Goal: Task Accomplishment & Management: Manage account settings

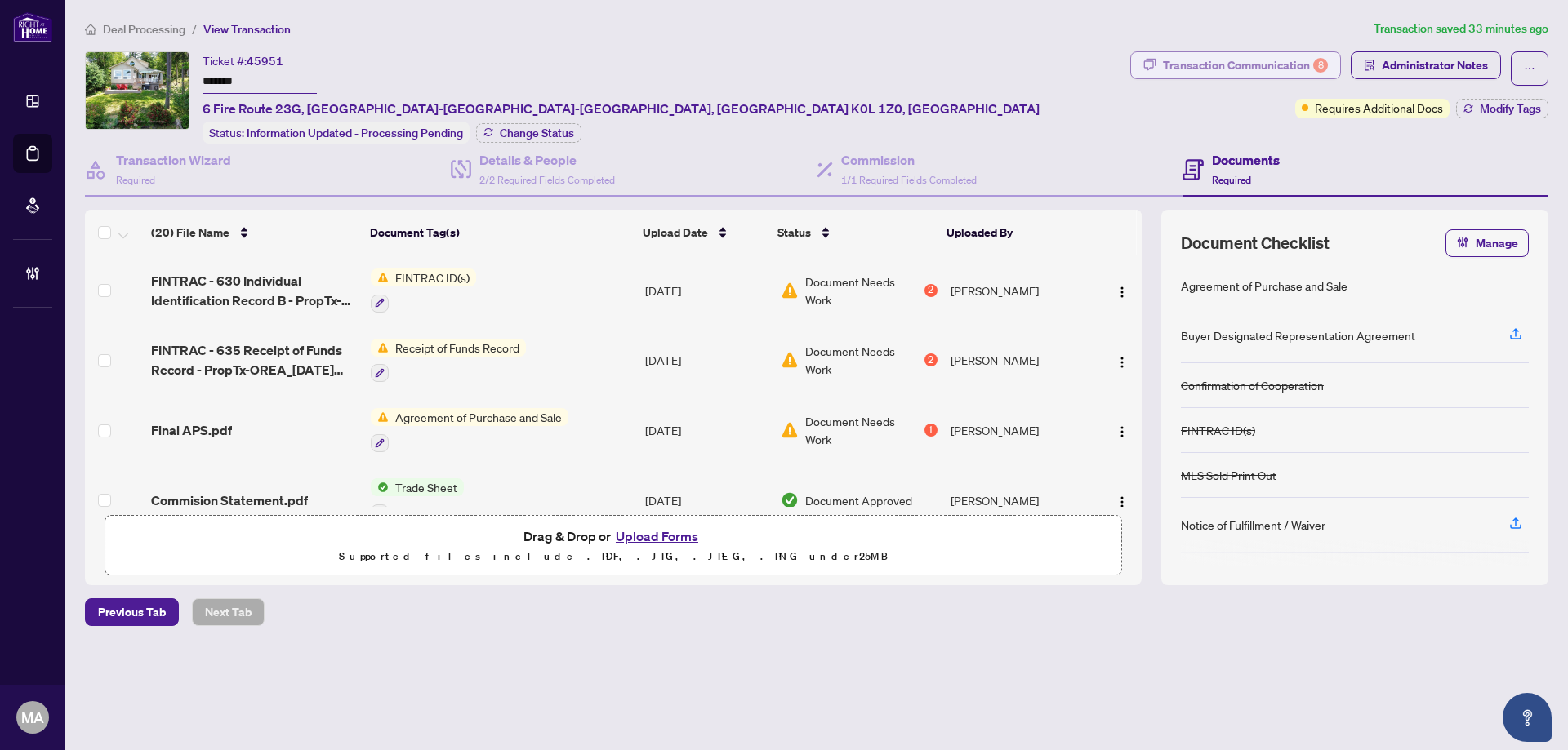
click at [1232, 61] on div "Transaction Communication 8" at bounding box center [1245, 65] width 165 height 27
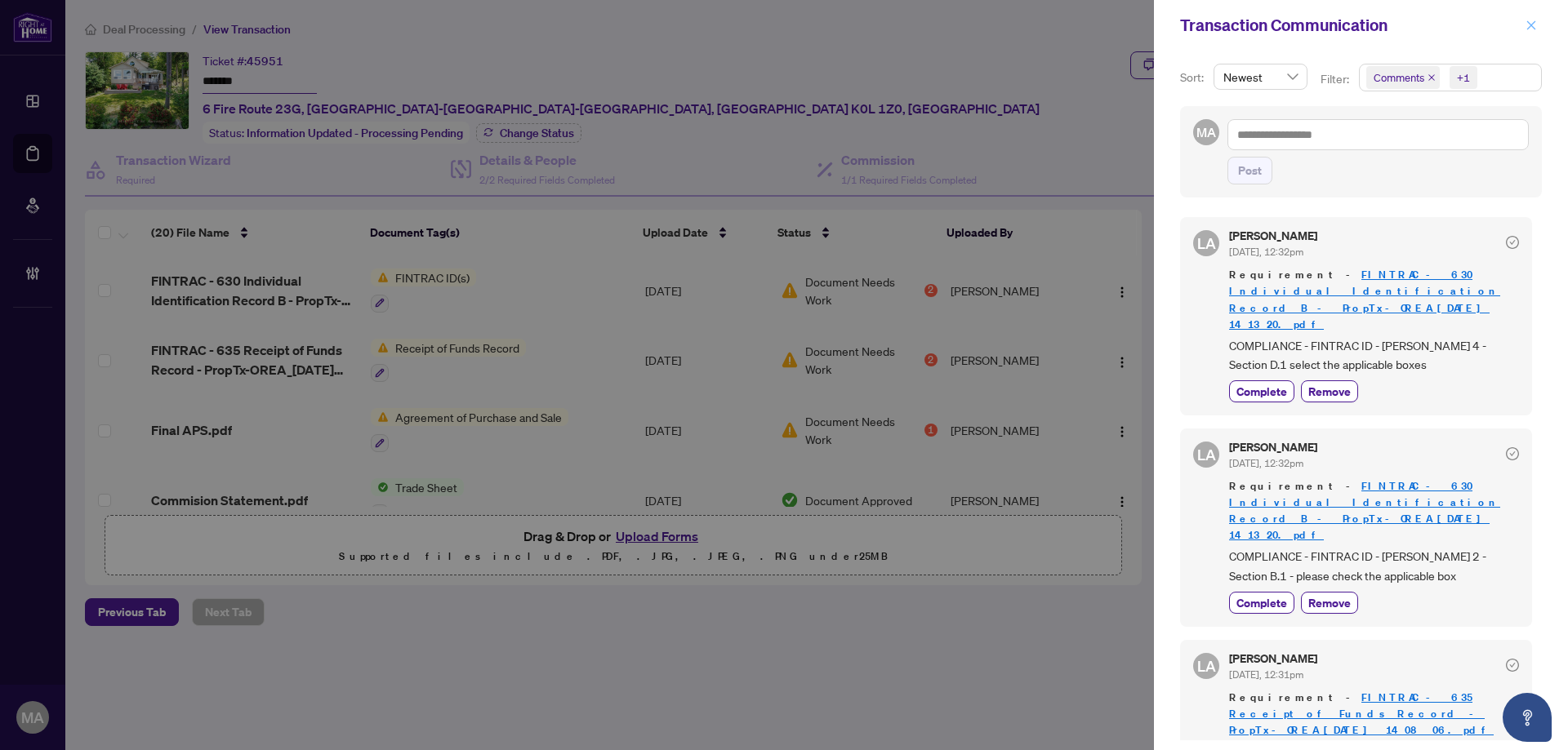
click at [1526, 22] on icon "close" at bounding box center [1531, 26] width 12 height 12
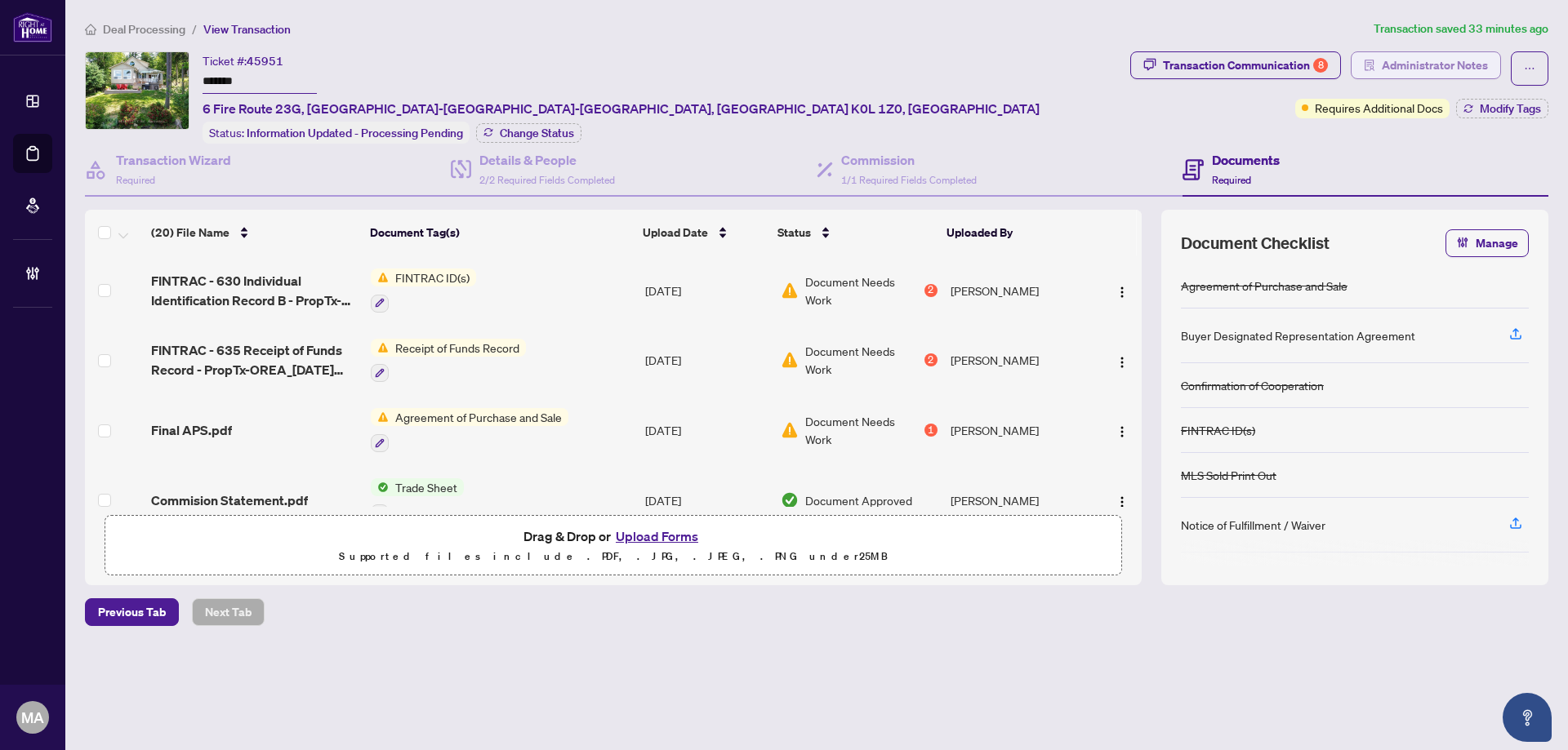
click at [1443, 66] on span "Administrator Notes" at bounding box center [1435, 65] width 106 height 27
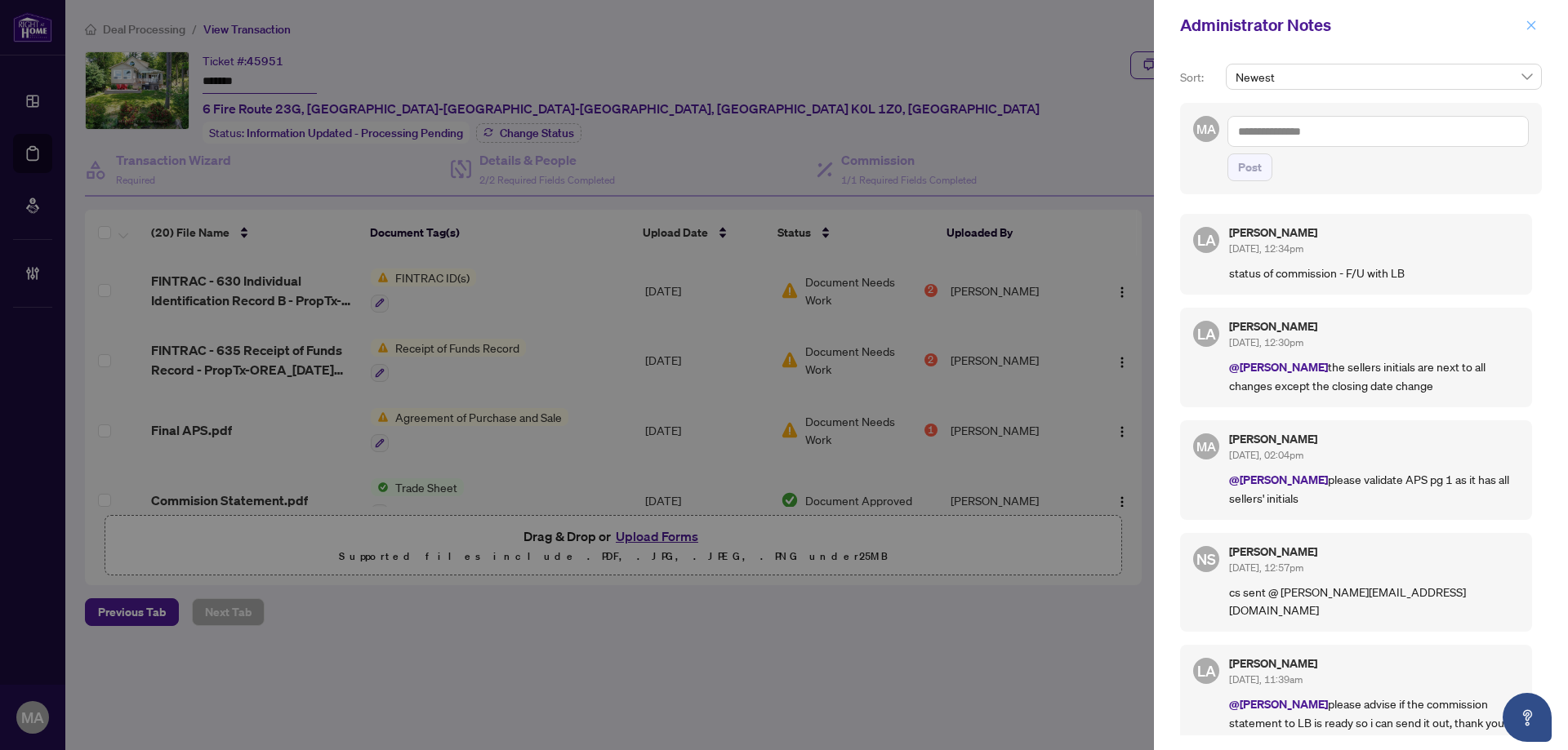
click at [1527, 23] on icon "close" at bounding box center [1531, 25] width 9 height 9
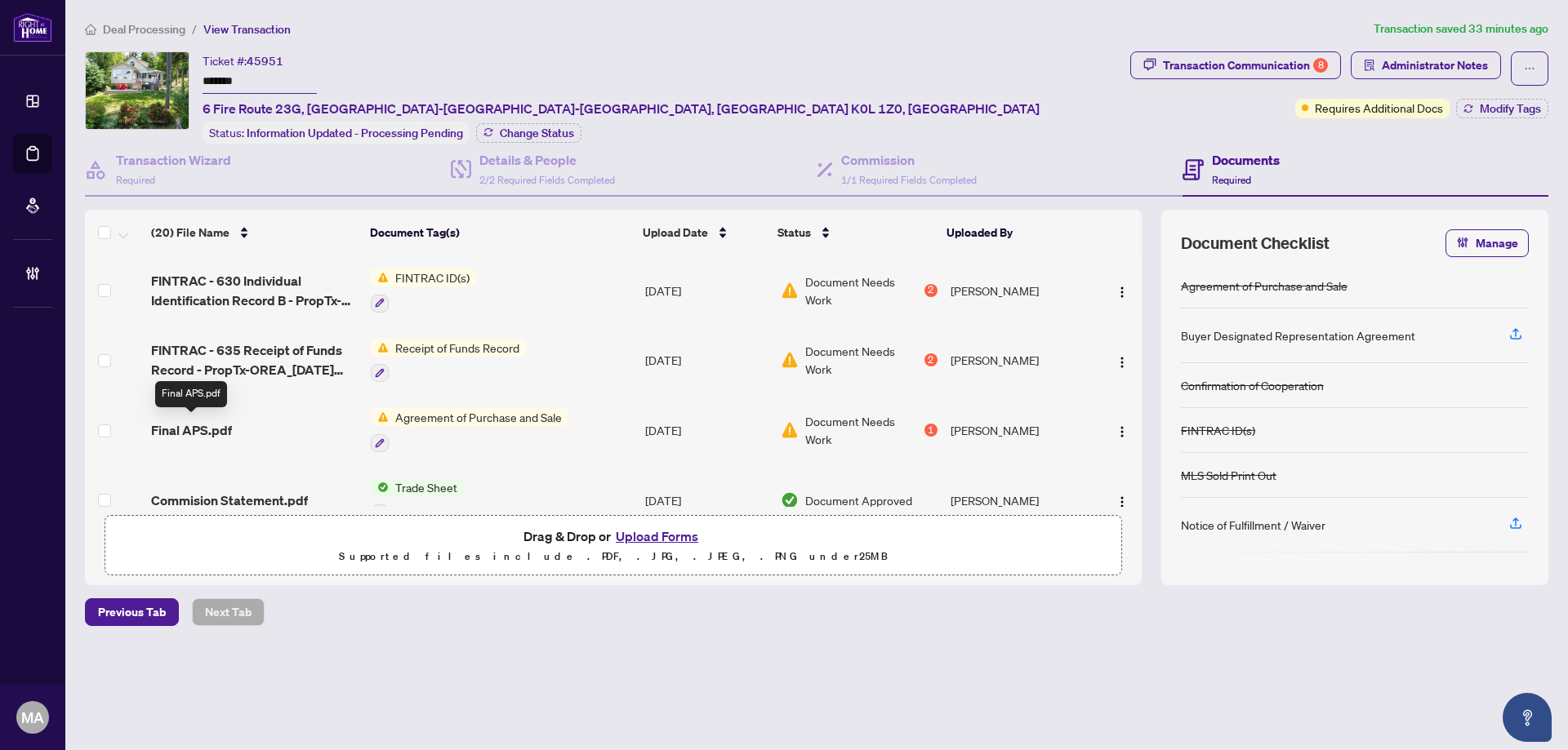
click at [180, 425] on span "Final APS.pdf" at bounding box center [191, 430] width 81 height 20
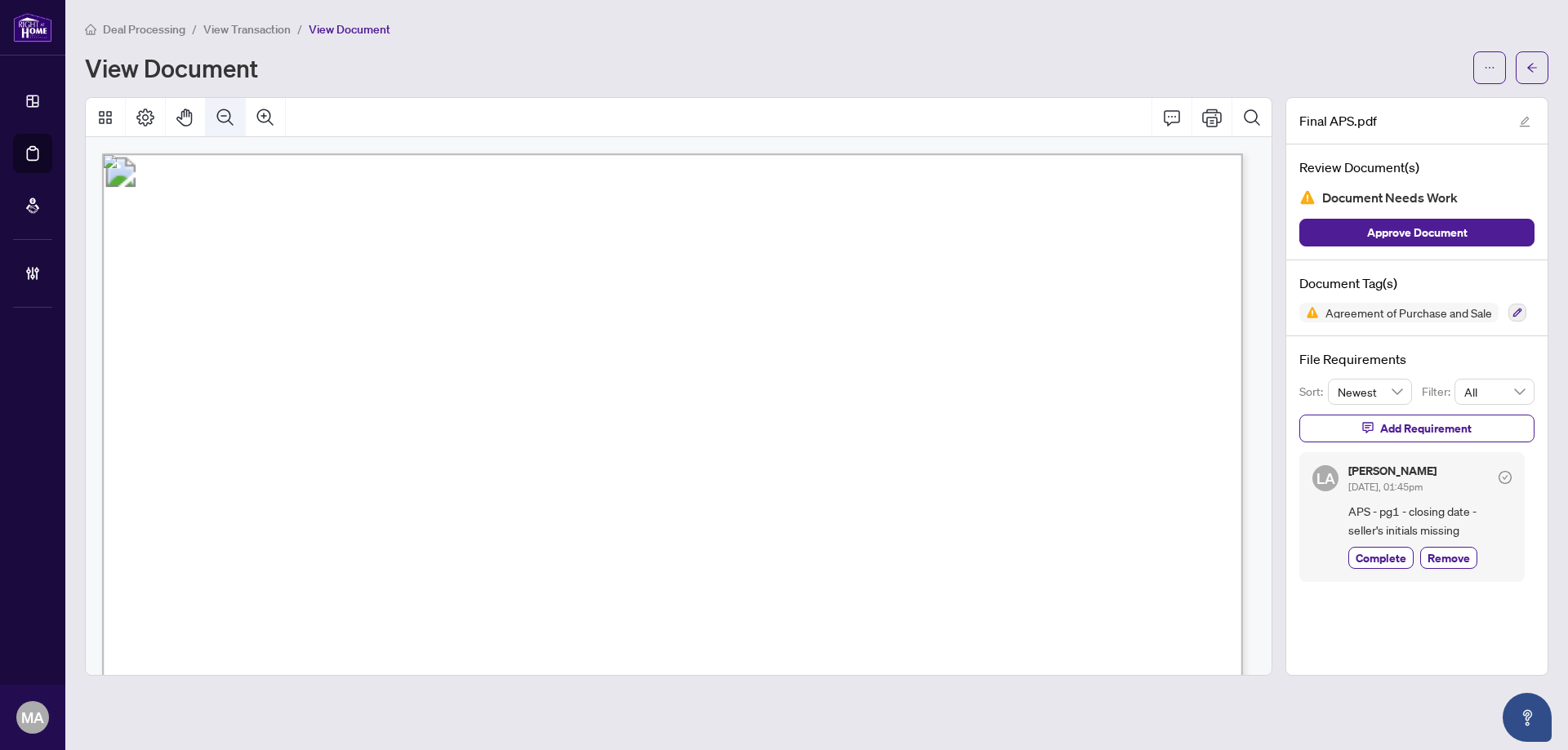
click at [235, 109] on button "Zoom Out" at bounding box center [225, 117] width 39 height 39
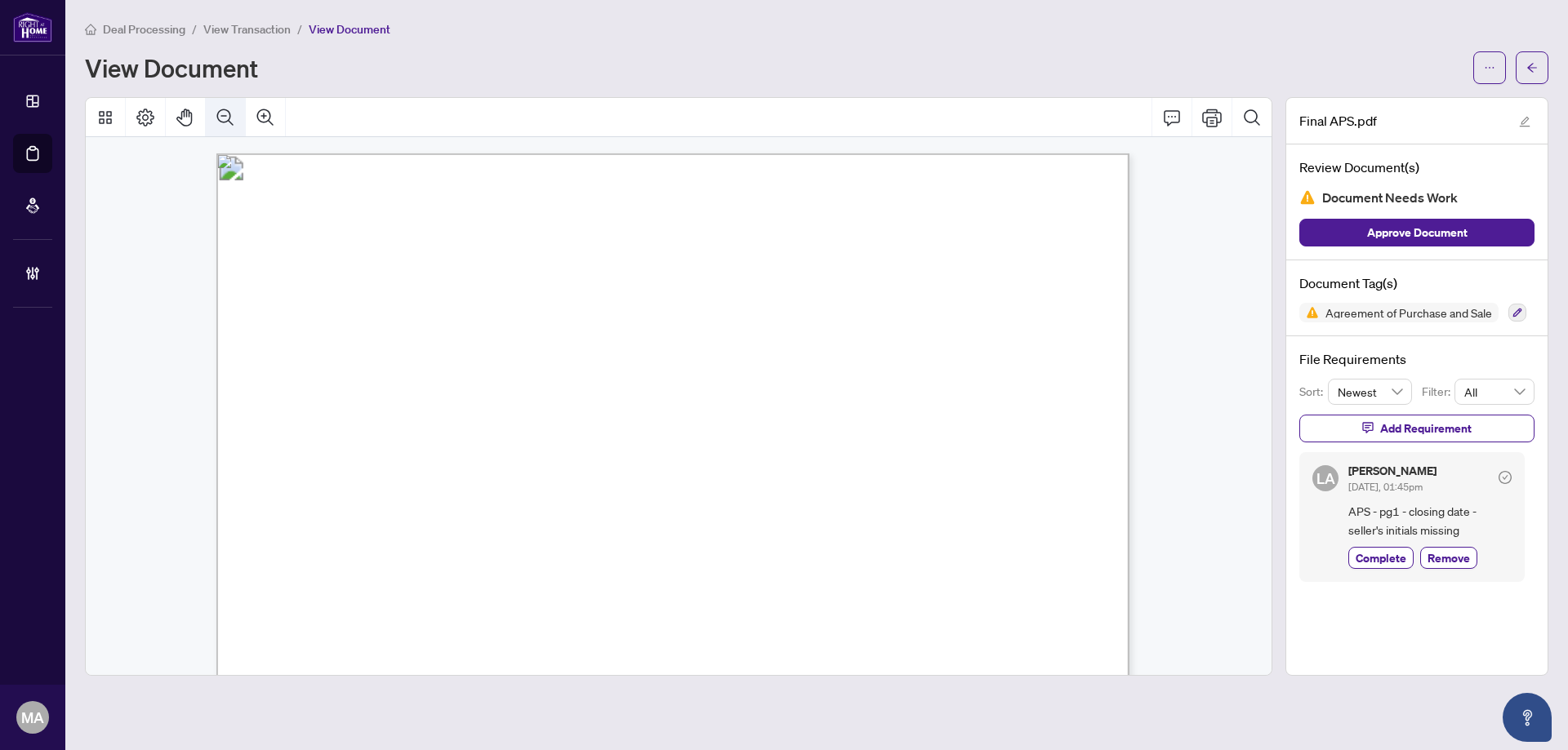
click at [232, 124] on icon "Zoom Out" at bounding box center [225, 118] width 20 height 20
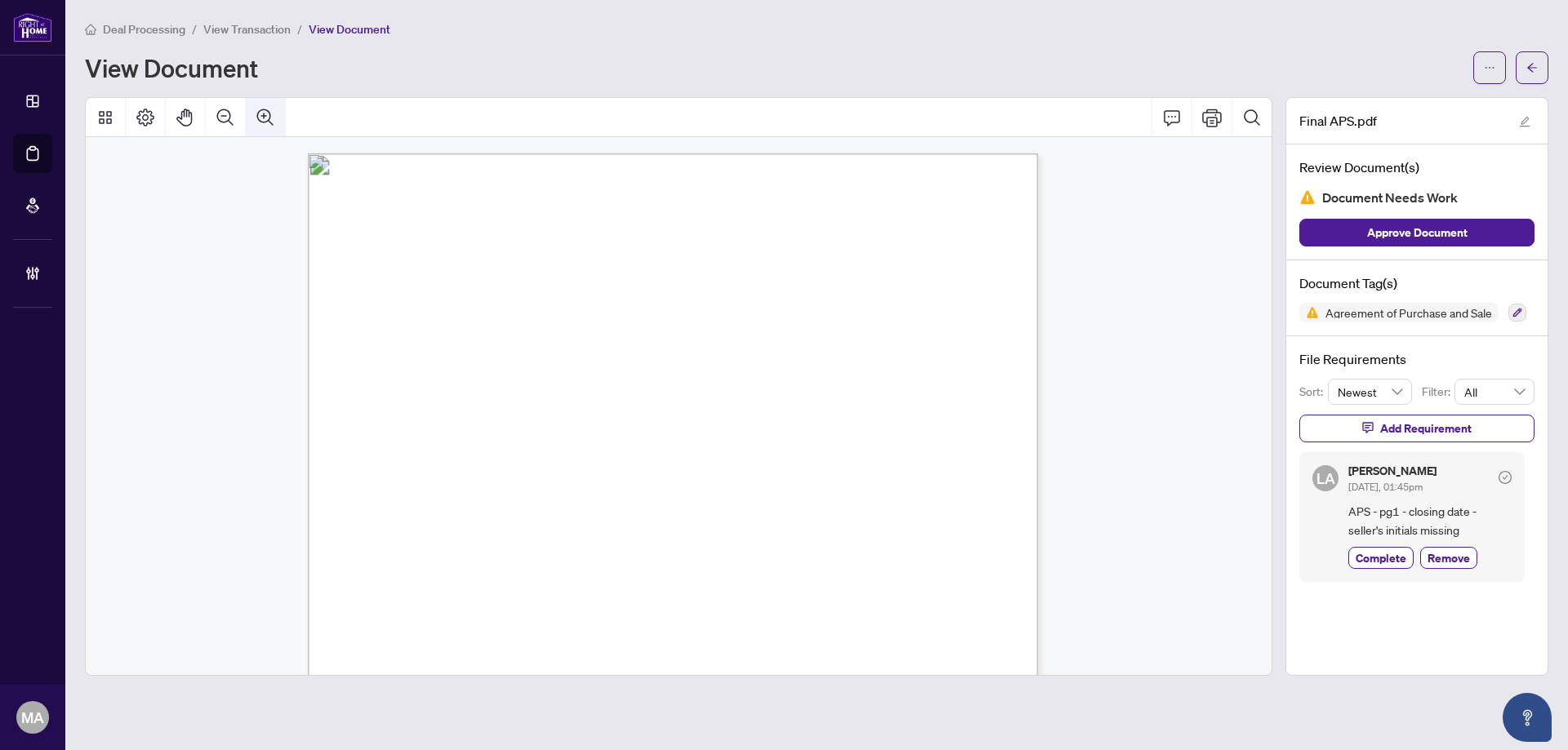
click at [264, 123] on icon "Zoom In" at bounding box center [265, 118] width 20 height 20
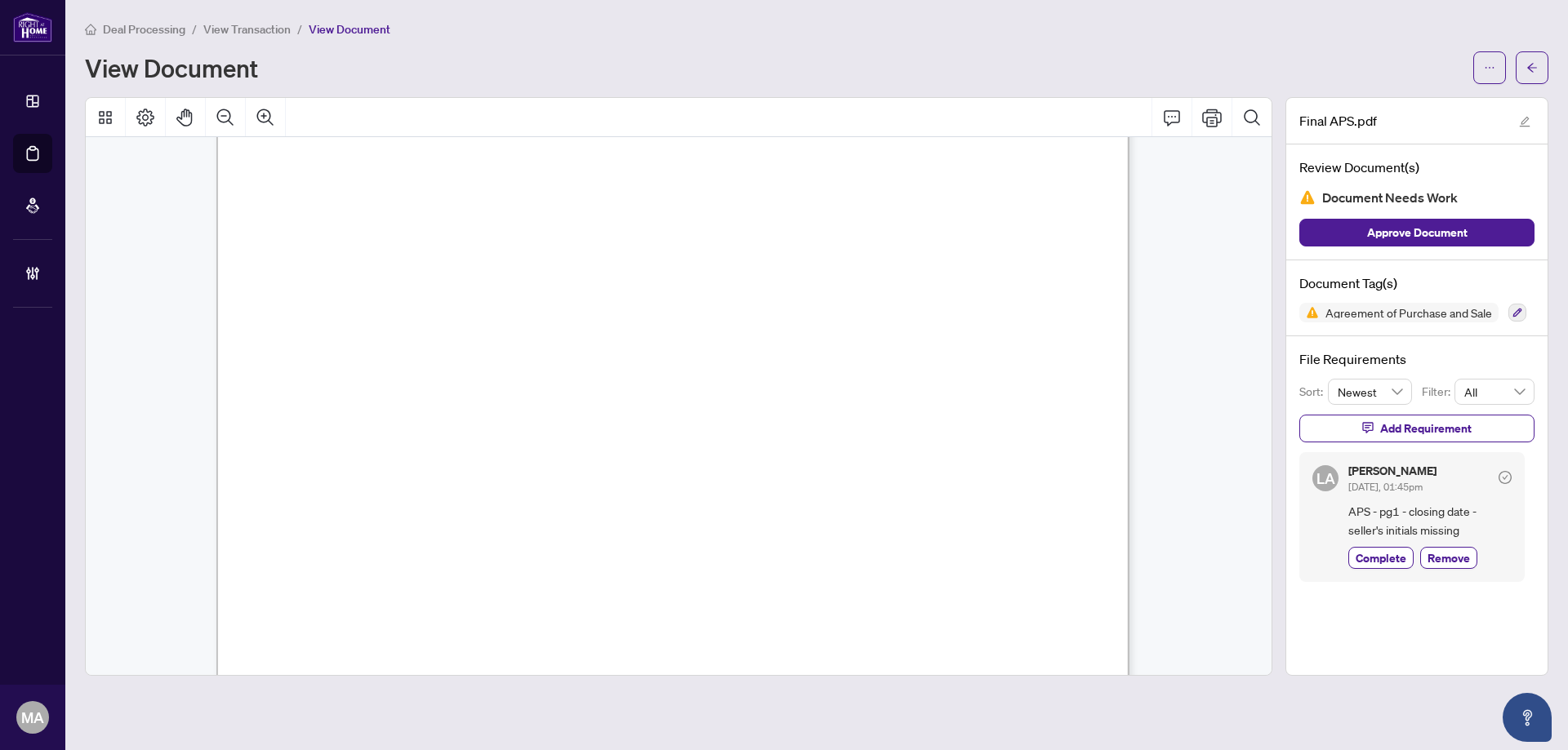
scroll to position [662, 0]
click at [1518, 69] on button "button" at bounding box center [1532, 67] width 32 height 32
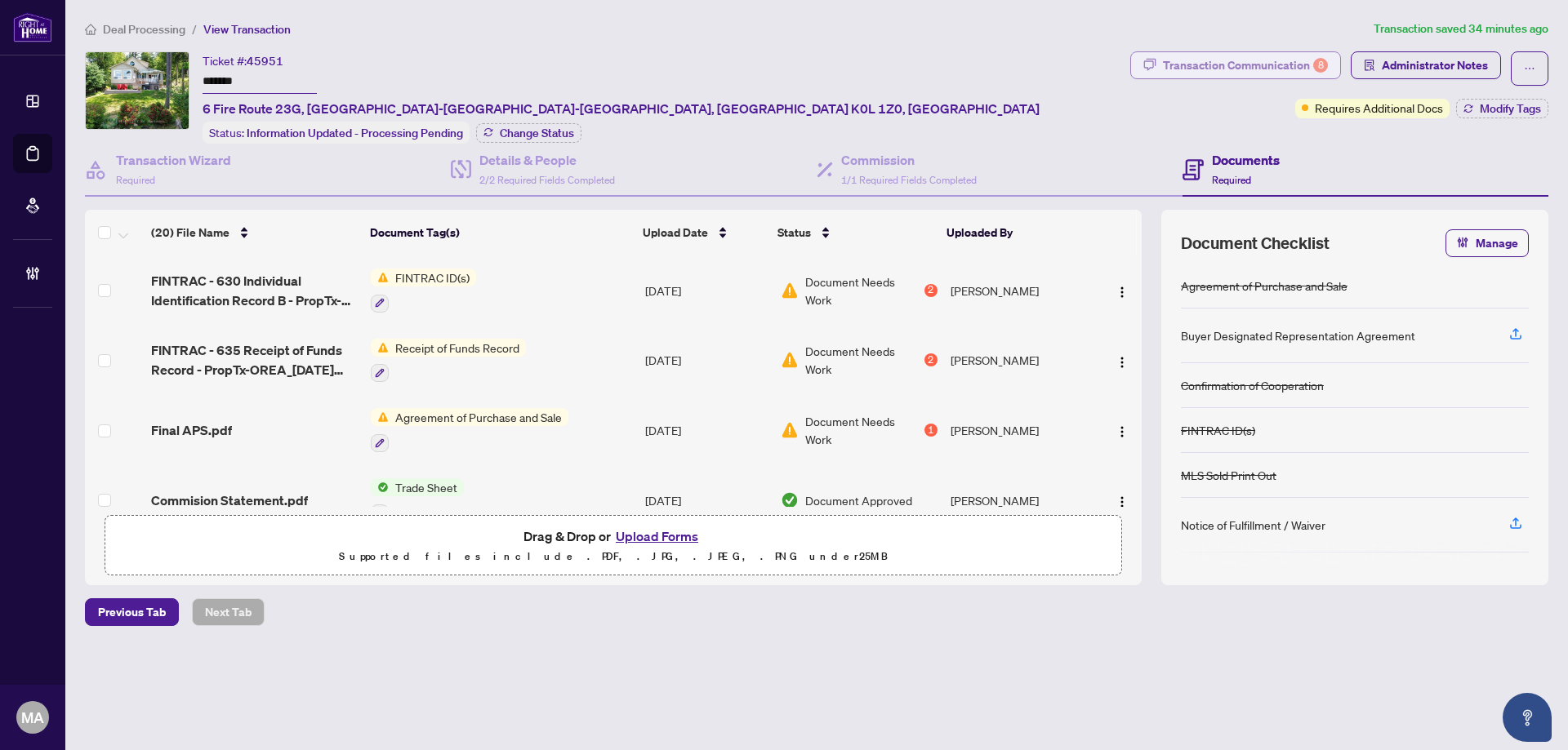
click at [1206, 75] on div "Transaction Communication 8" at bounding box center [1245, 65] width 165 height 27
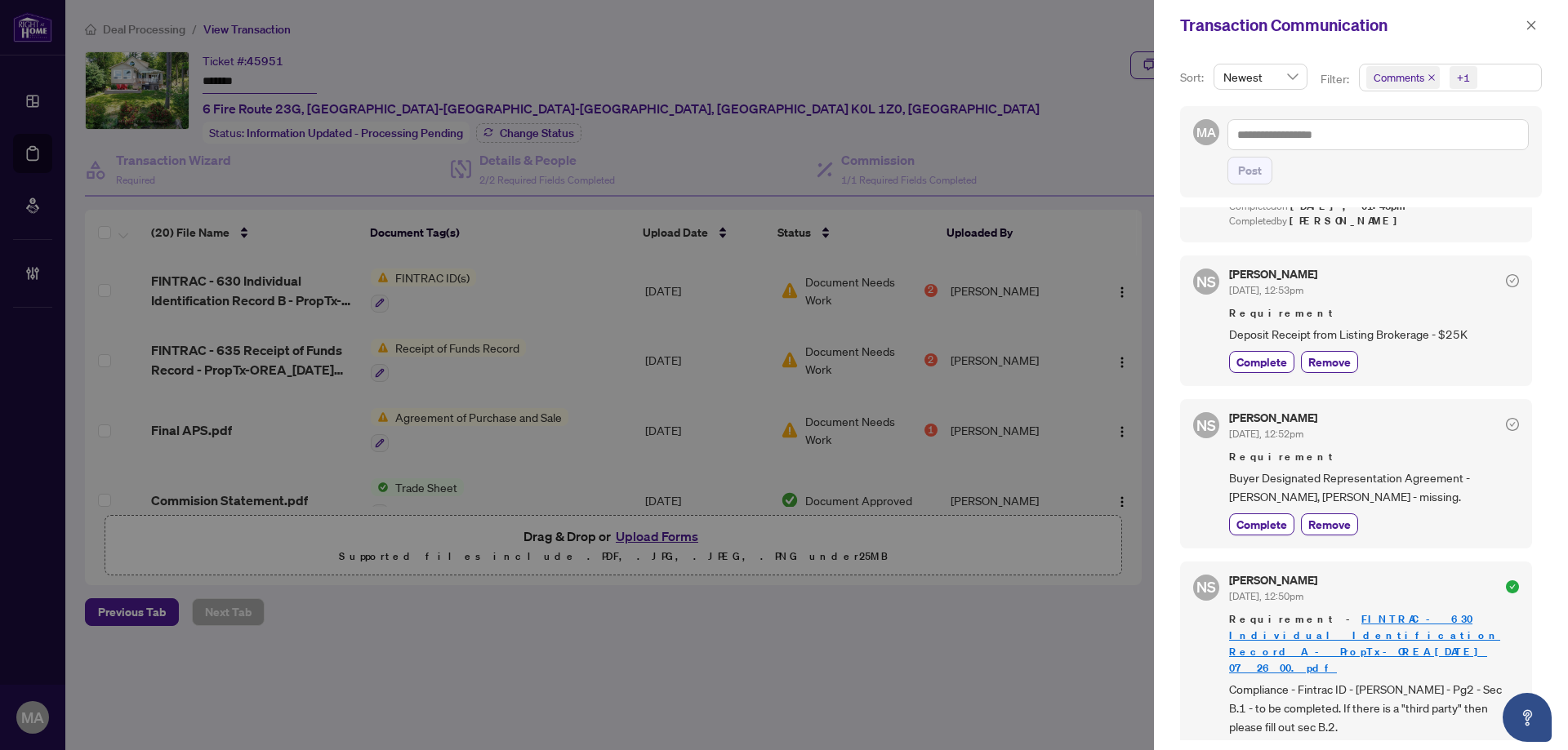
scroll to position [2277, 0]
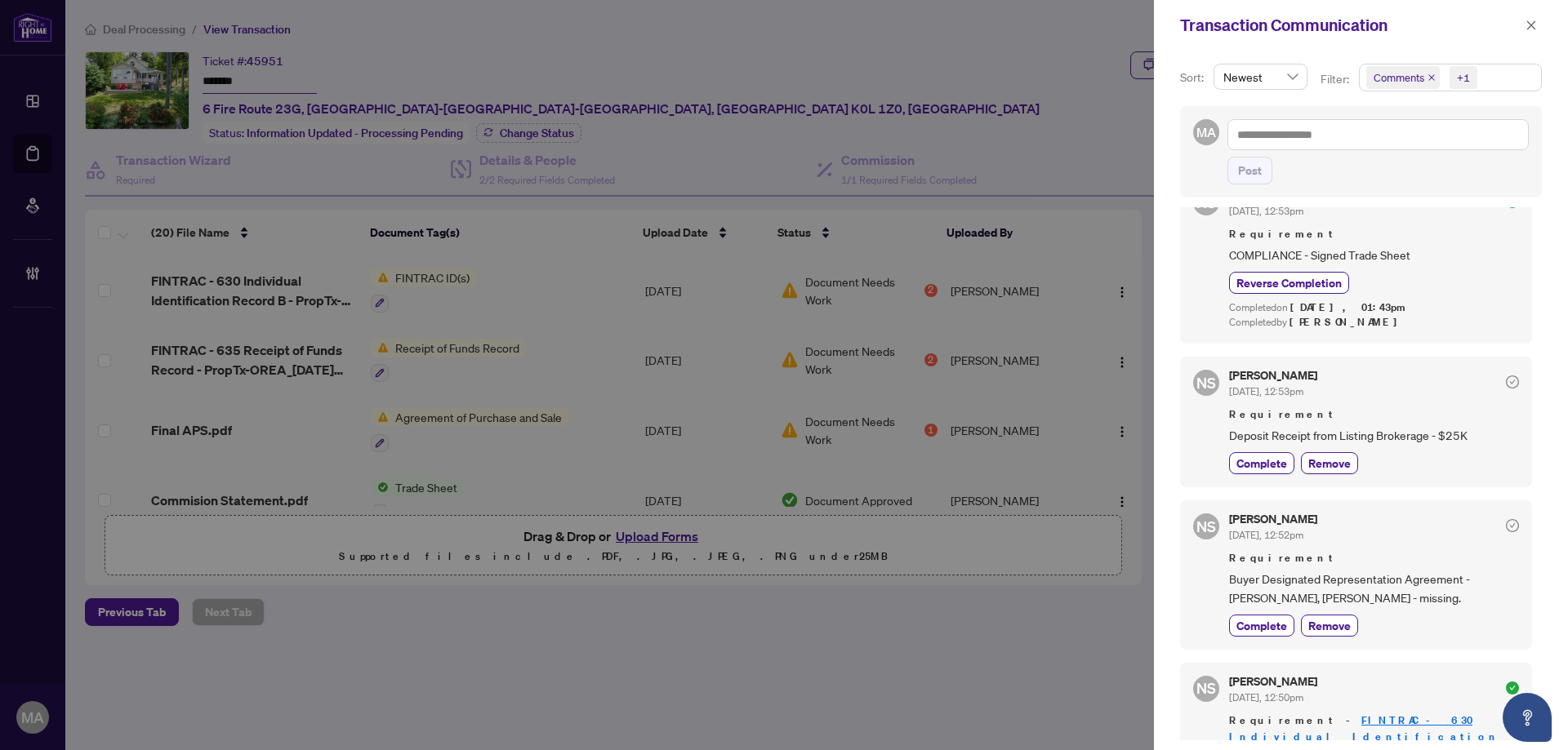
drag, startPoint x: 1167, startPoint y: -99, endPoint x: 1181, endPoint y: -99, distance: 14.0
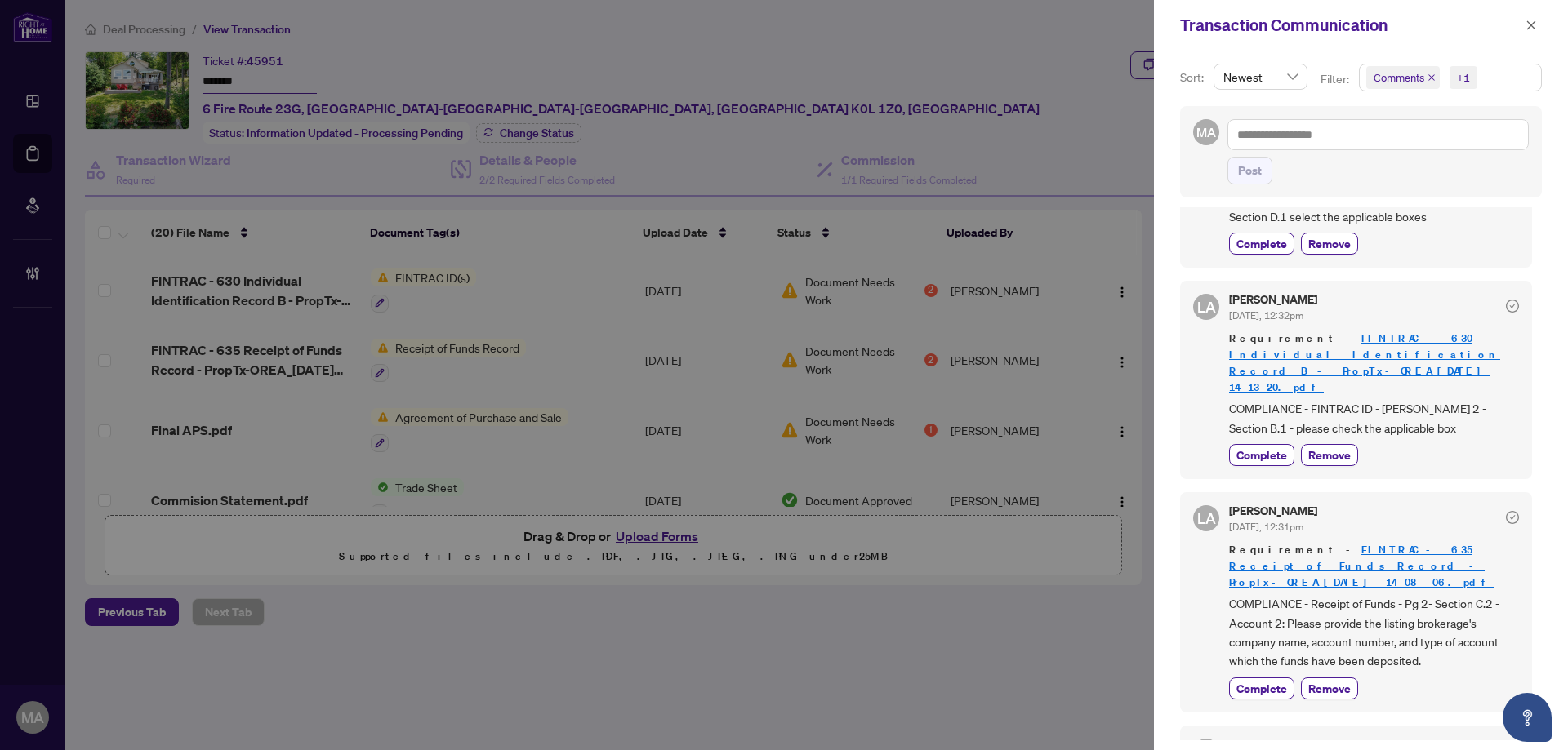
scroll to position [0, 0]
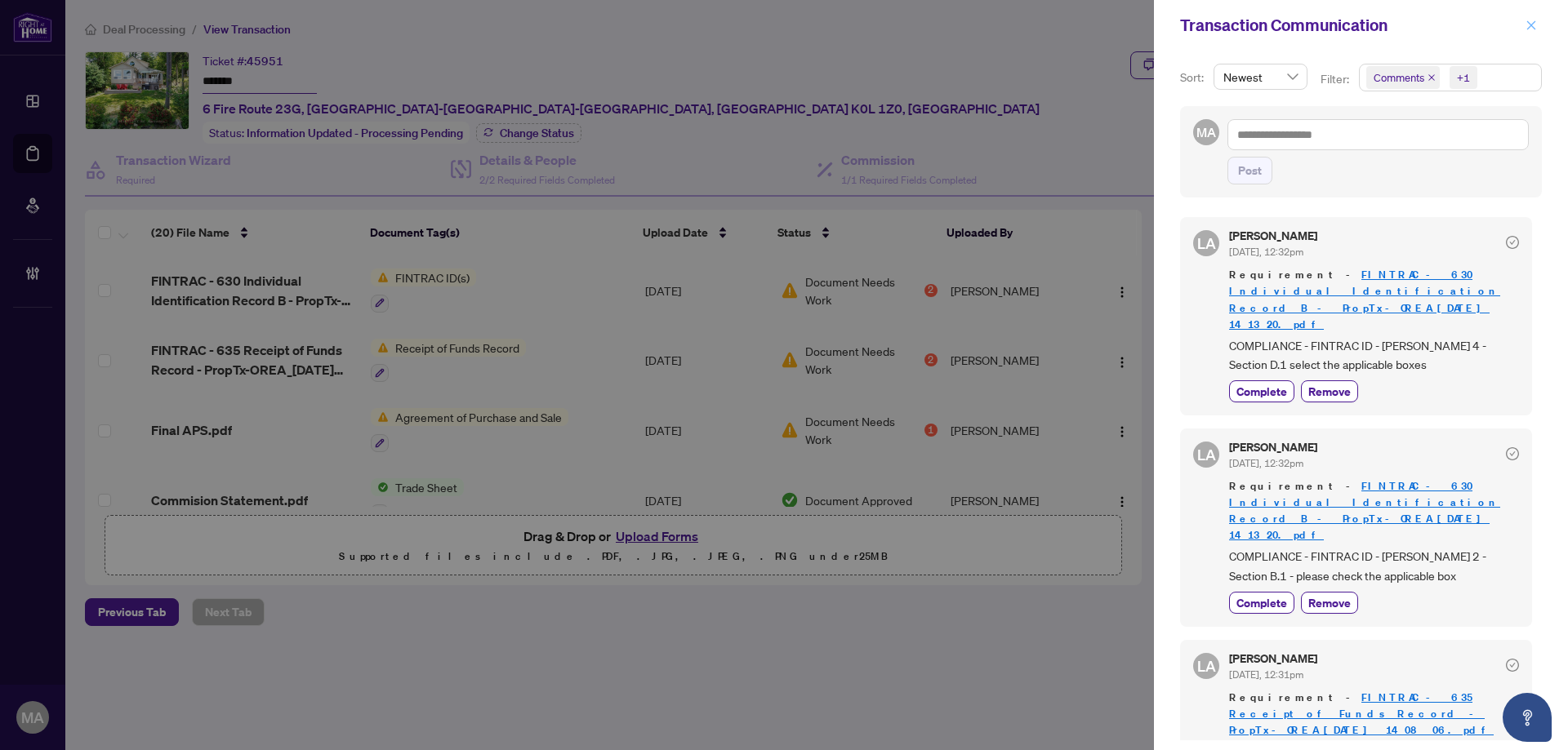
click at [1528, 29] on icon "close" at bounding box center [1531, 26] width 12 height 12
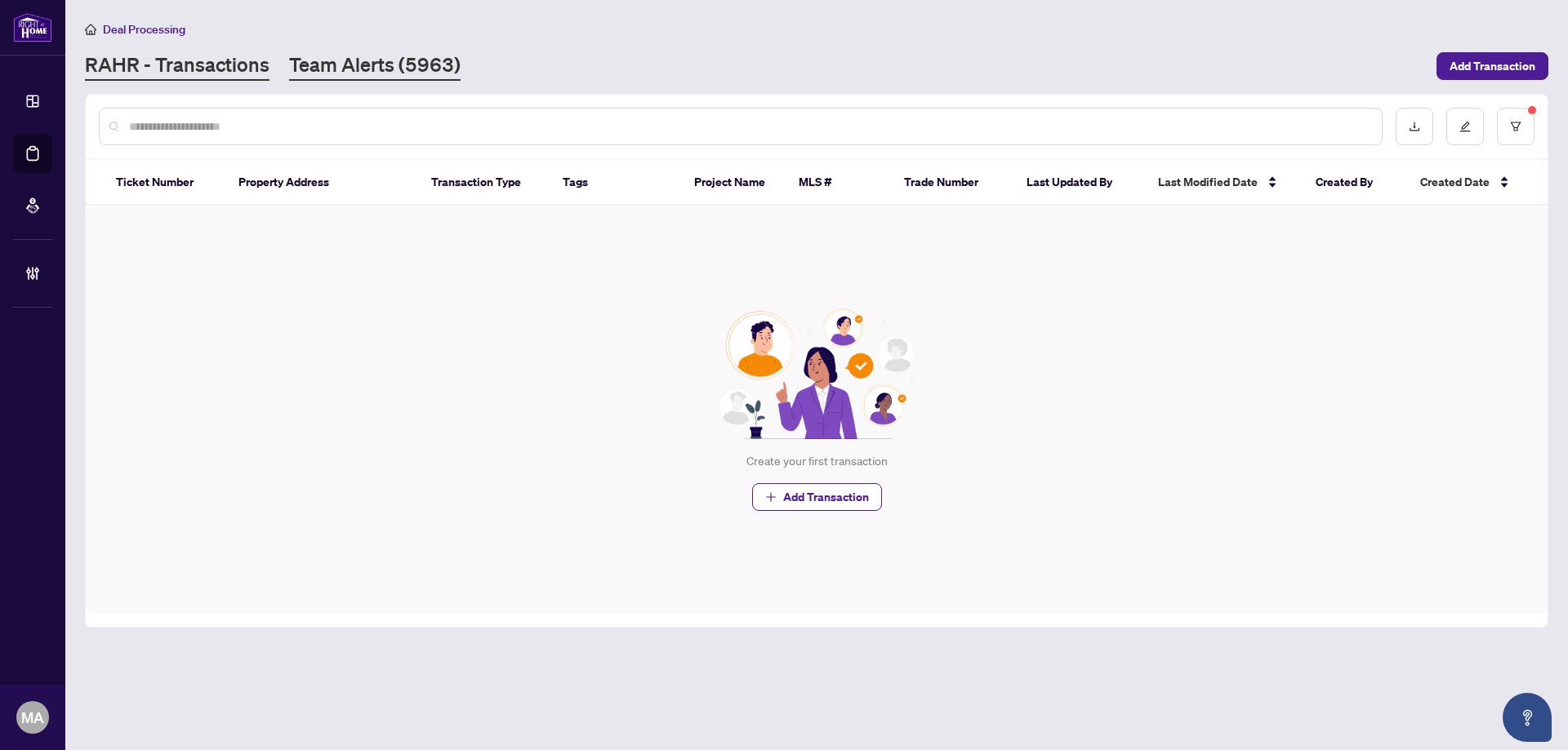
click at [353, 65] on link "Team Alerts (5963)" at bounding box center [375, 65] width 172 height 29
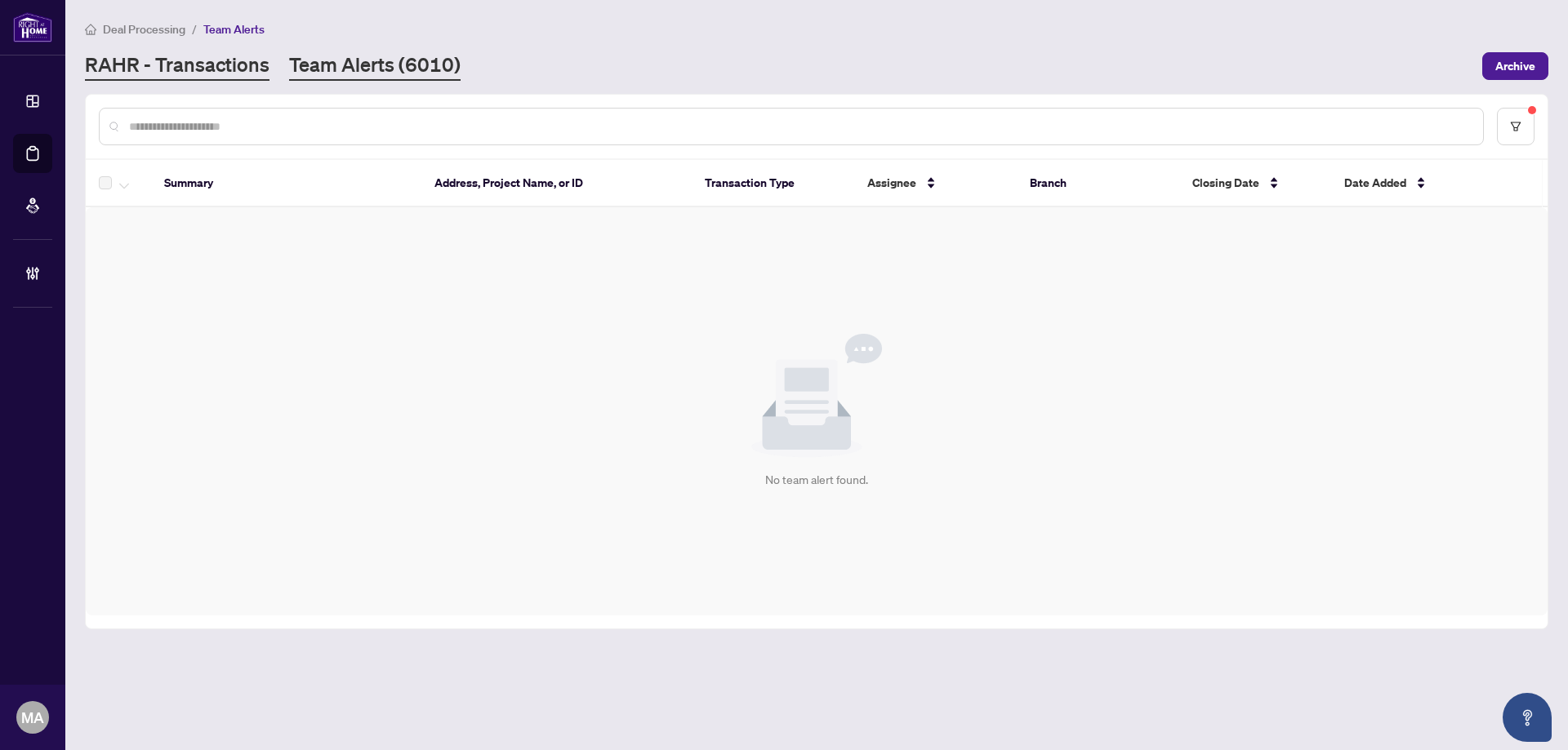
click at [203, 70] on link "RAHR - Transactions" at bounding box center [177, 65] width 185 height 29
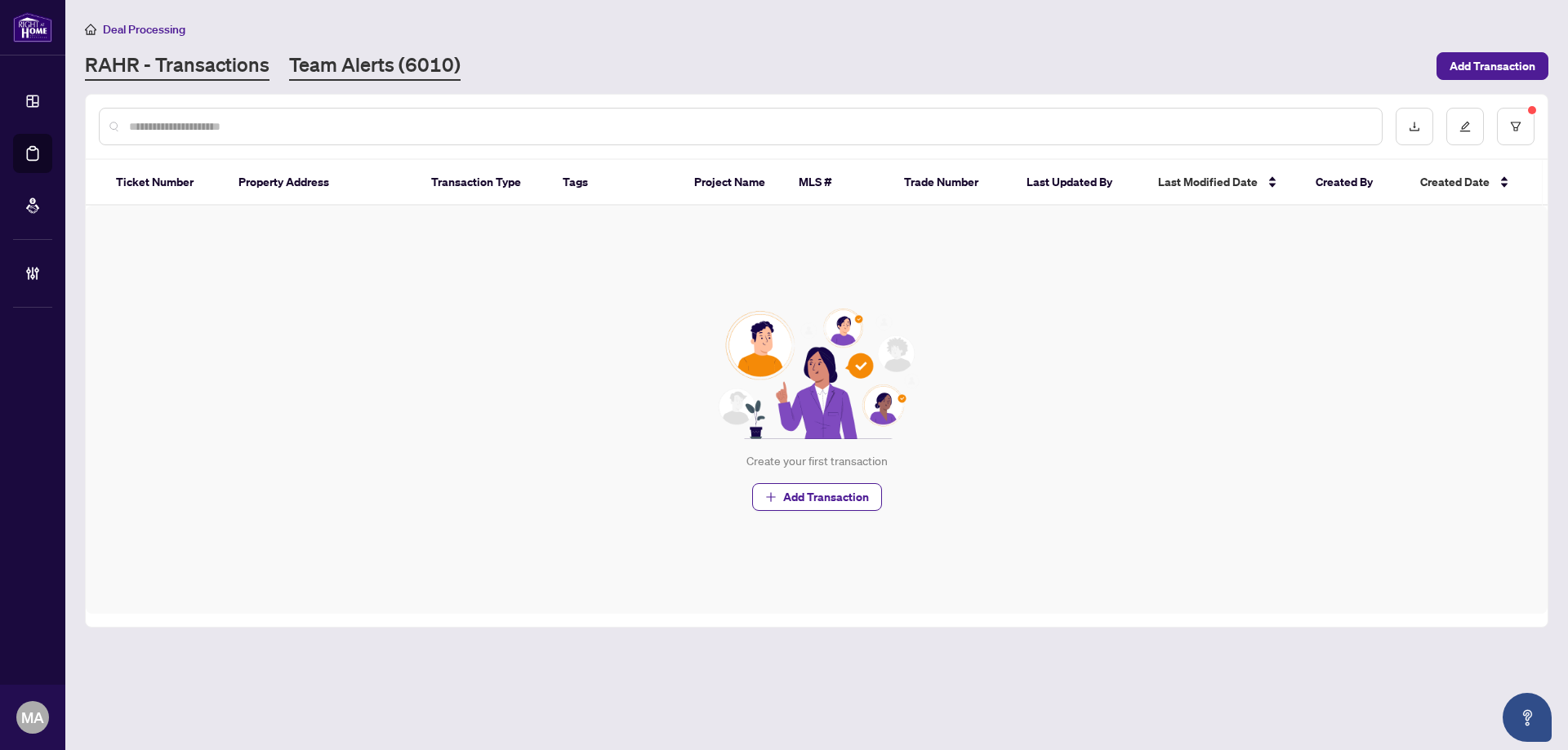
click at [419, 72] on link "Team Alerts (6010)" at bounding box center [375, 65] width 172 height 29
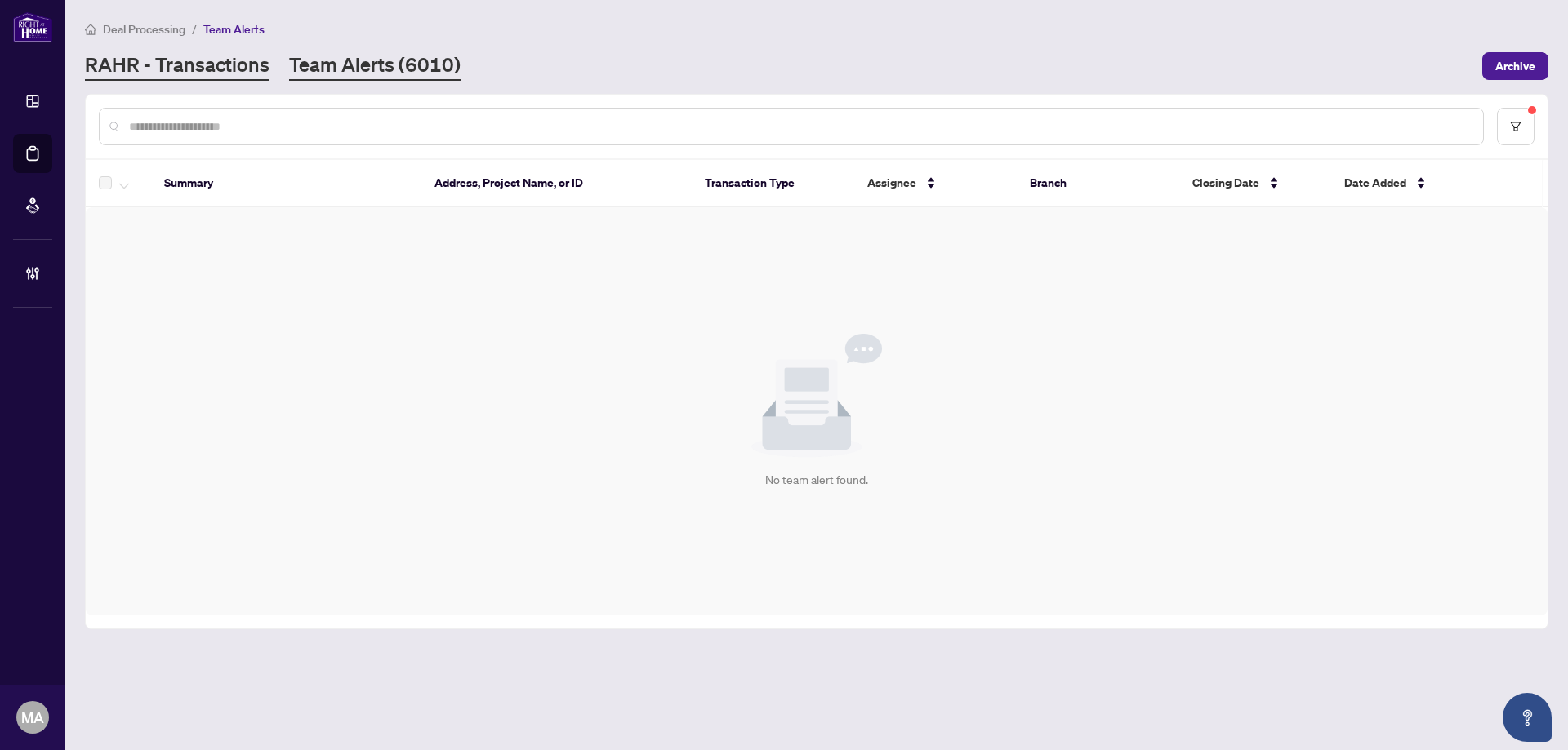
click at [214, 74] on link "RAHR - Transactions" at bounding box center [177, 65] width 185 height 29
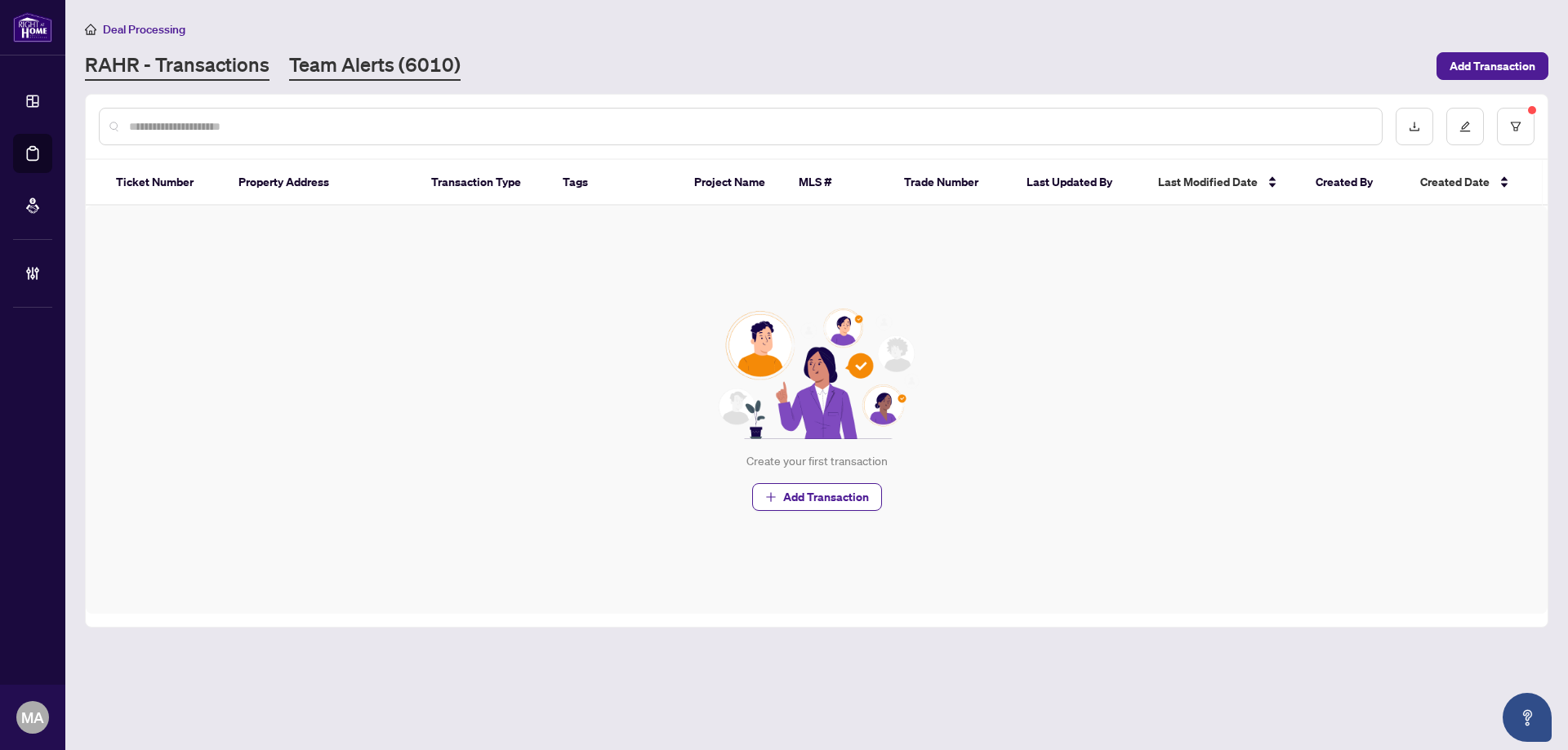
click at [425, 62] on link "Team Alerts (6010)" at bounding box center [375, 65] width 172 height 29
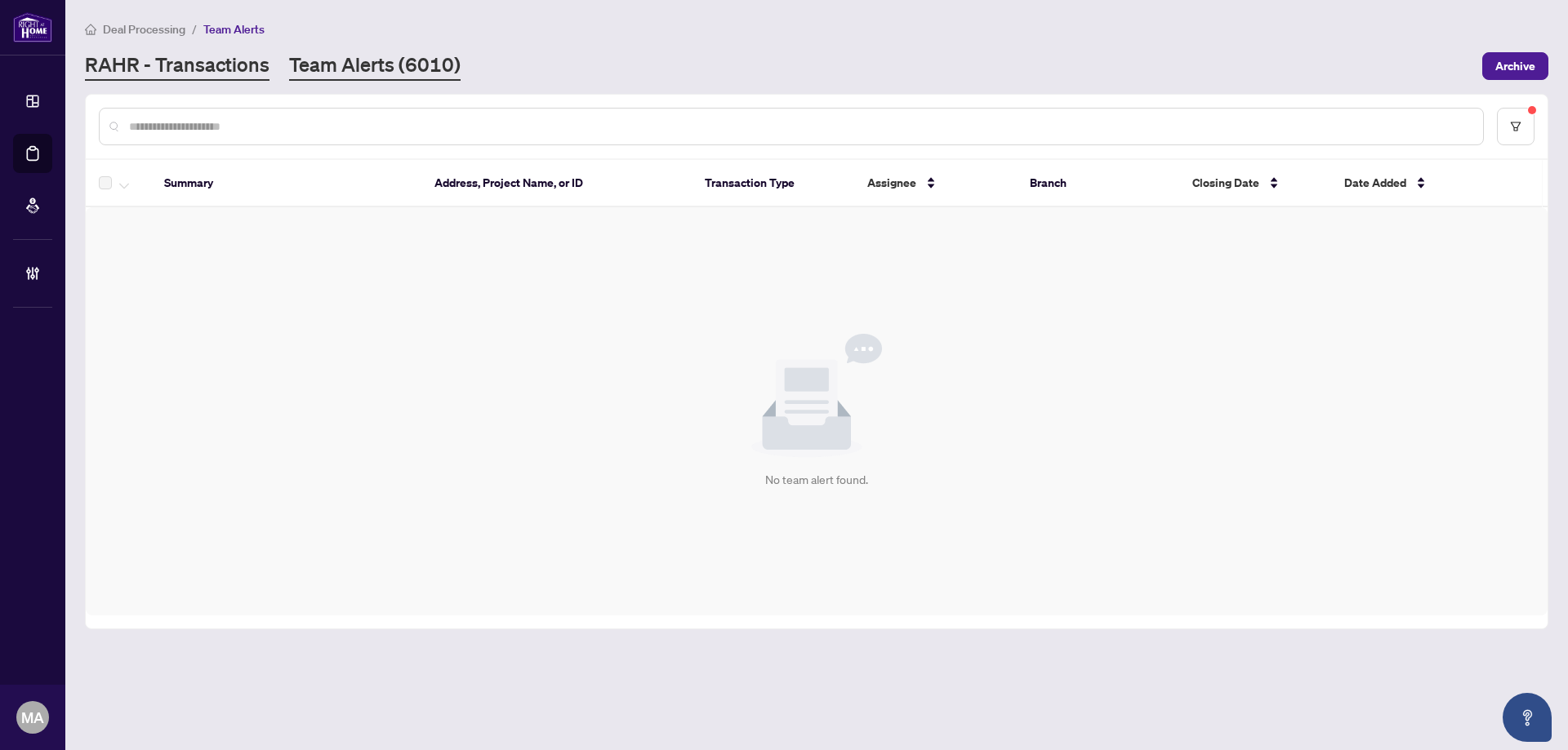
click at [216, 60] on link "RAHR - Transactions" at bounding box center [177, 65] width 185 height 29
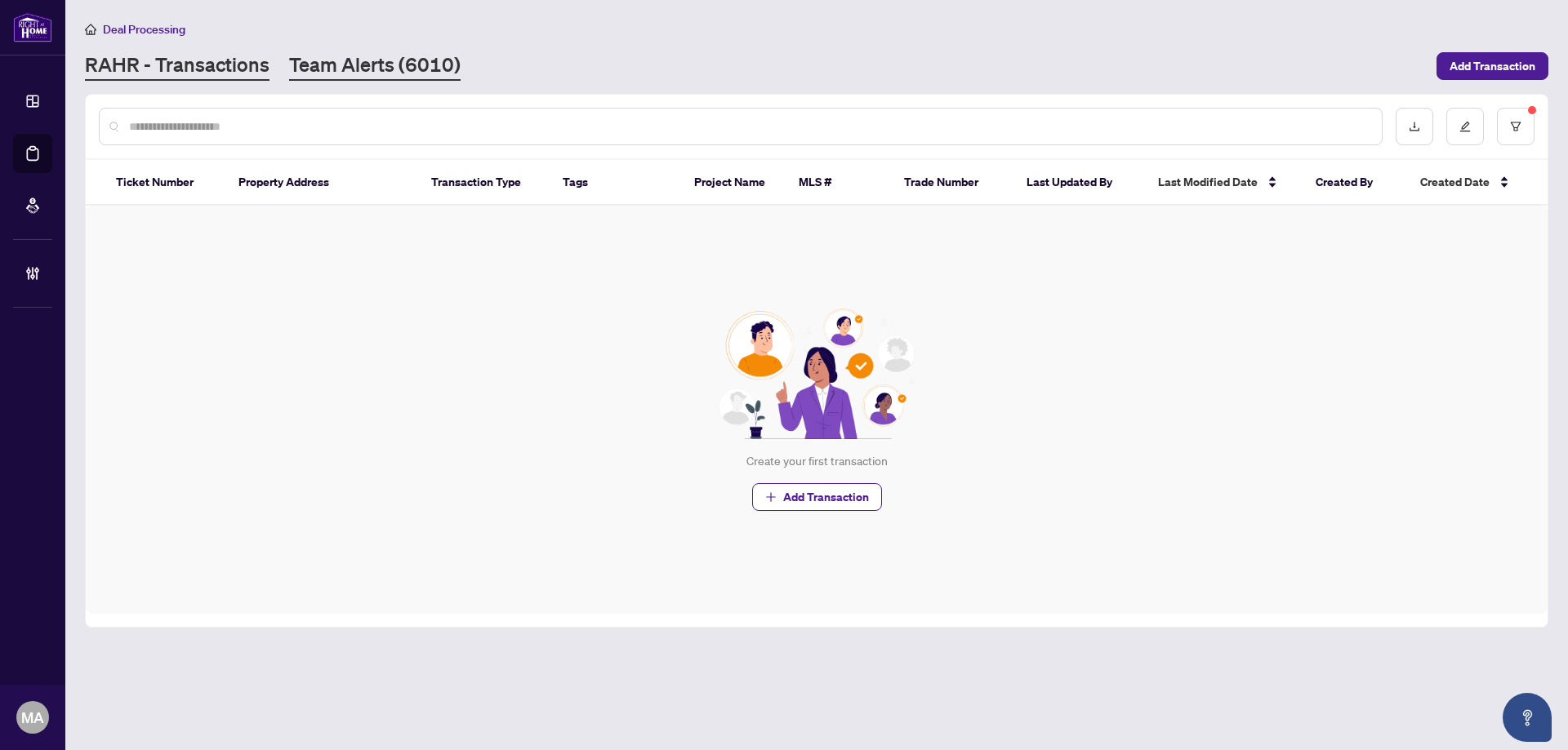
click at [318, 59] on link "Team Alerts (6010)" at bounding box center [375, 65] width 172 height 29
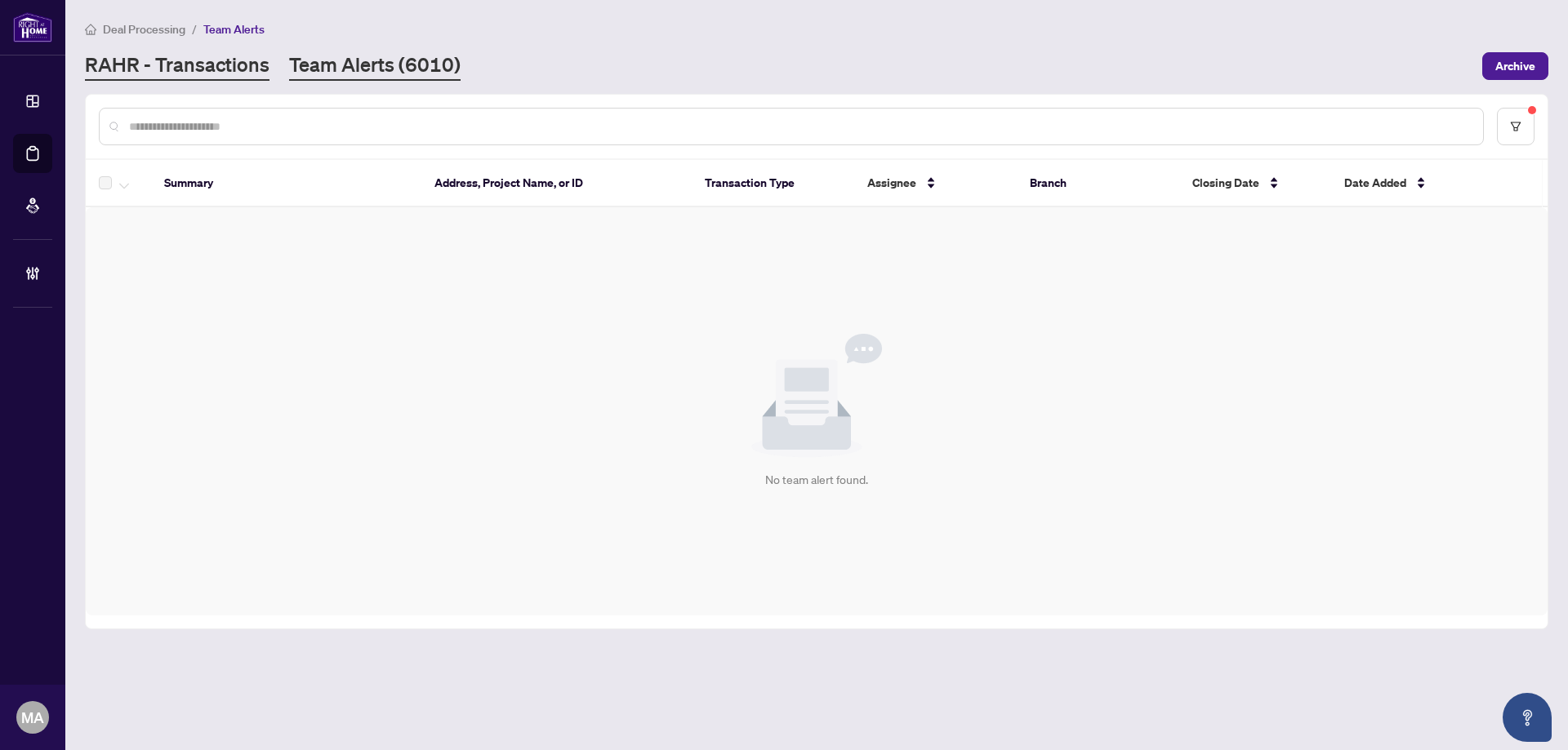
click at [191, 73] on link "RAHR - Transactions" at bounding box center [177, 65] width 185 height 29
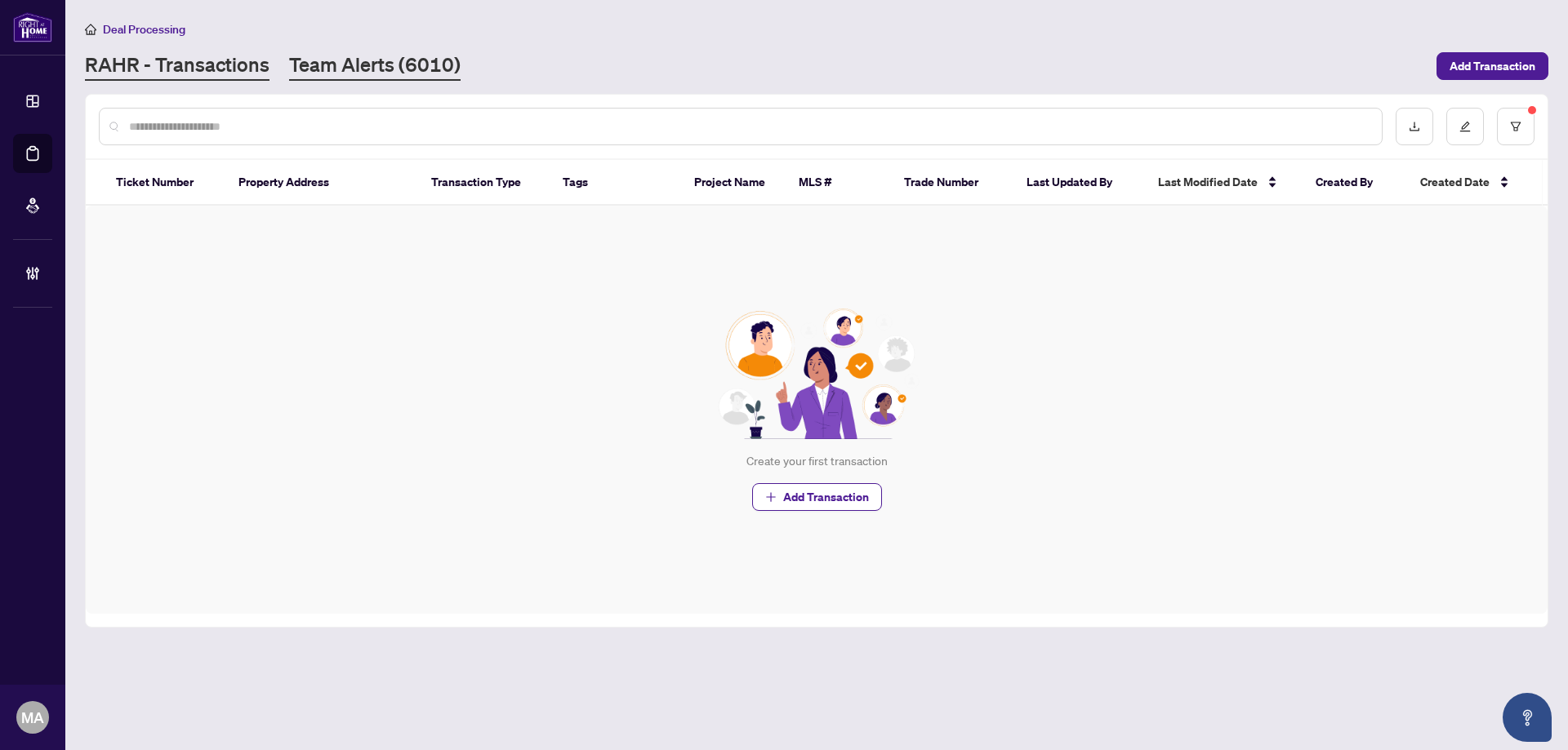
click at [439, 59] on link "Team Alerts (6010)" at bounding box center [375, 65] width 172 height 29
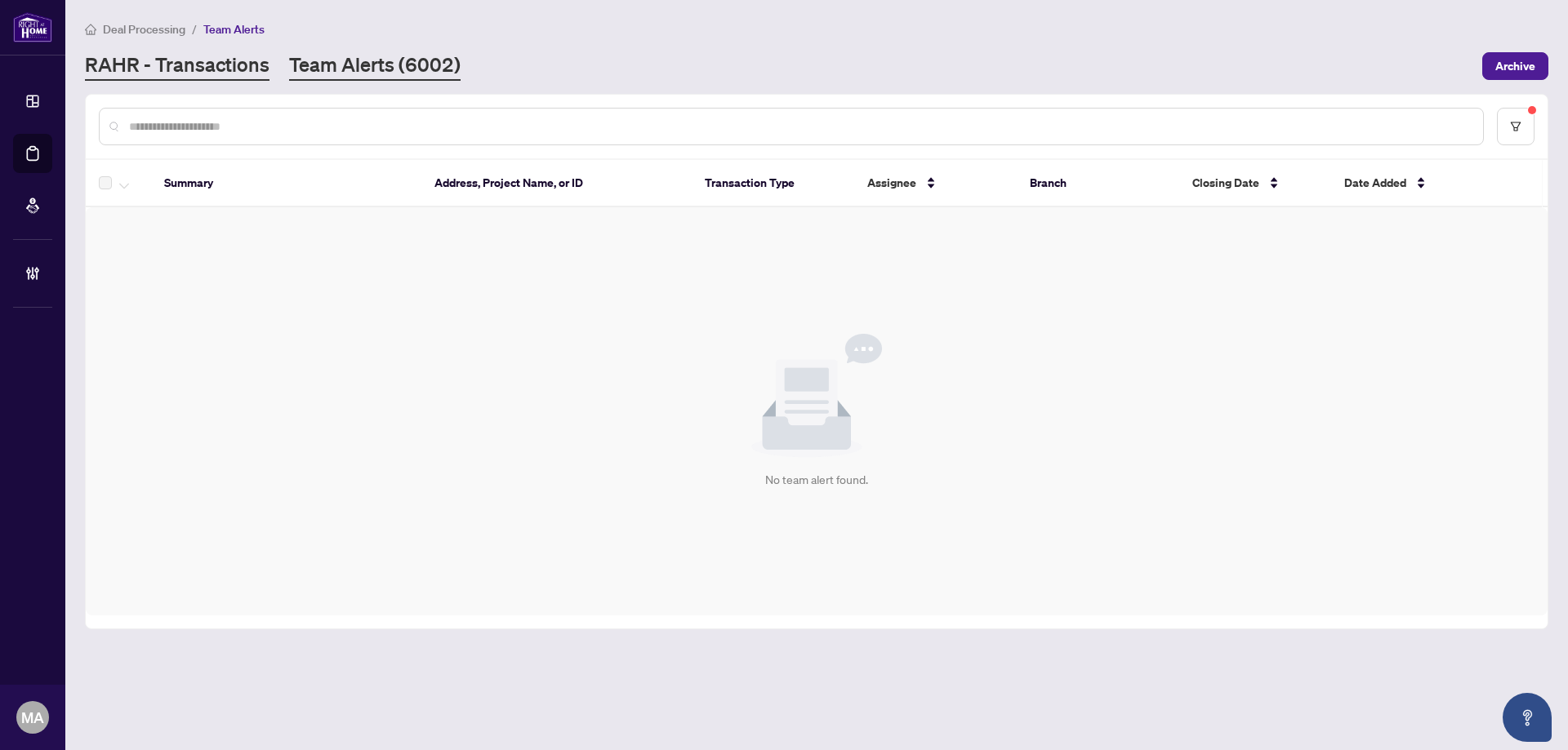
click at [212, 65] on link "RAHR - Transactions" at bounding box center [177, 65] width 185 height 29
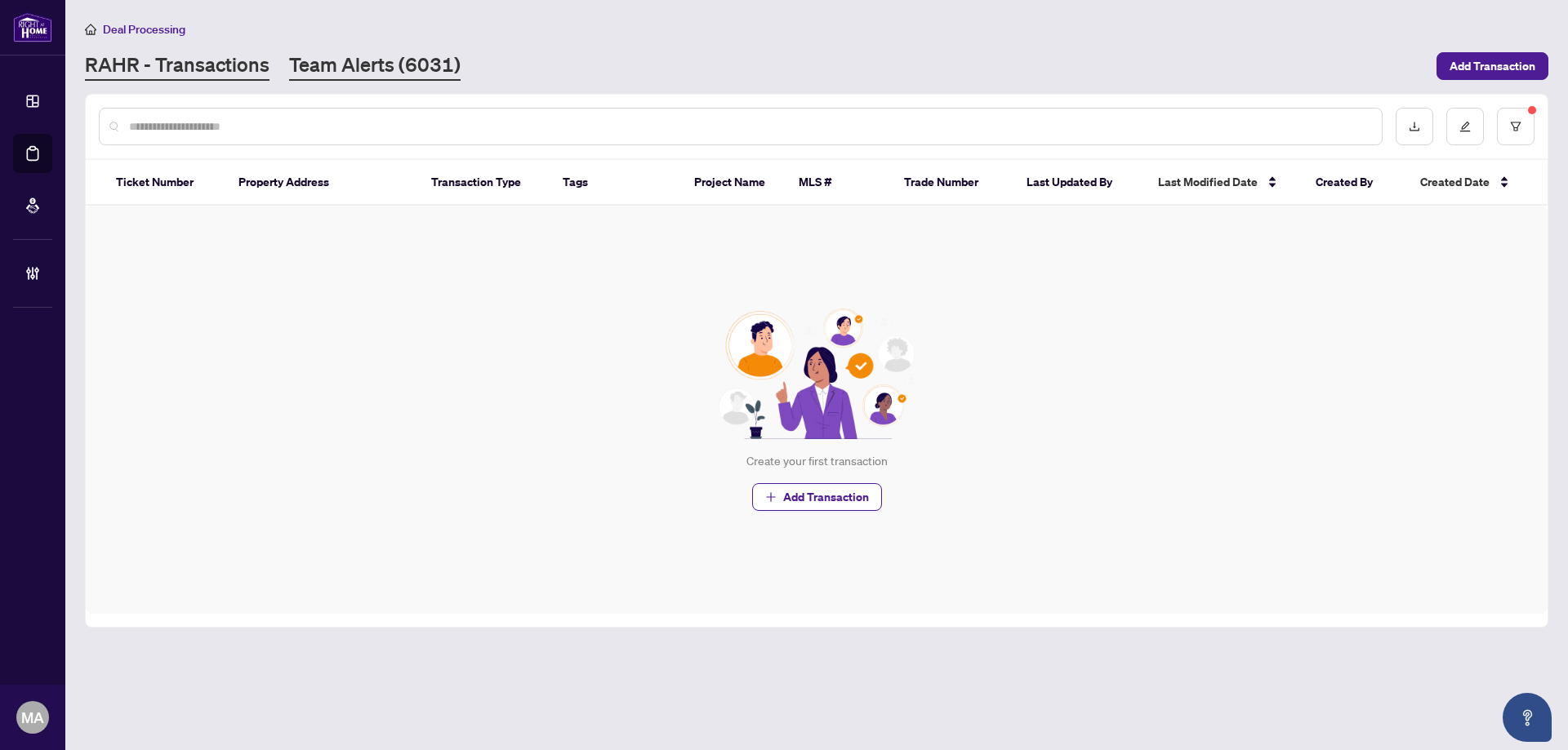
click at [415, 63] on link "Team Alerts (6031)" at bounding box center [375, 65] width 172 height 29
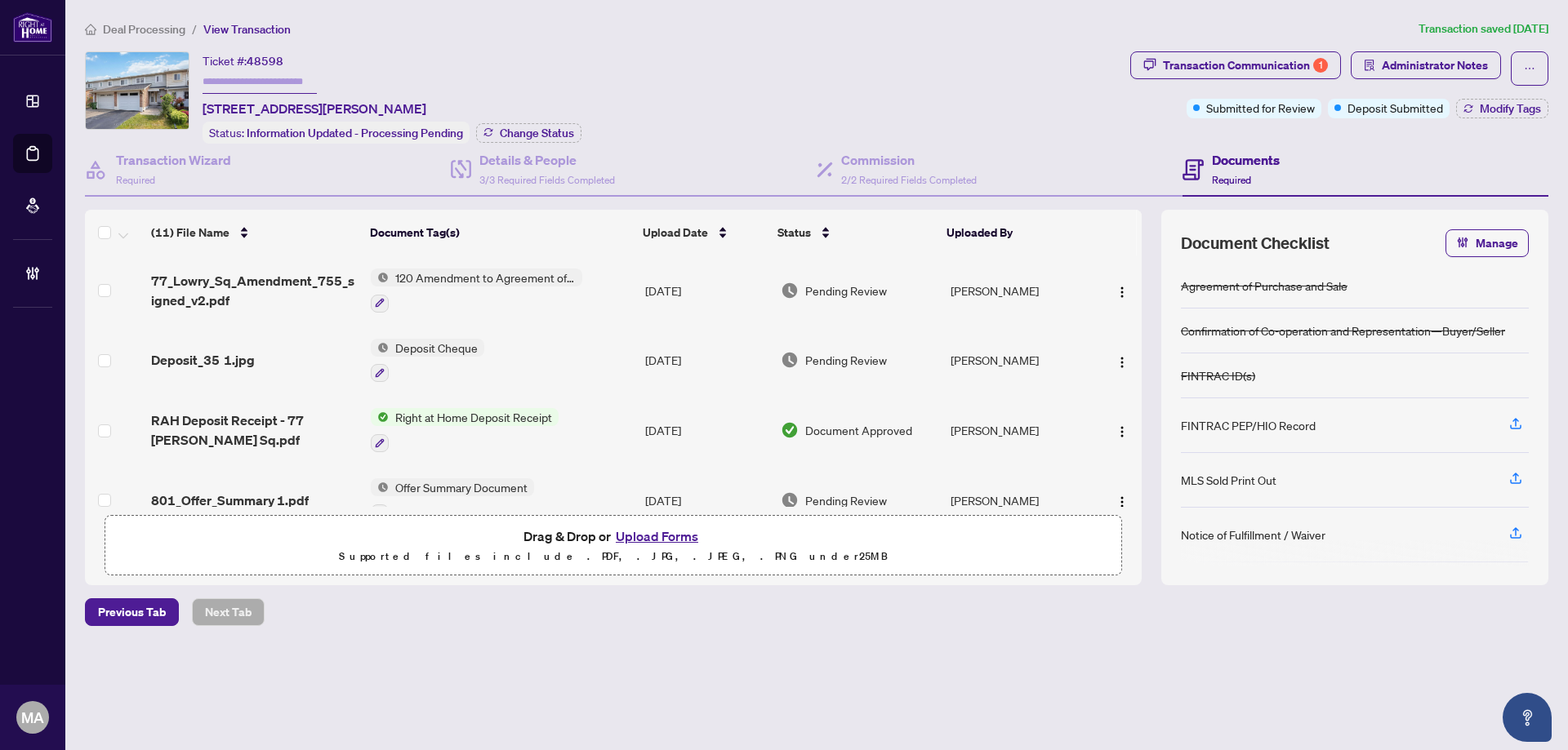
scroll to position [520, 0]
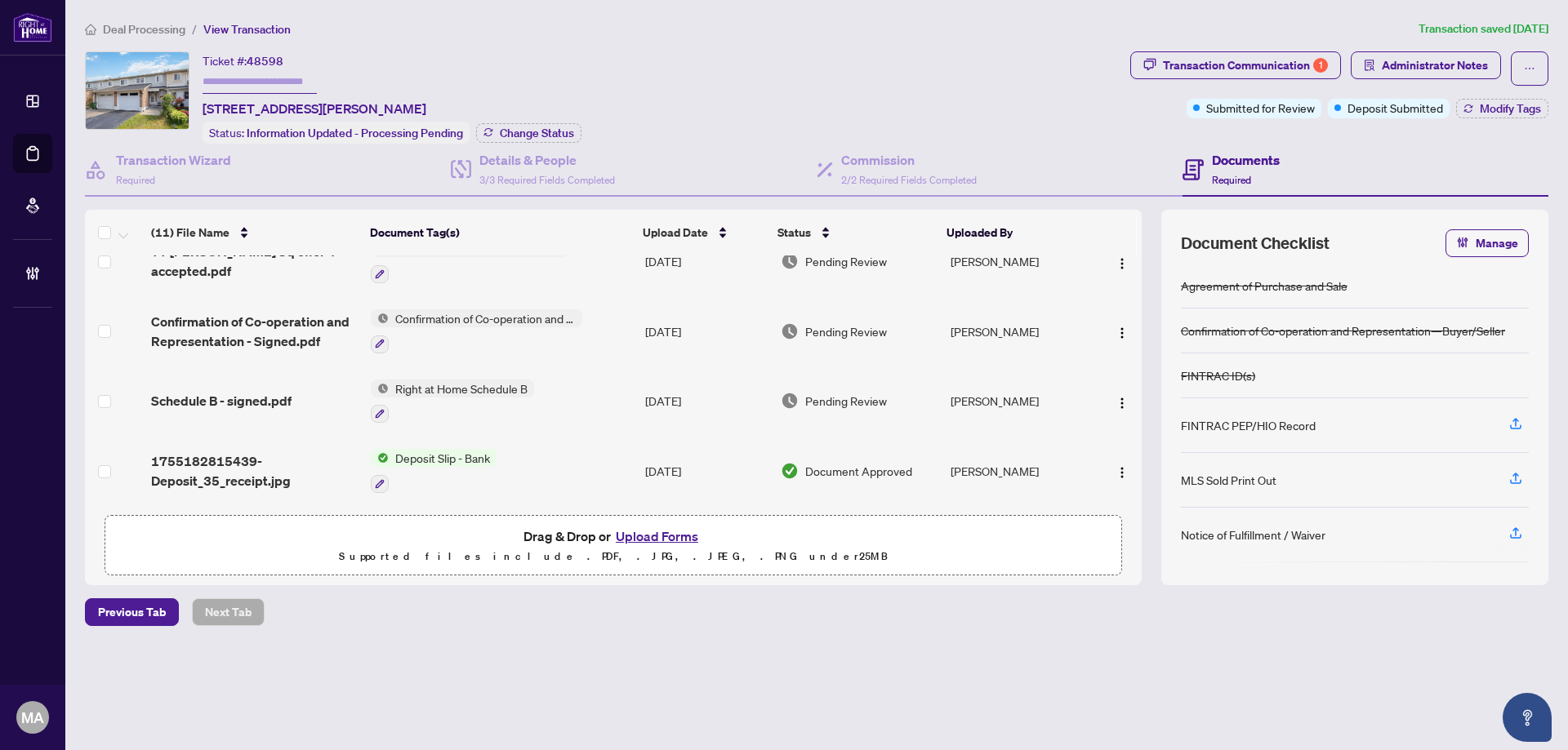
click at [169, 30] on span "Deal Processing" at bounding box center [144, 30] width 83 height 15
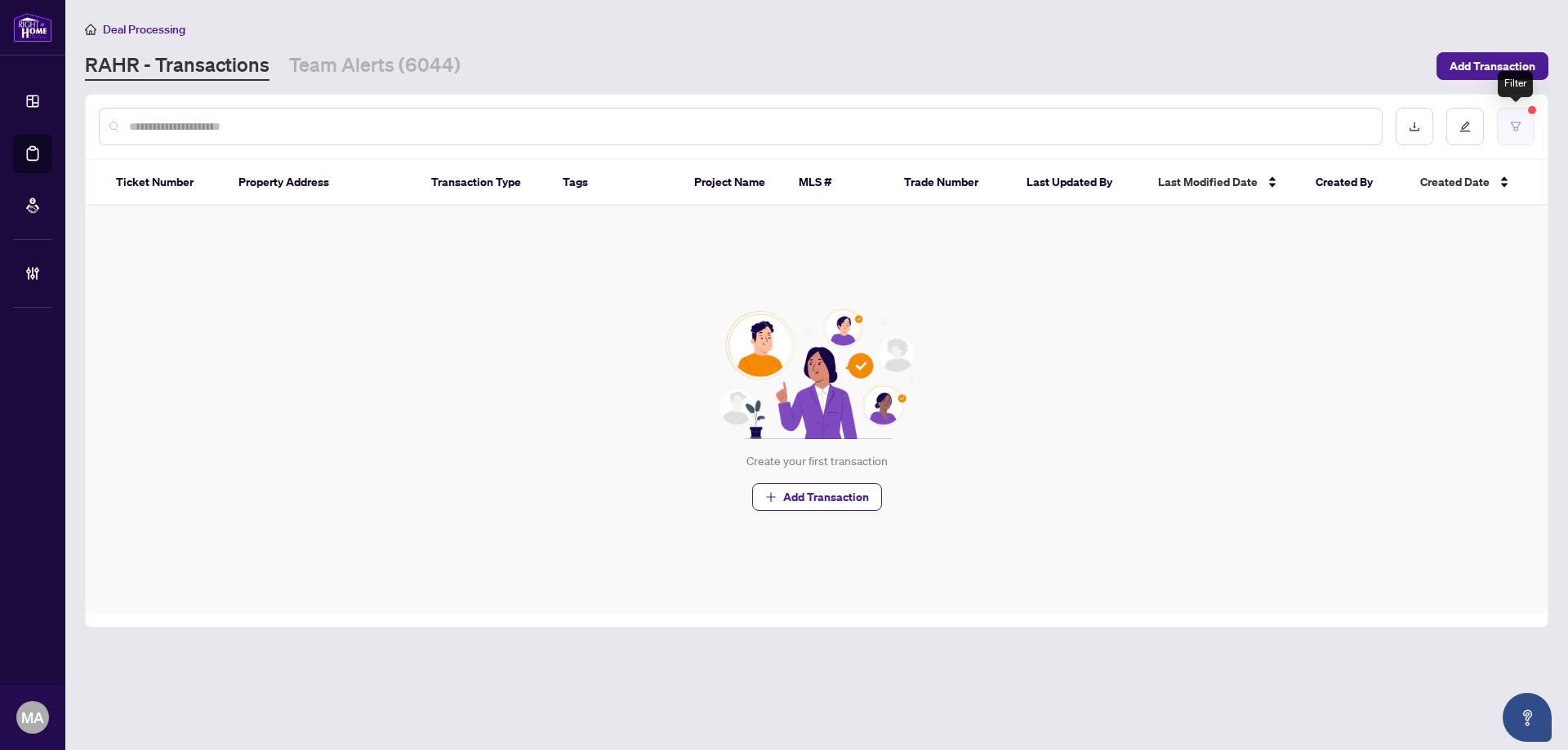
click at [1514, 126] on icon "filter" at bounding box center [1516, 127] width 12 height 12
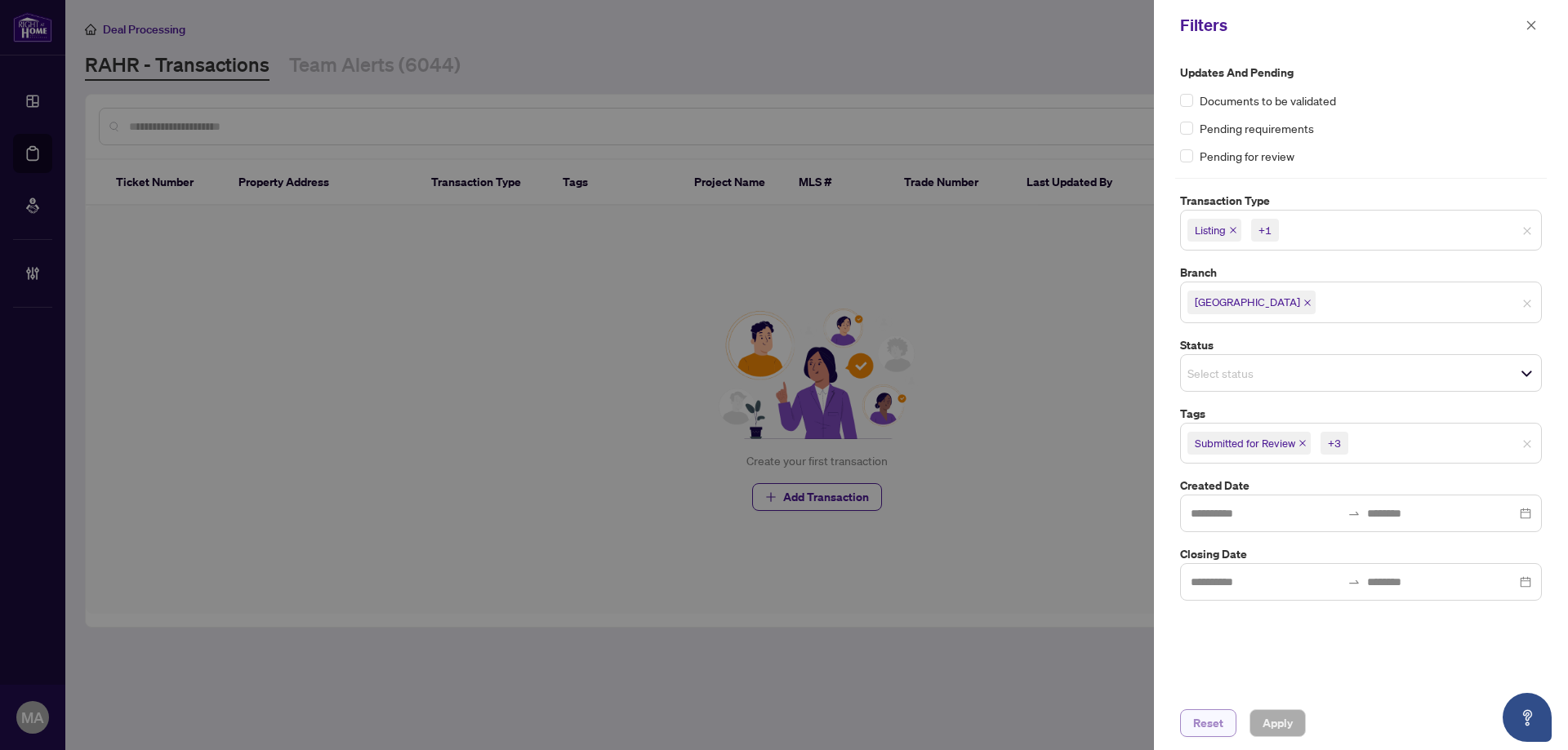
click at [1208, 712] on span "Reset" at bounding box center [1207, 723] width 30 height 27
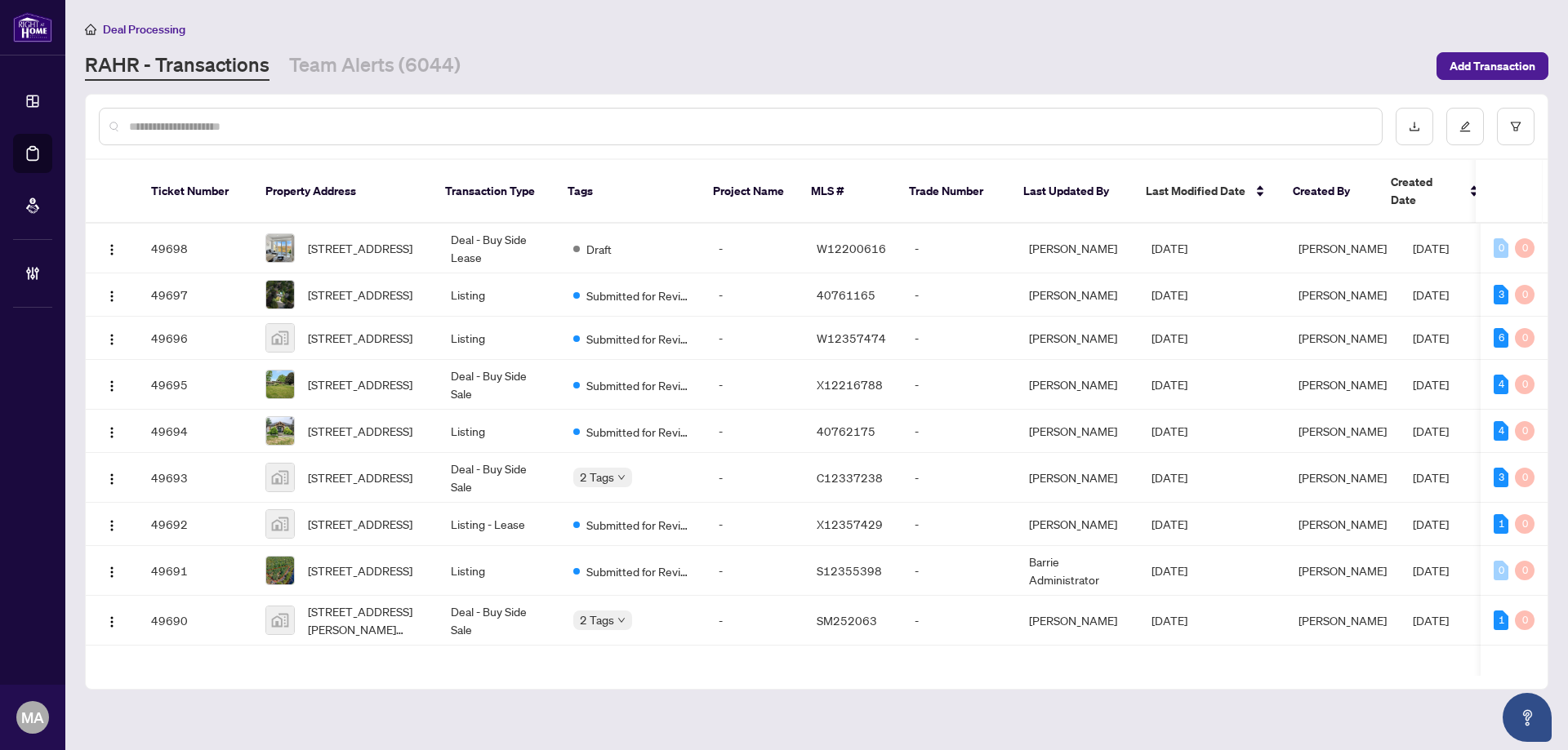
click at [711, 128] on input "text" at bounding box center [749, 127] width 1240 height 18
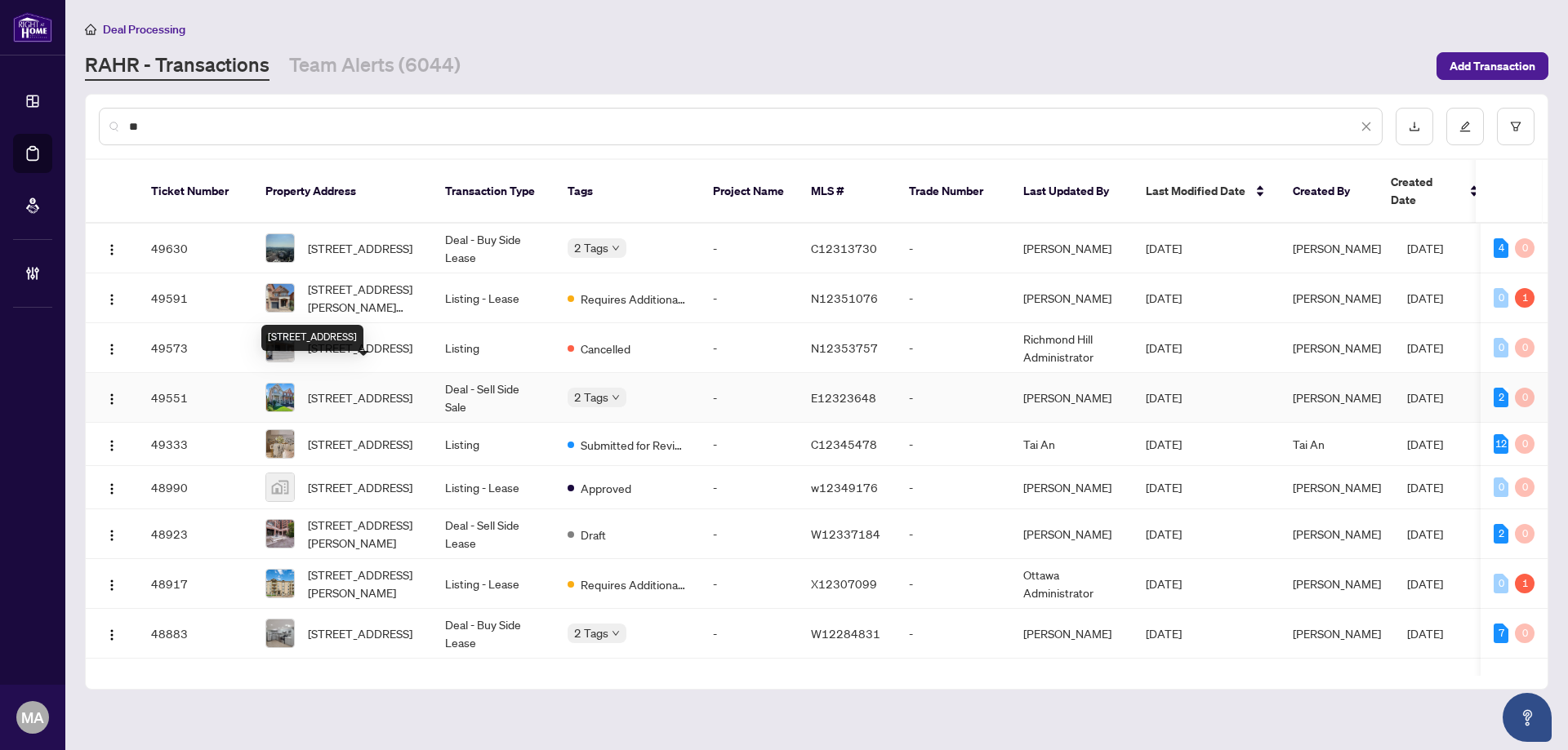
type input "**"
click at [357, 389] on span "97 Cathedral Dr, Whitby, Ontario L1R 0N7, Canada" at bounding box center [360, 398] width 104 height 18
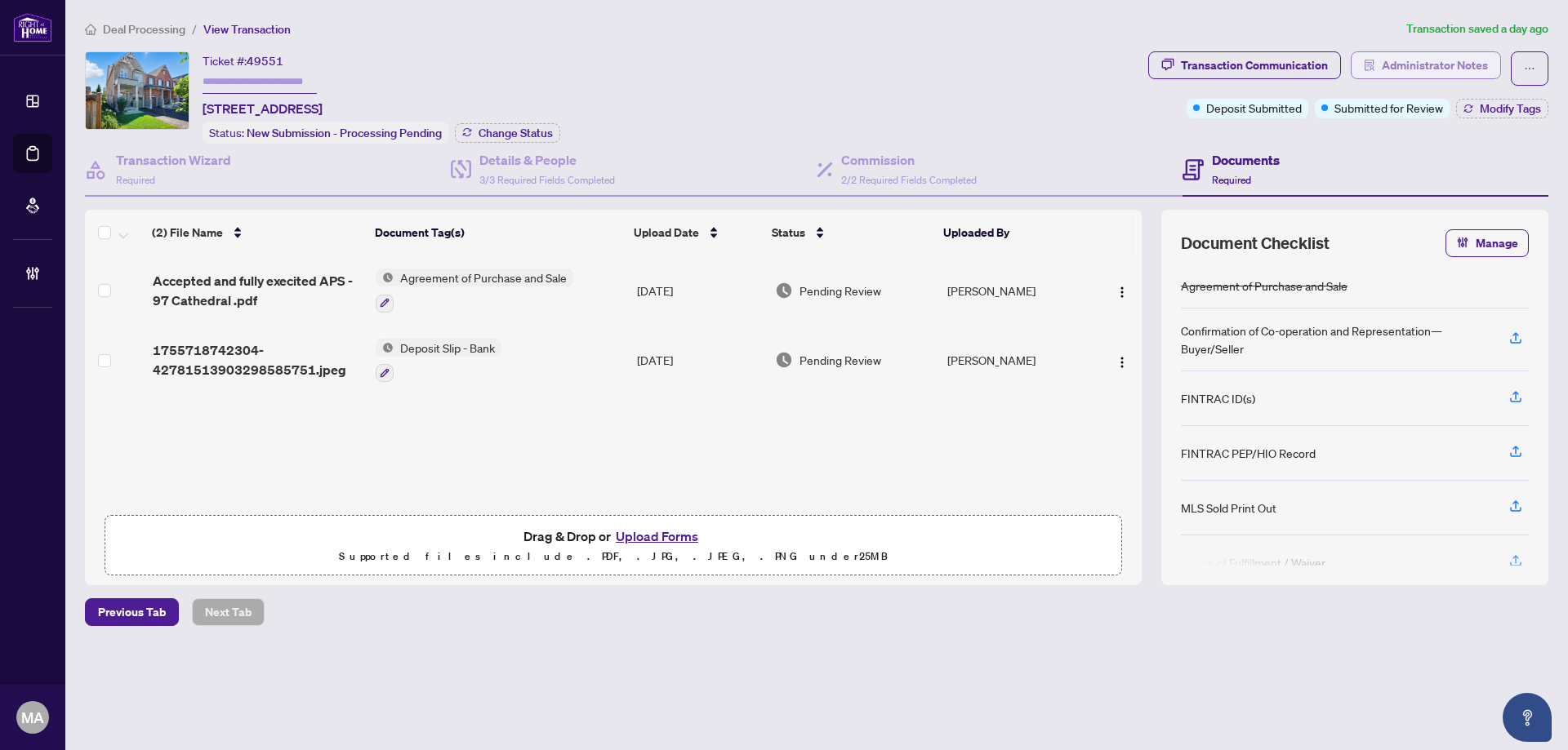
click at [1426, 63] on span "Administrator Notes" at bounding box center [1435, 65] width 106 height 27
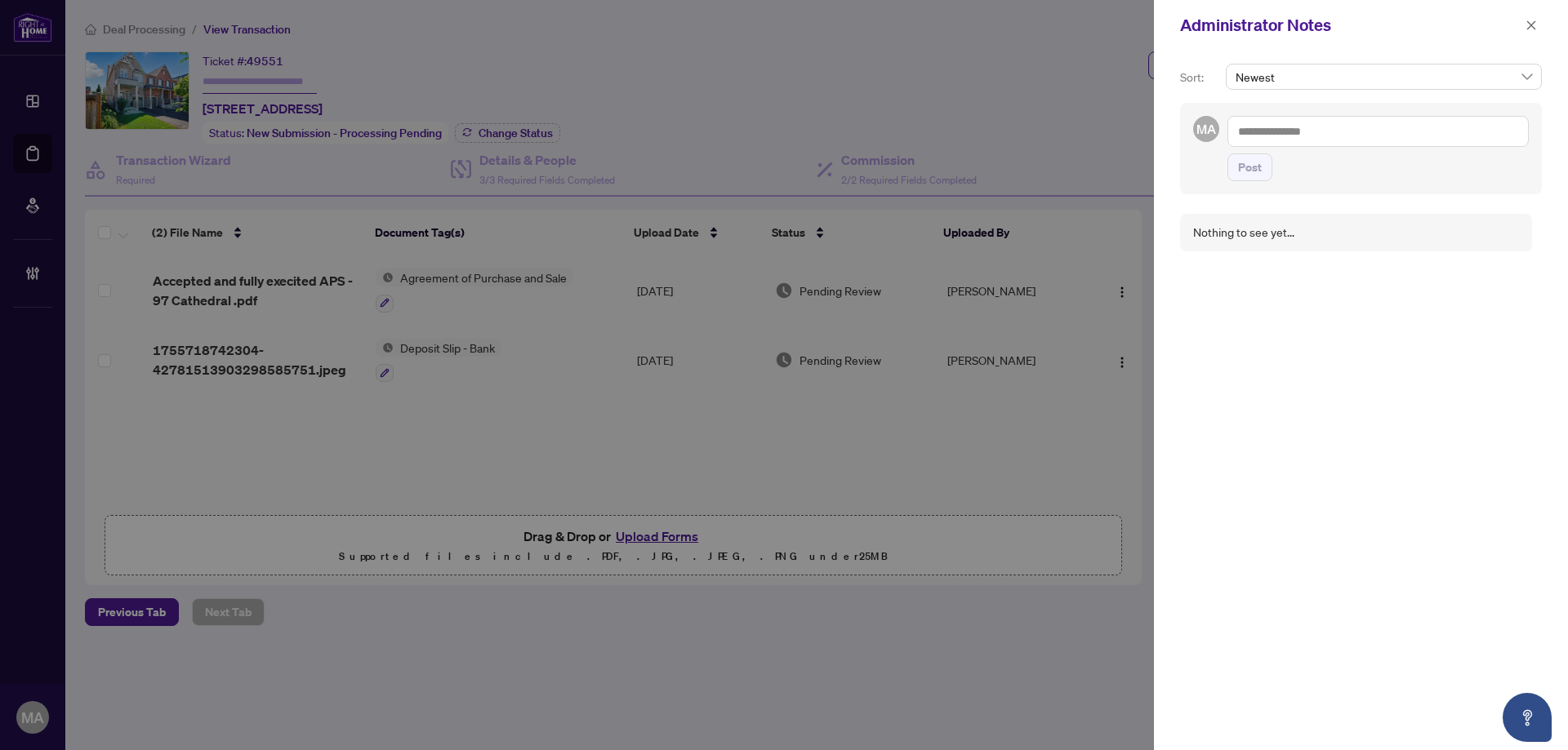
click at [1344, 121] on textarea at bounding box center [1378, 131] width 302 height 31
click at [1313, 173] on span "Deals East" at bounding box center [1300, 171] width 51 height 15
type textarea "**********"
click at [1325, 138] on span "RAHR Acc ounting" at bounding box center [1338, 143] width 147 height 15
type textarea "**********"
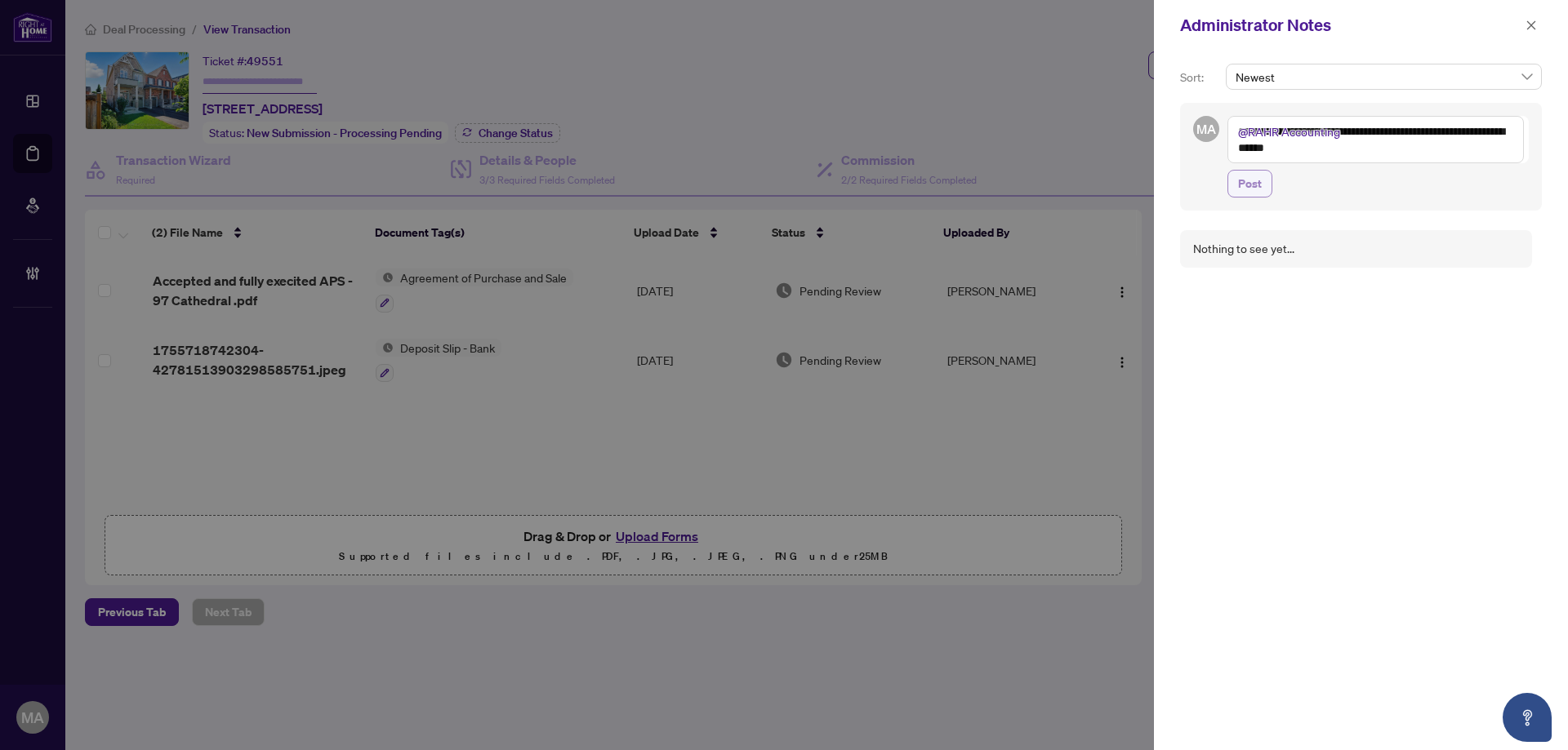
click at [1239, 174] on span "Post" at bounding box center [1250, 184] width 24 height 27
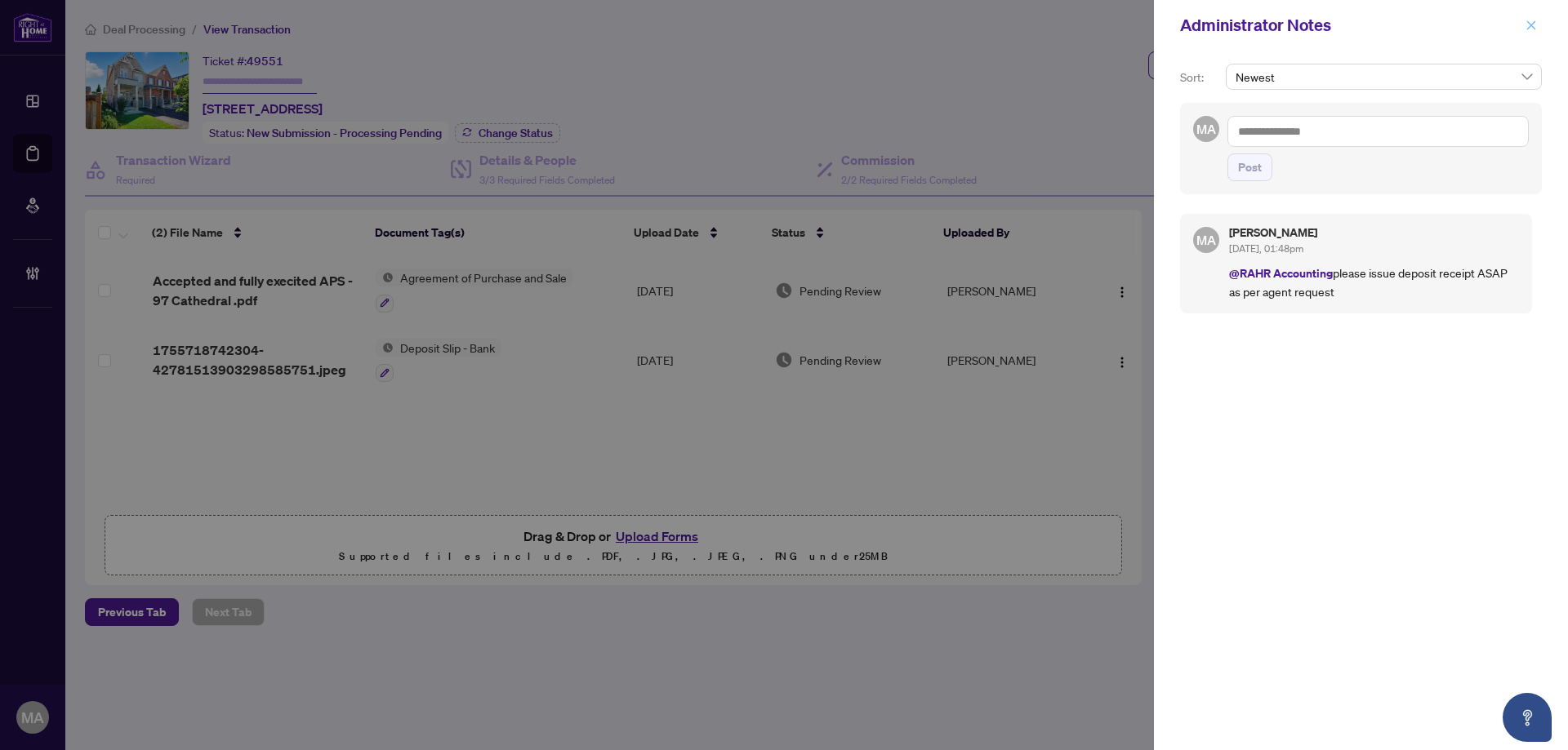
click at [1532, 12] on span "button" at bounding box center [1531, 26] width 12 height 27
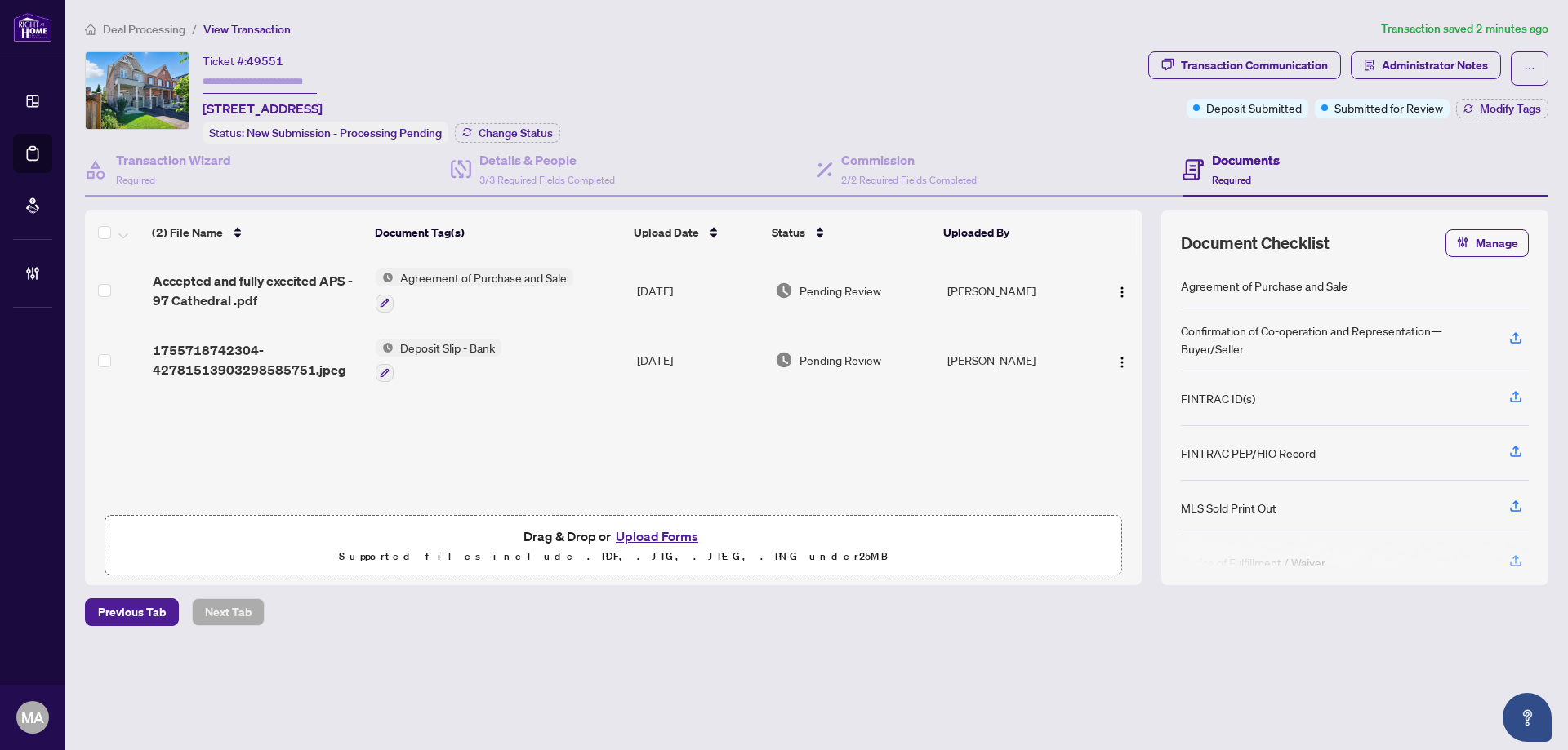
click at [127, 36] on li "Deal Processing" at bounding box center [134, 29] width 100 height 19
click at [138, 31] on span "Deal Processing" at bounding box center [144, 30] width 83 height 15
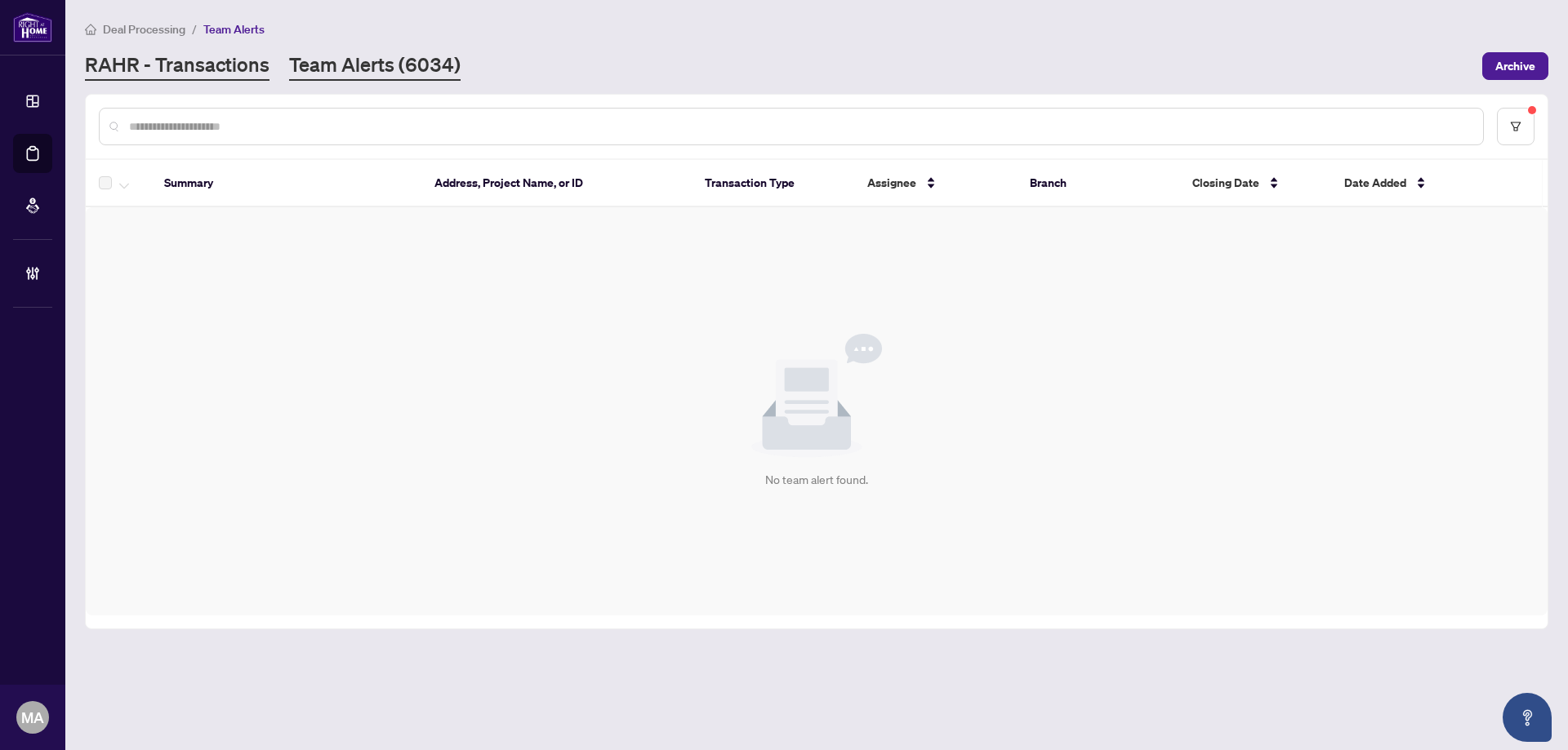
click at [236, 64] on link "RAHR - Transactions" at bounding box center [177, 65] width 185 height 29
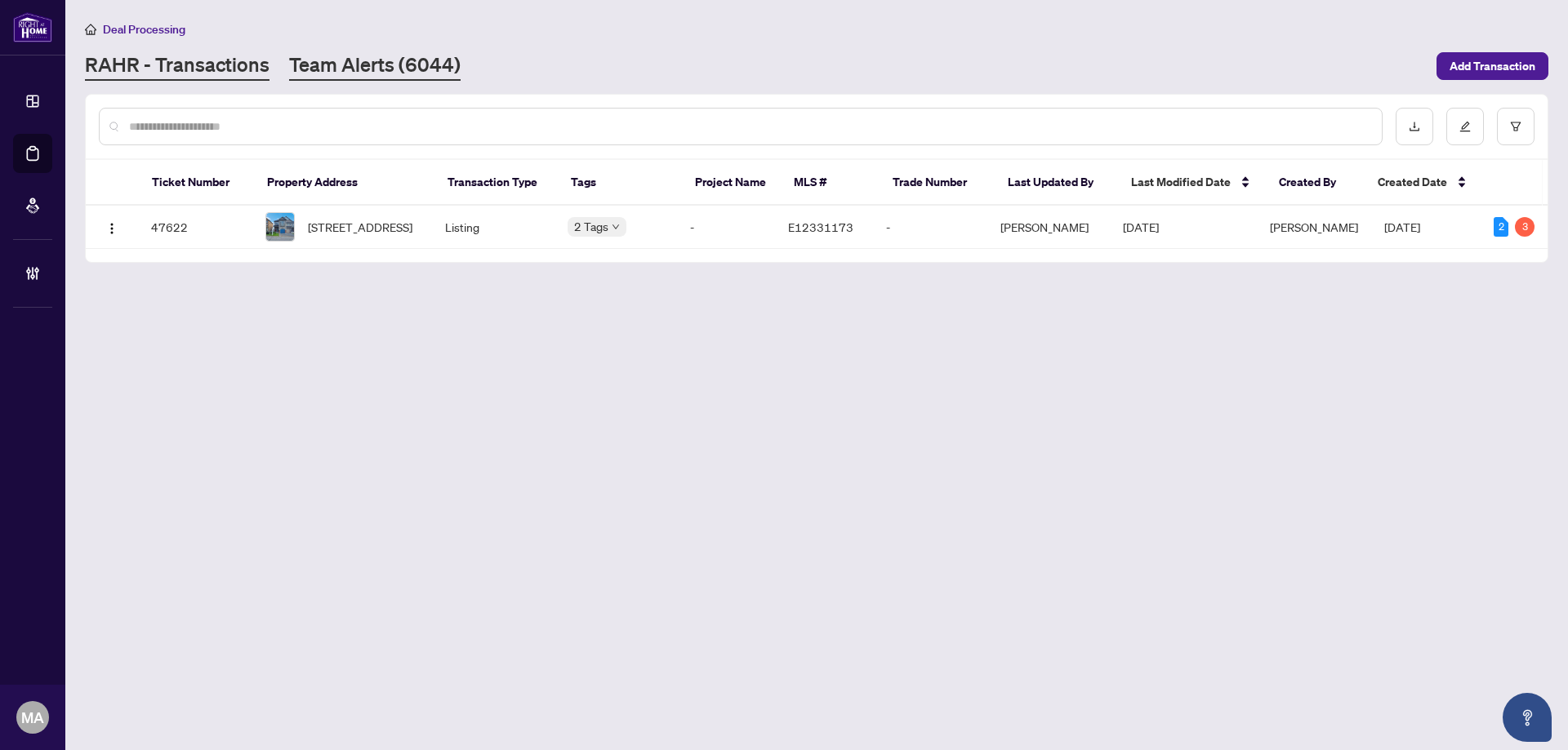
click at [395, 56] on link "Team Alerts (6044)" at bounding box center [375, 65] width 172 height 29
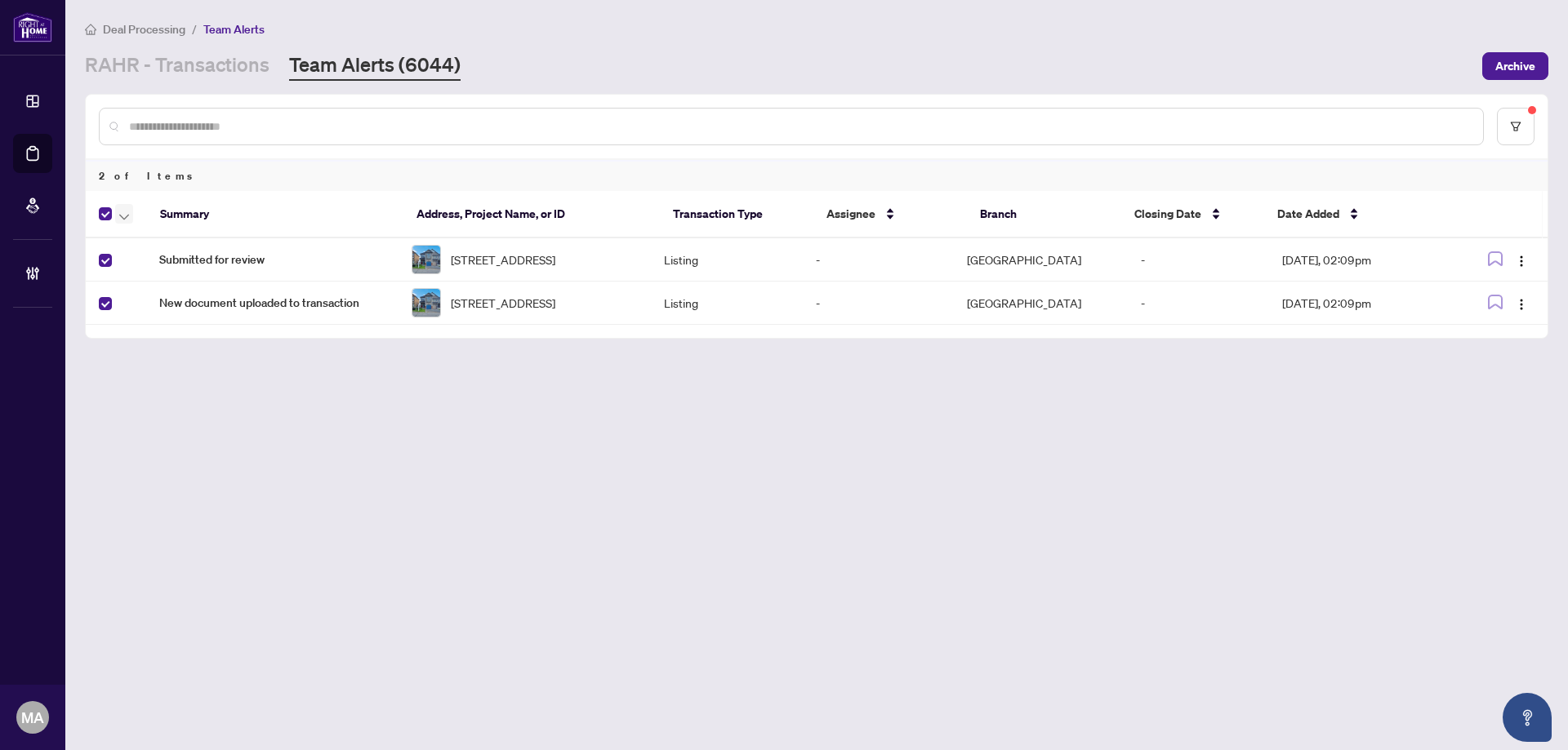
click at [127, 215] on icon "button" at bounding box center [124, 216] width 10 height 6
click at [213, 350] on span "Complete Item" at bounding box center [179, 347] width 102 height 18
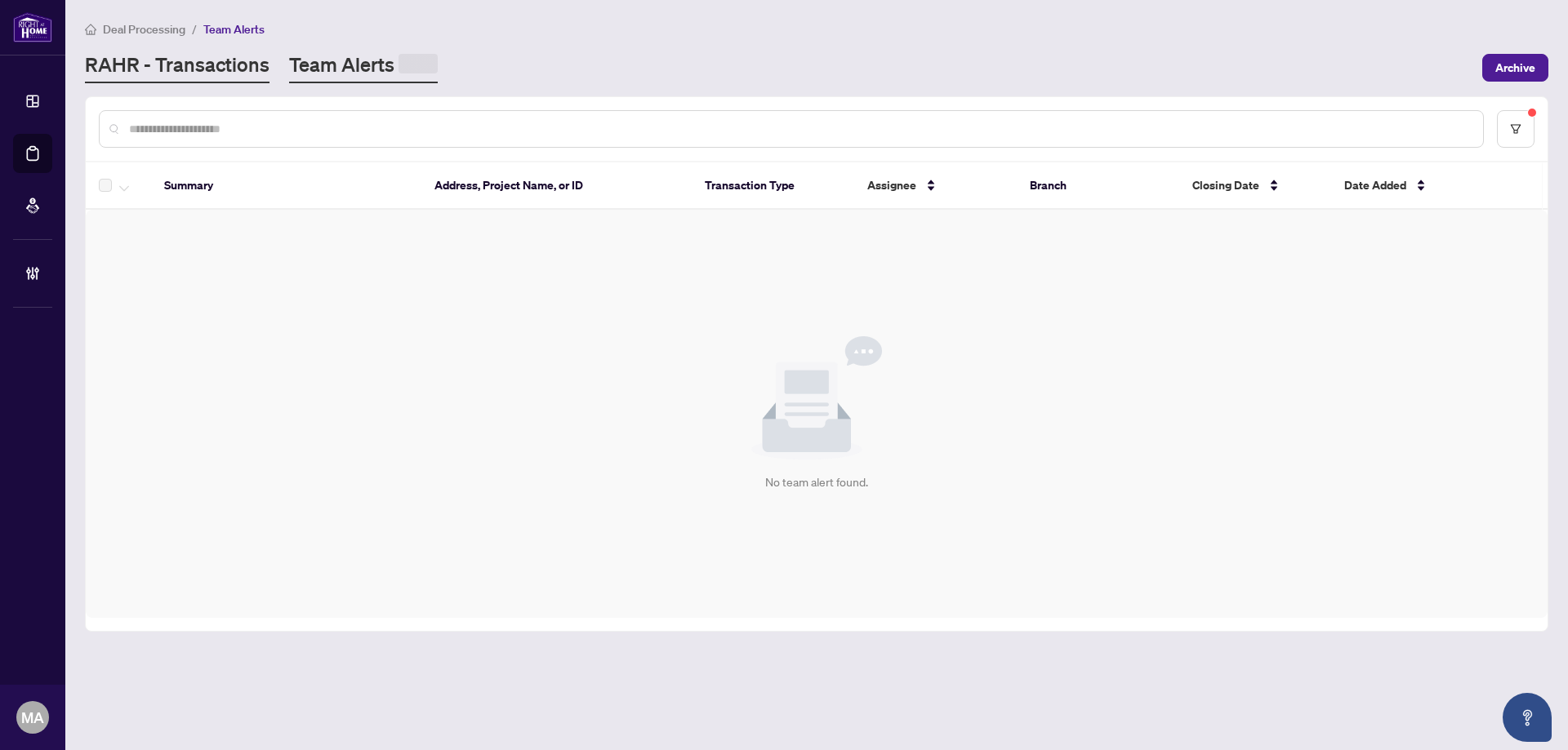
click at [179, 58] on link "RAHR - Transactions" at bounding box center [177, 67] width 185 height 31
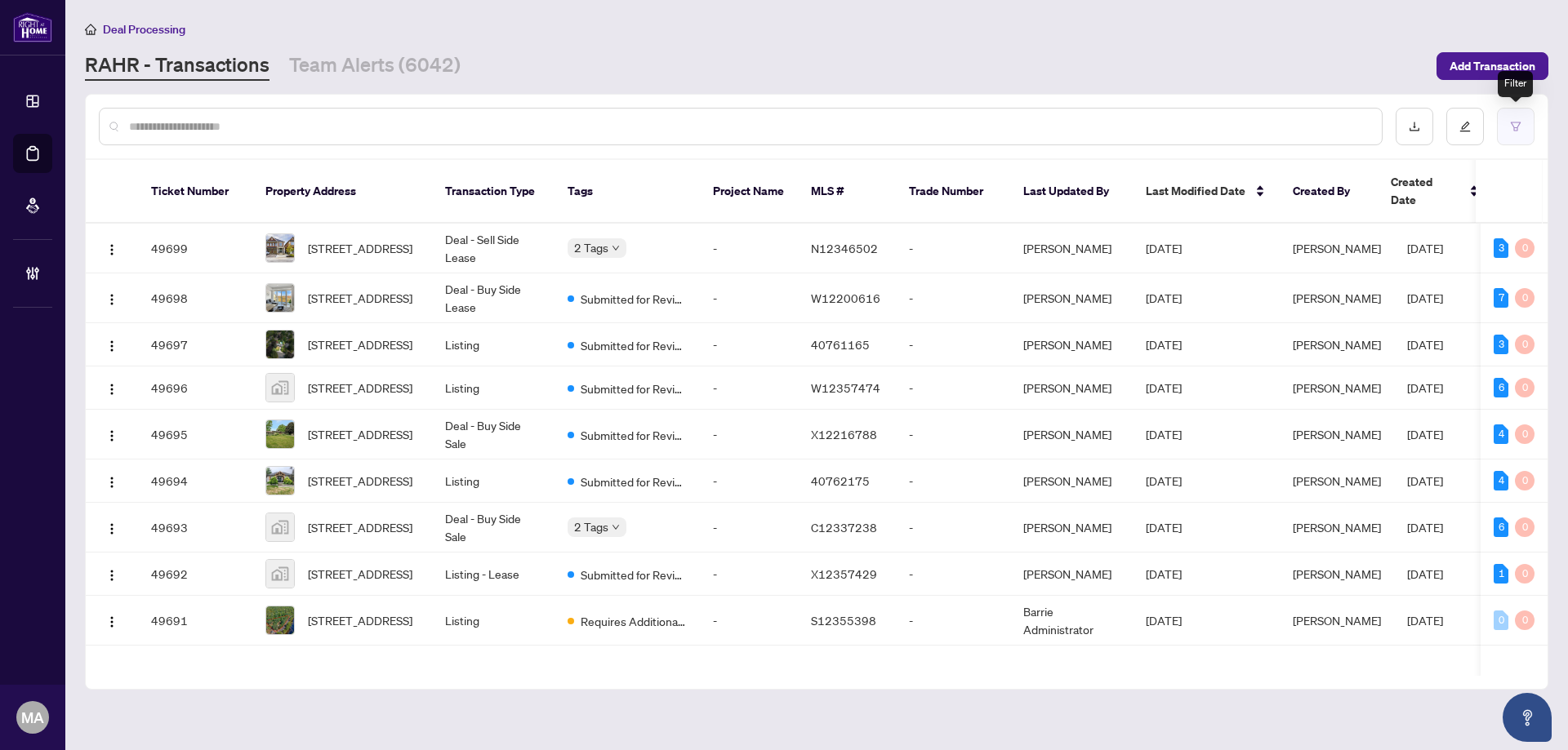
click at [1512, 133] on button "button" at bounding box center [1515, 126] width 37 height 37
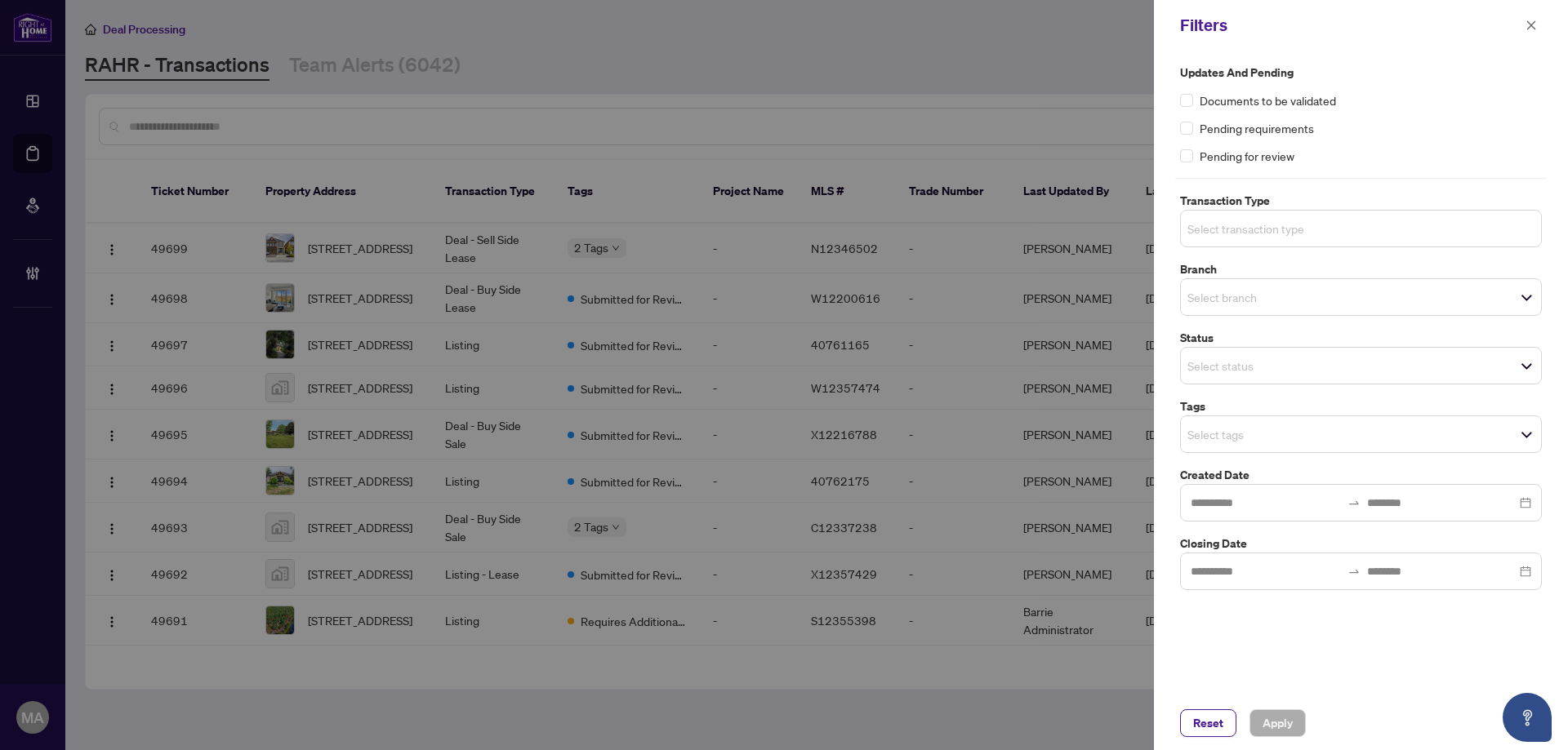
click at [1239, 234] on input "search" at bounding box center [1245, 229] width 114 height 20
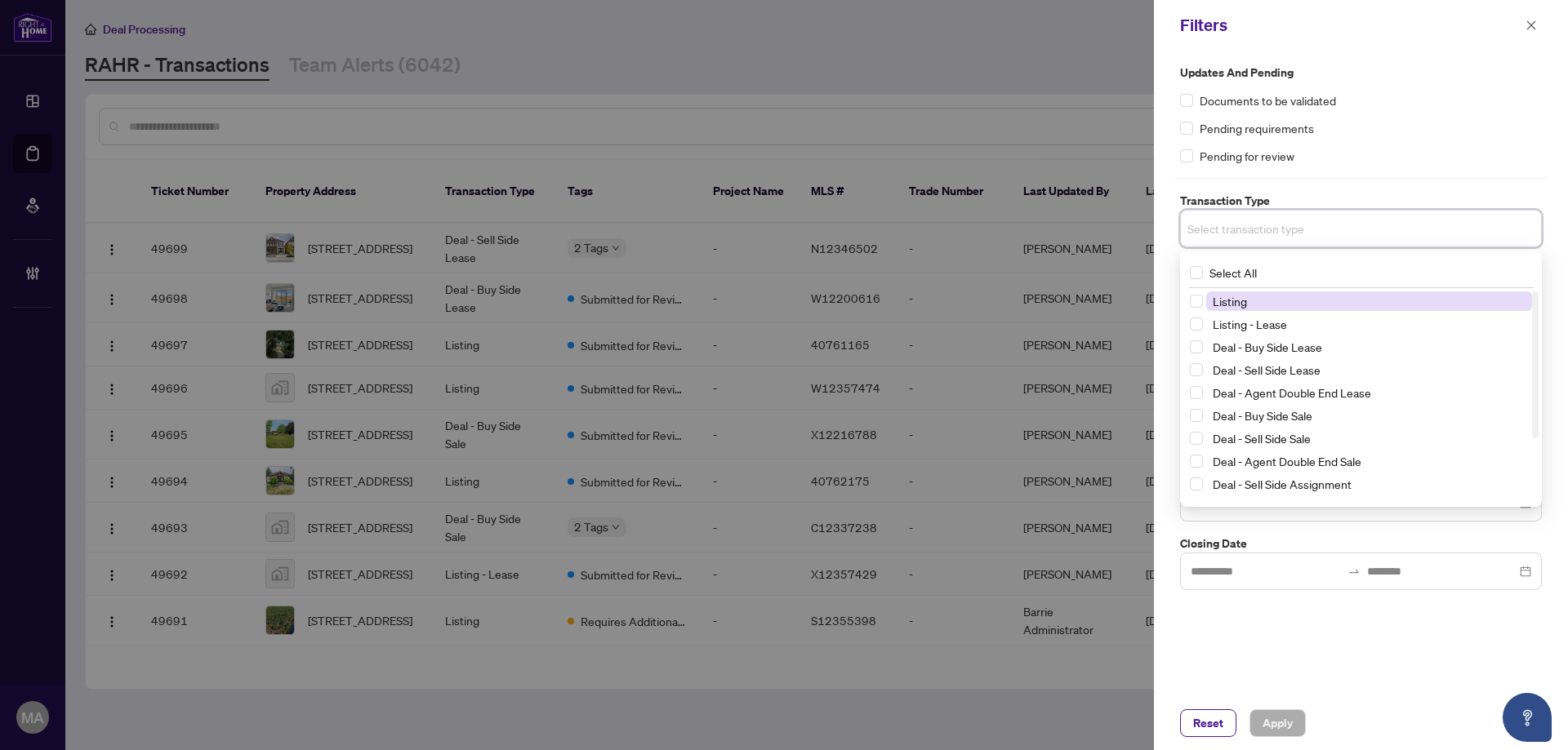
click at [1228, 305] on span "Listing" at bounding box center [1229, 302] width 34 height 15
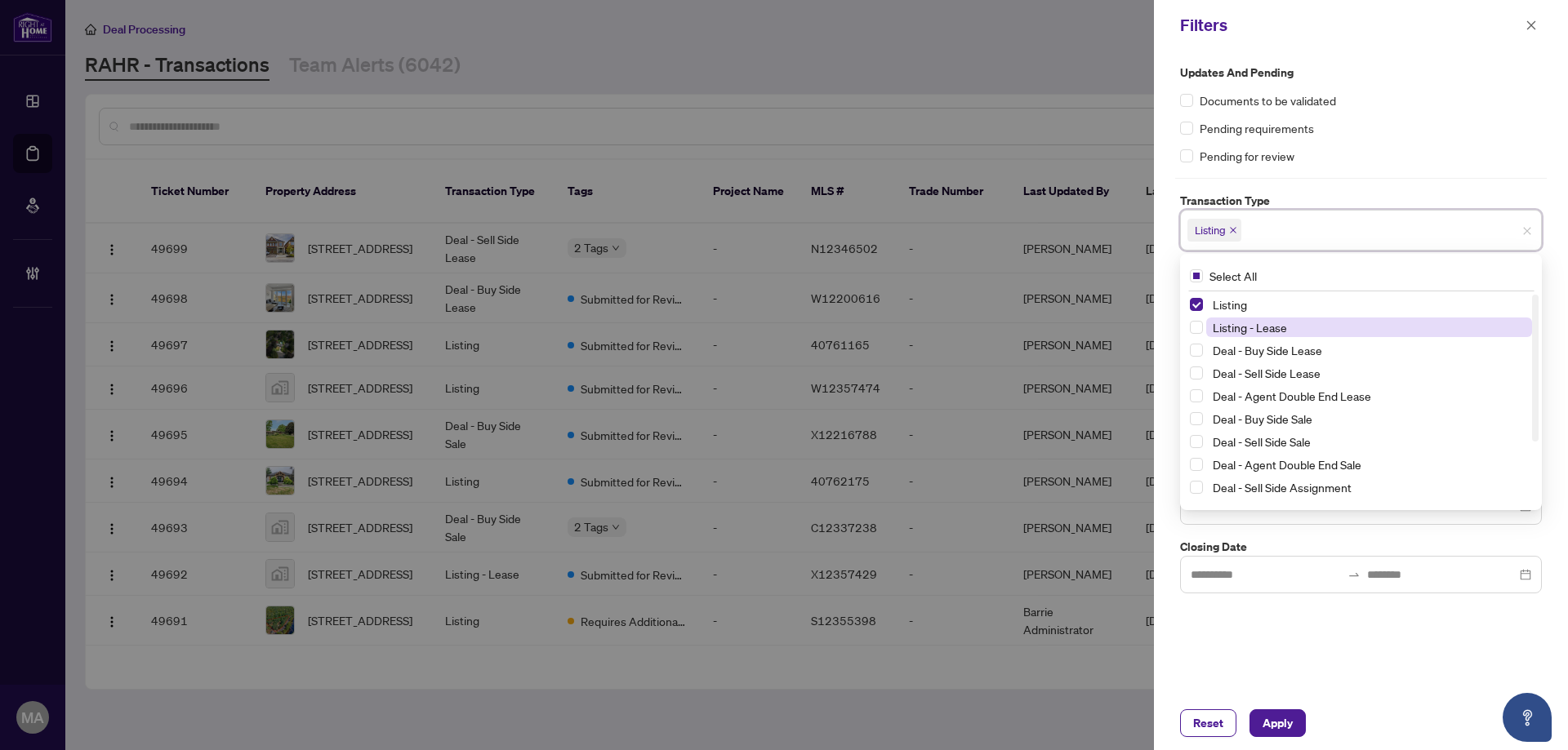
click at [1230, 320] on span "Listing - Lease" at bounding box center [1250, 327] width 75 height 15
click at [1424, 148] on div "Pending for review" at bounding box center [1361, 156] width 361 height 18
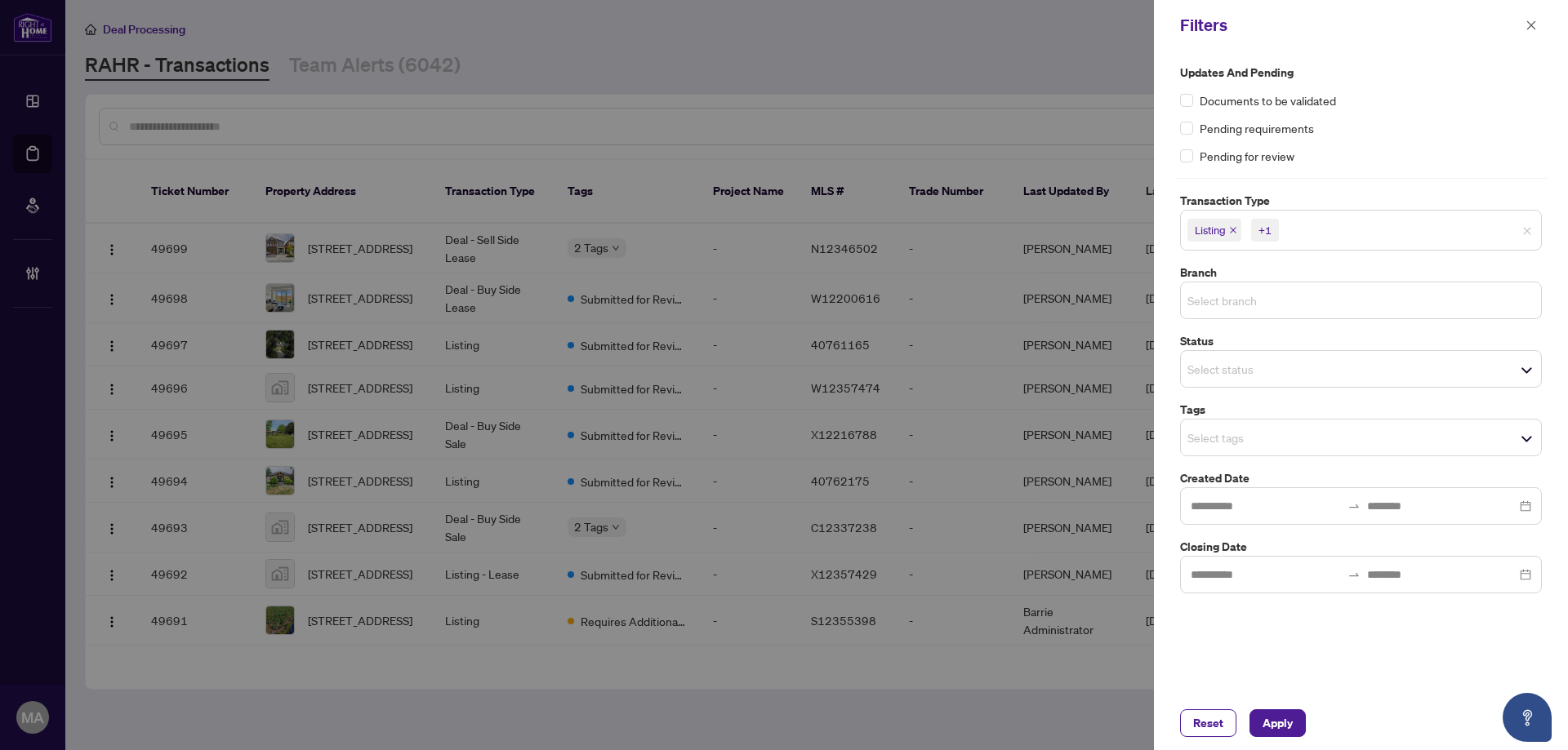
click at [1241, 295] on input "search" at bounding box center [1245, 301] width 114 height 20
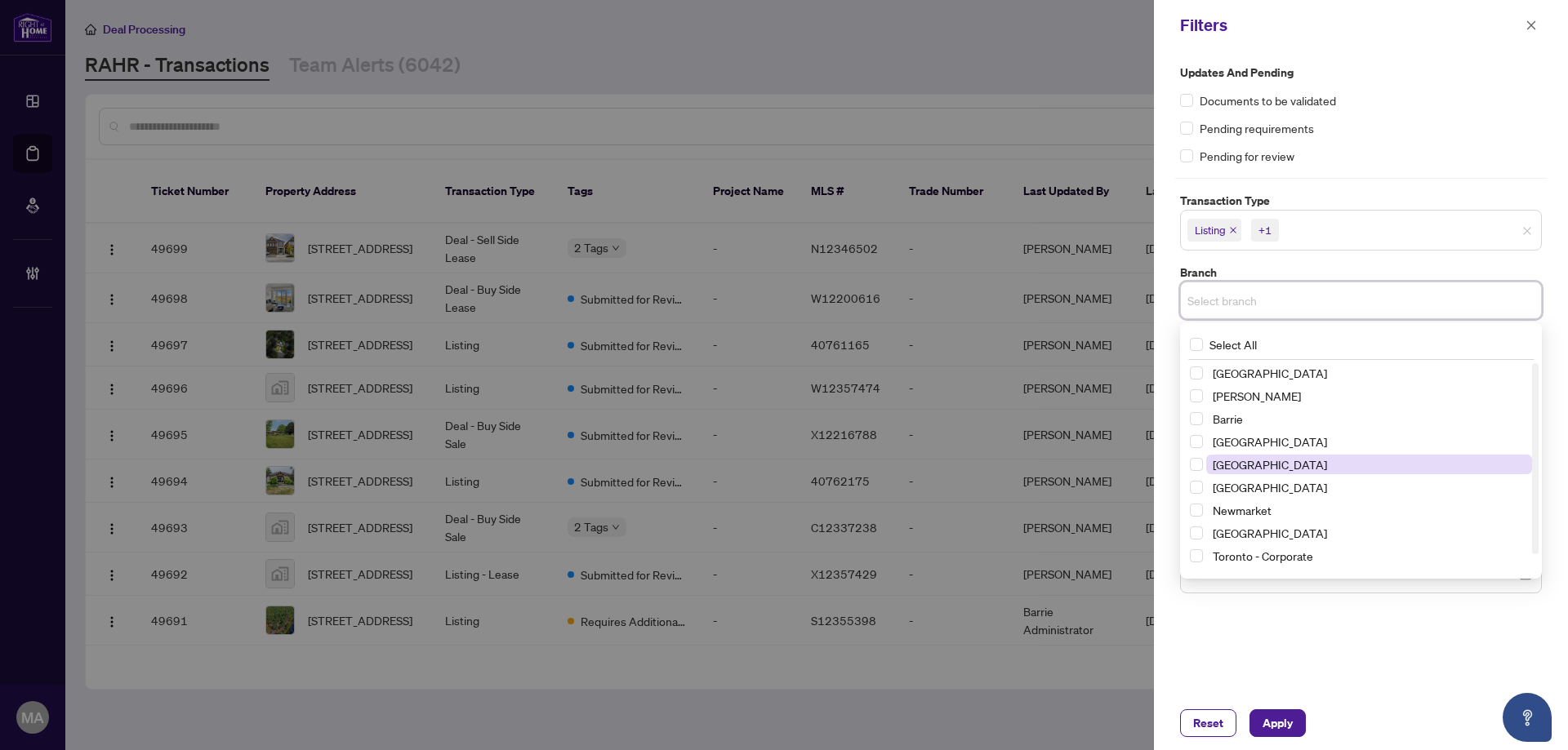
click at [1233, 459] on span "Durham" at bounding box center [1270, 465] width 114 height 15
click at [1453, 170] on div "Updates and Pending Documents to be validated Pending requirements Pending for …" at bounding box center [1361, 331] width 371 height 534
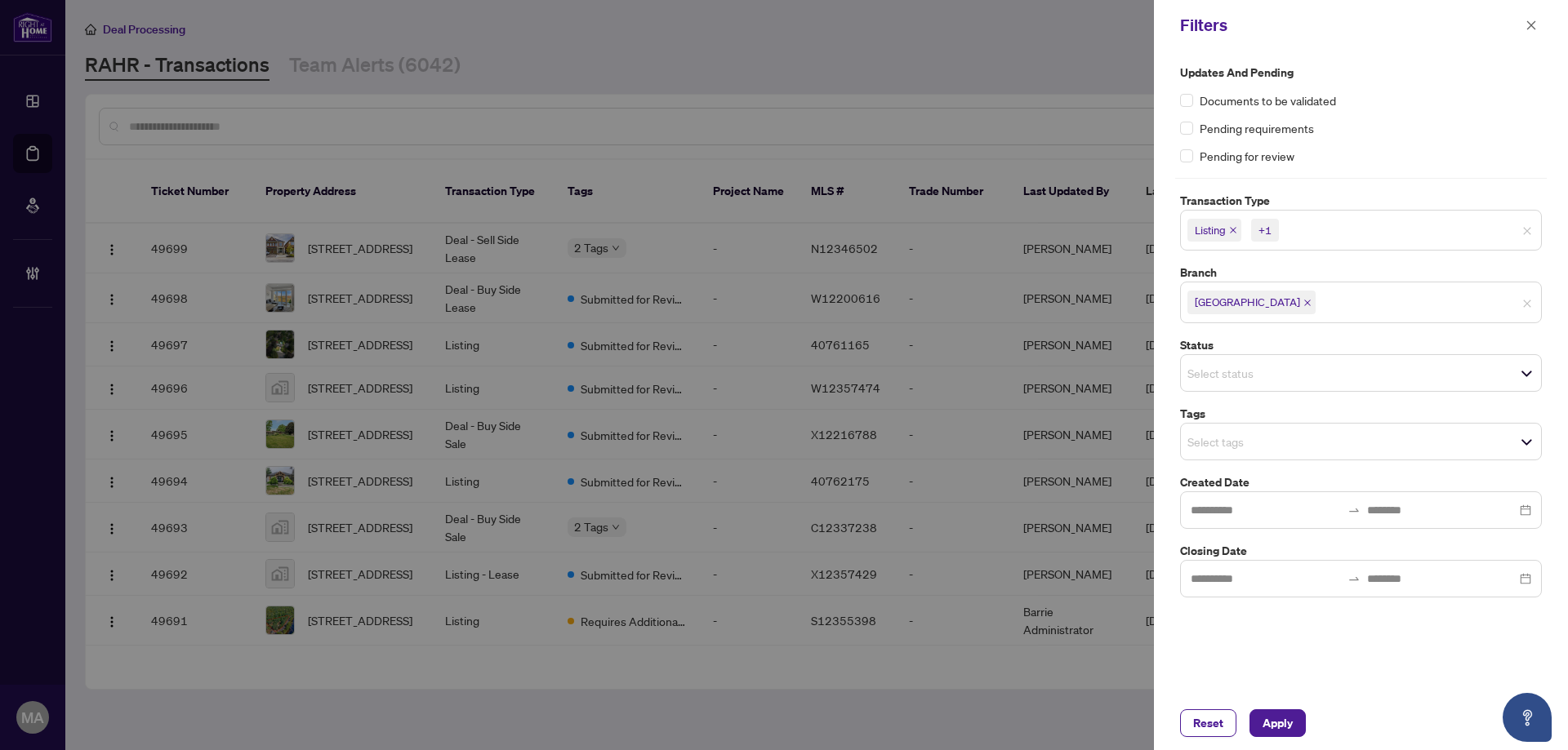
click at [1252, 455] on div "Select tags" at bounding box center [1361, 441] width 361 height 37
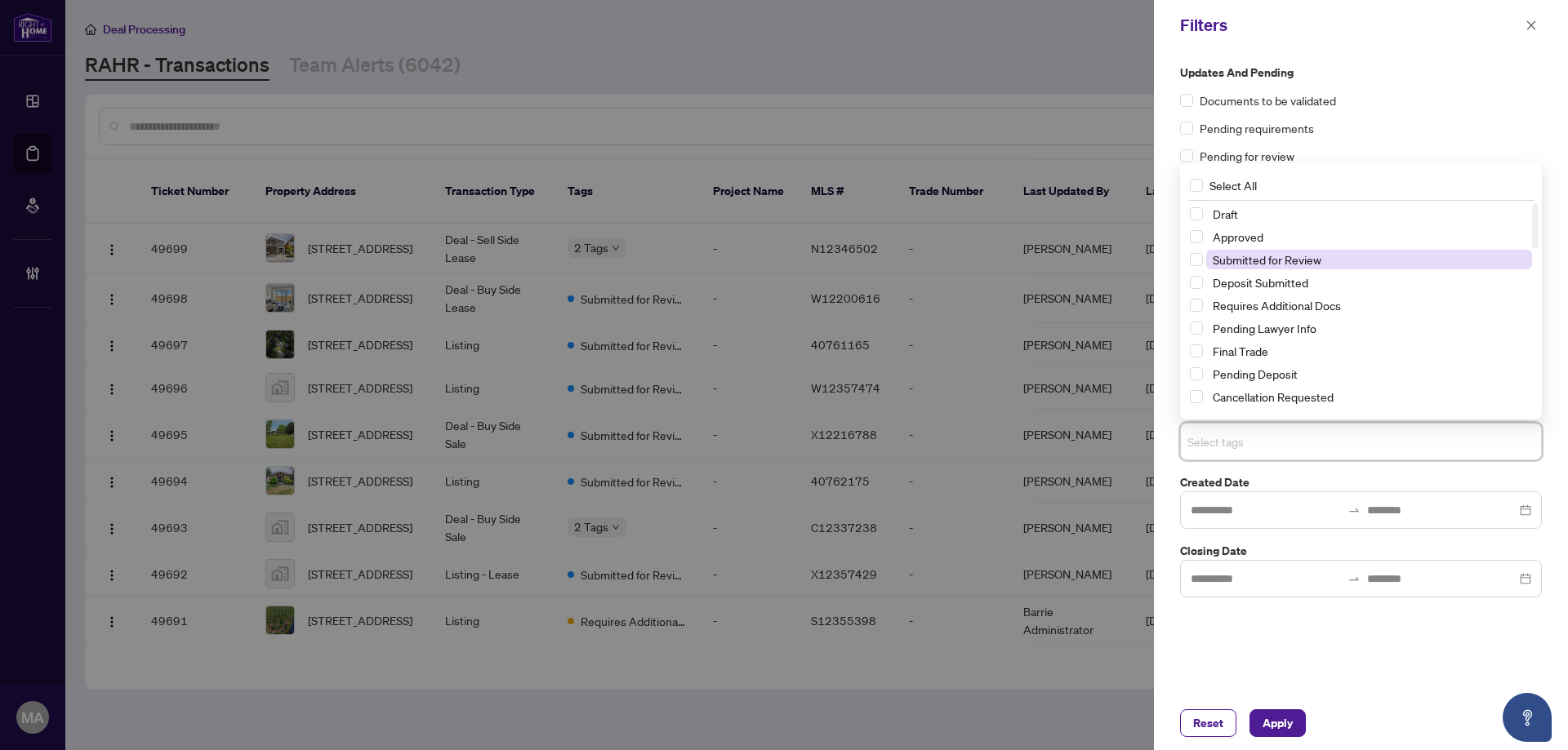
click at [1270, 252] on span "Submitted for Review" at bounding box center [1266, 259] width 109 height 15
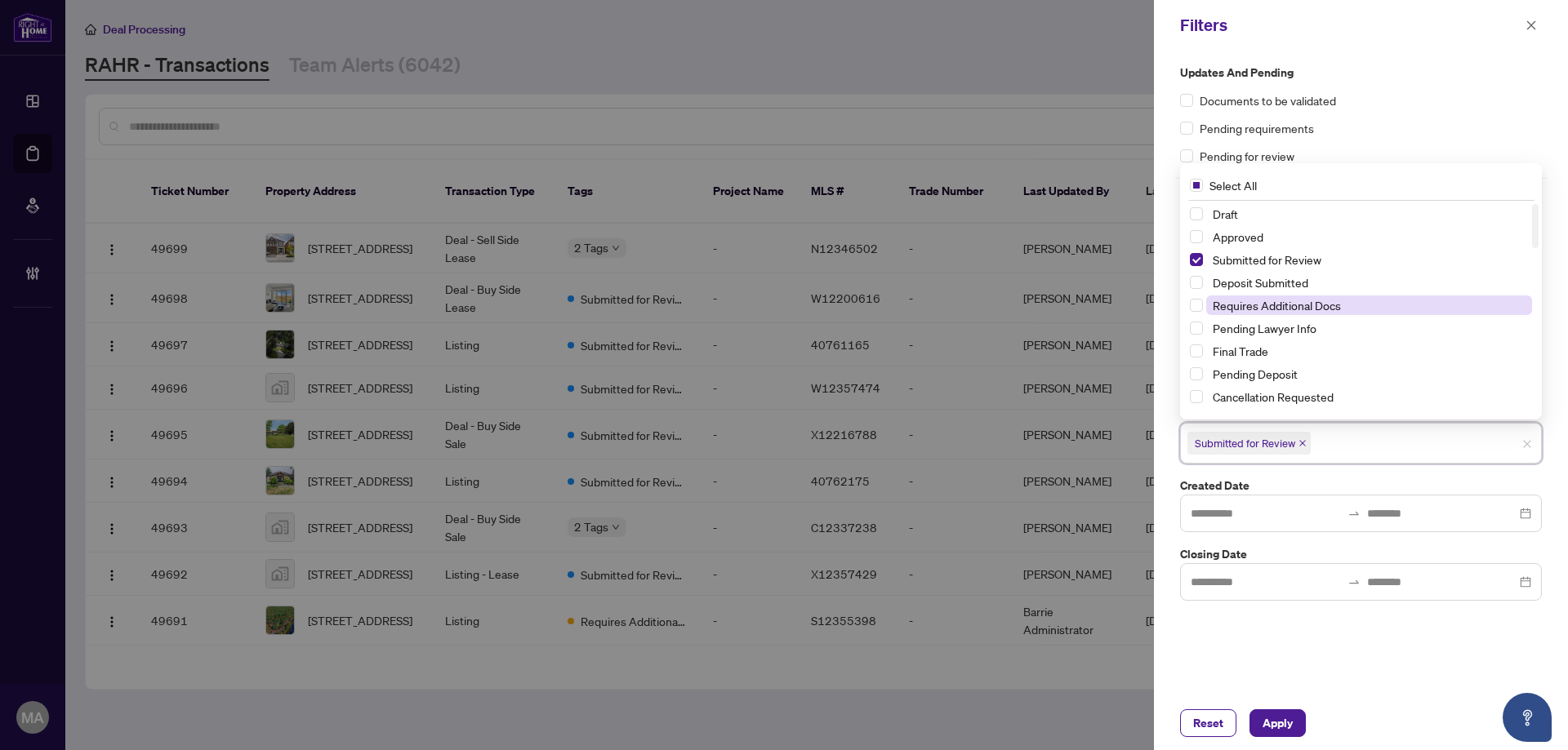
scroll to position [163, 0]
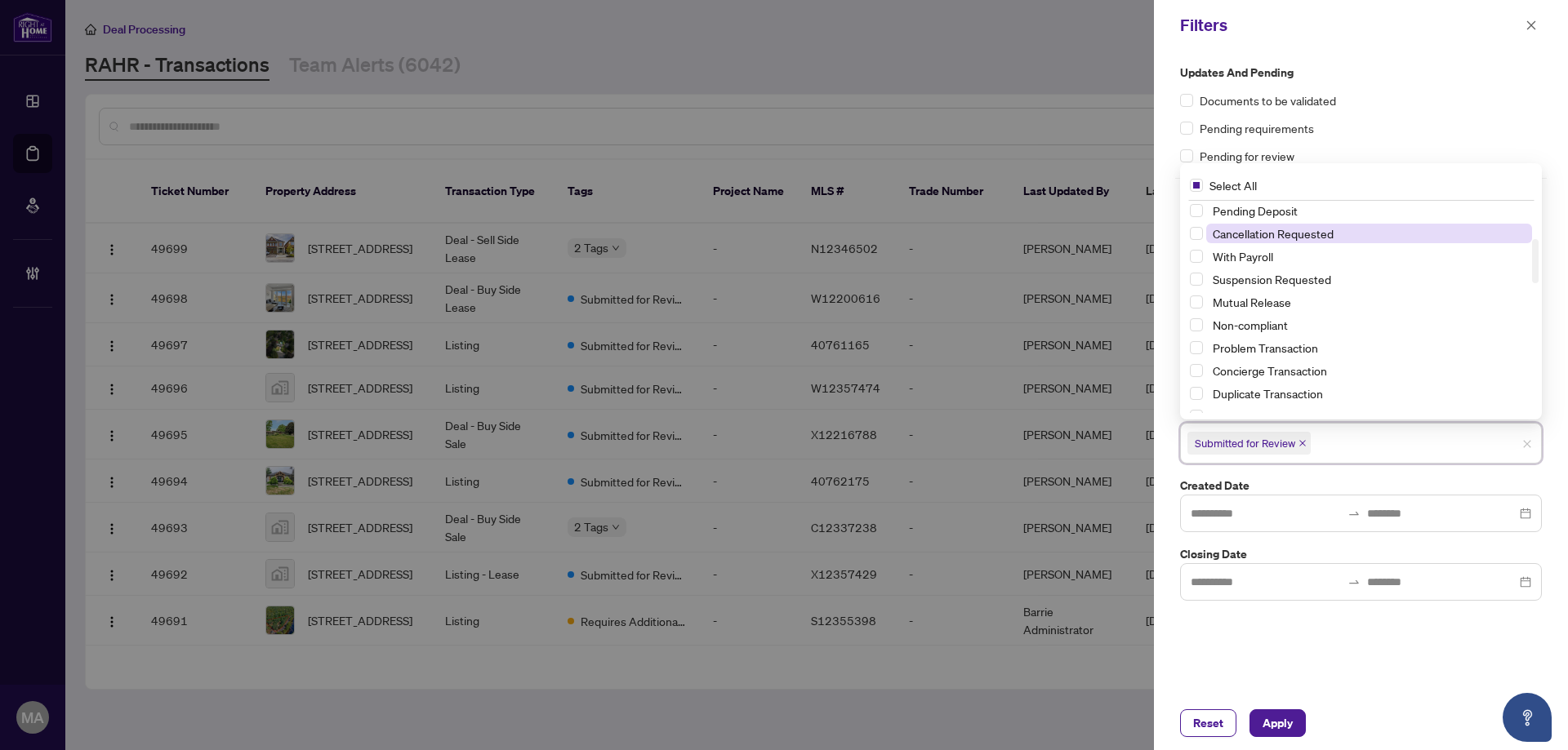
click at [1291, 228] on span "Cancellation Requested" at bounding box center [1273, 234] width 121 height 15
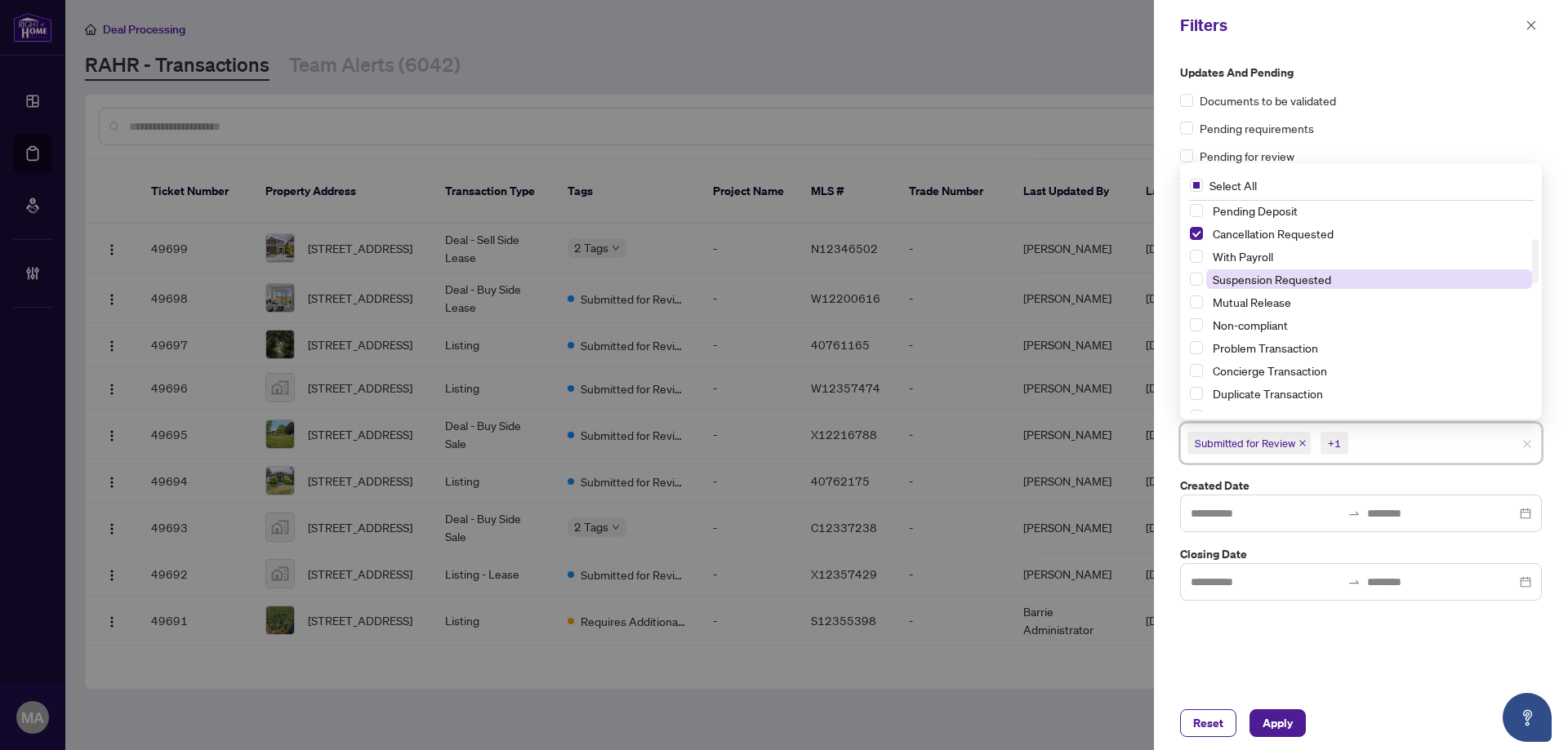
click at [1273, 270] on span "Suspension Requested" at bounding box center [1368, 279] width 326 height 20
click at [1256, 301] on span "Mutual Release" at bounding box center [1251, 302] width 79 height 15
click at [1298, 728] on button "Apply" at bounding box center [1277, 723] width 56 height 27
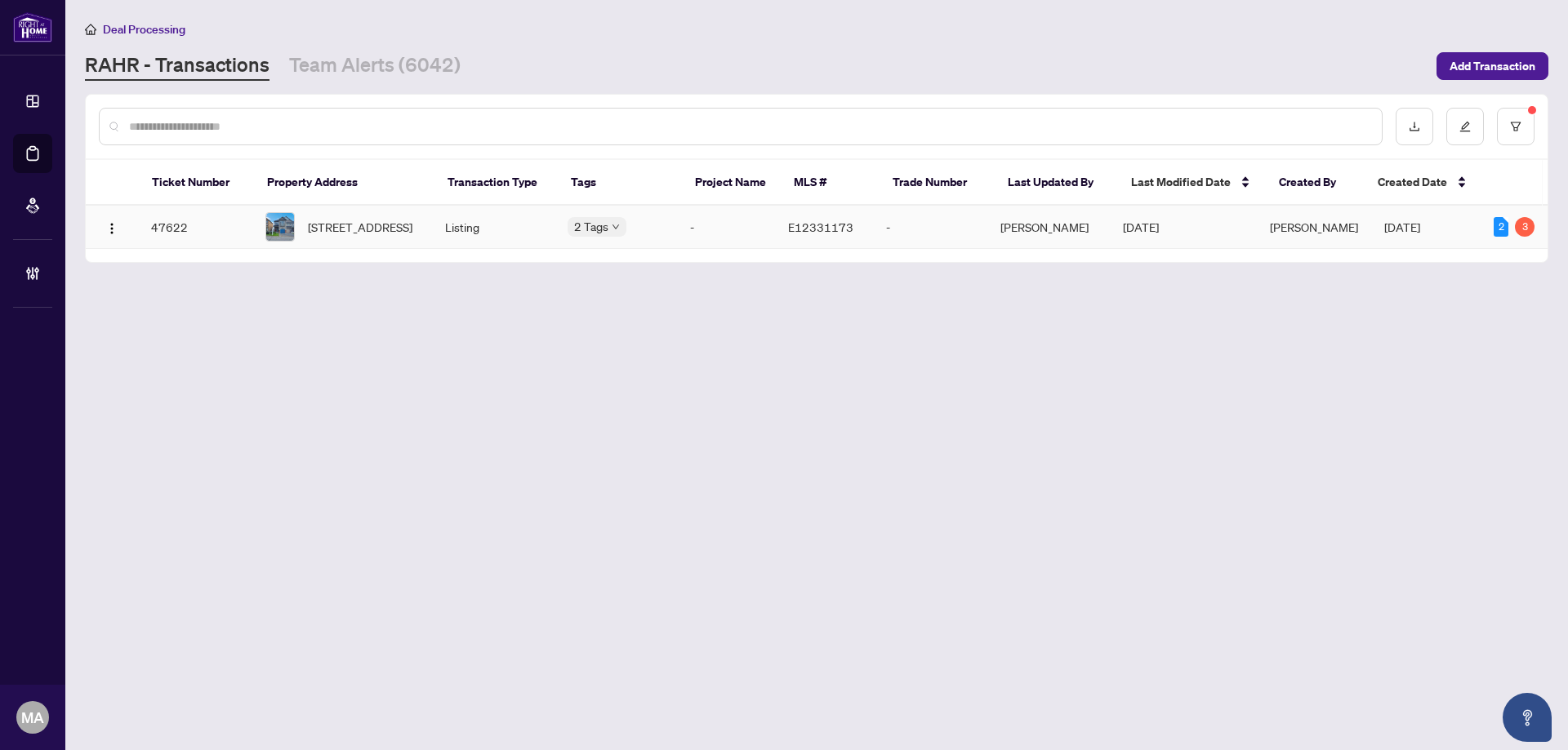
click at [283, 230] on img at bounding box center [279, 226] width 27 height 27
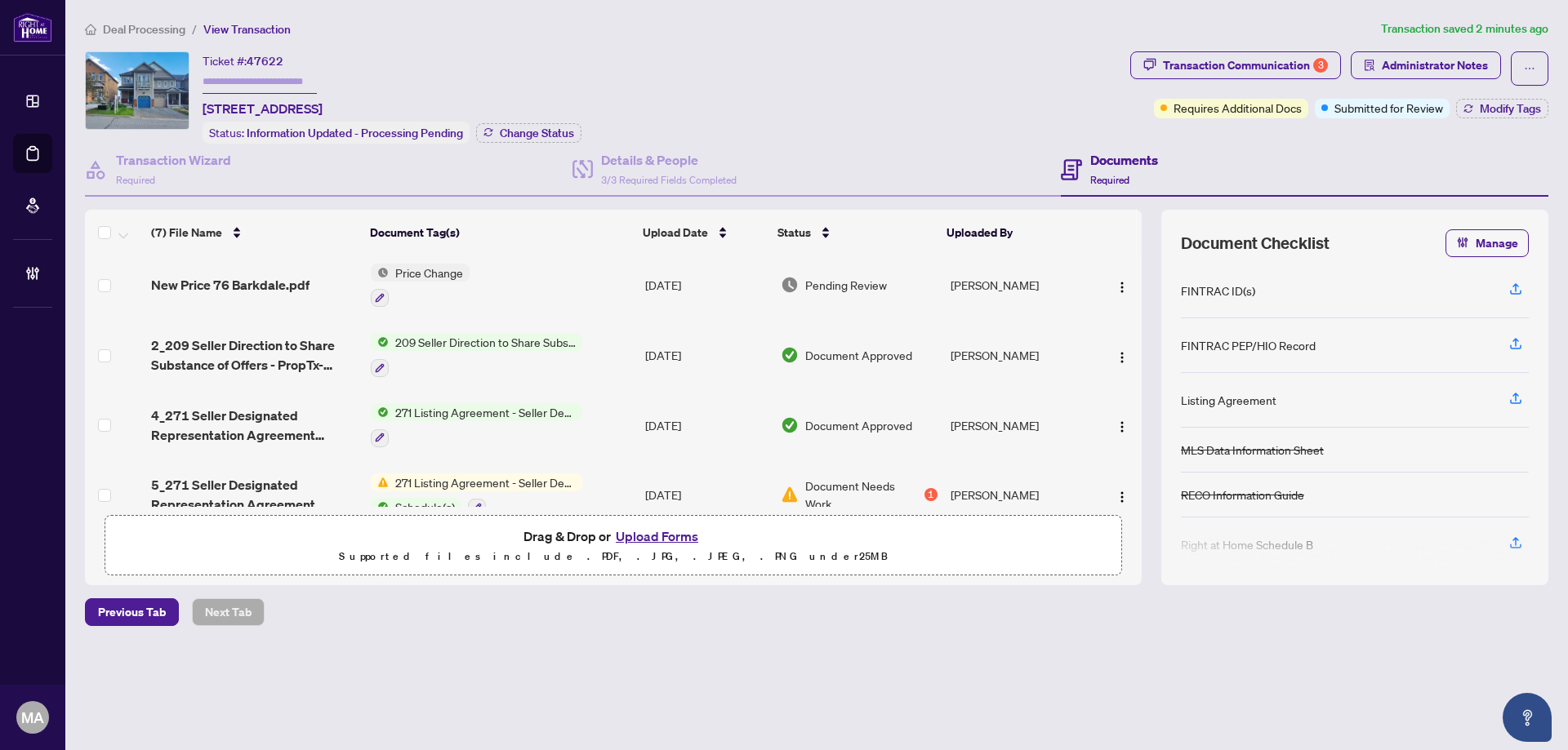
scroll to position [163, 0]
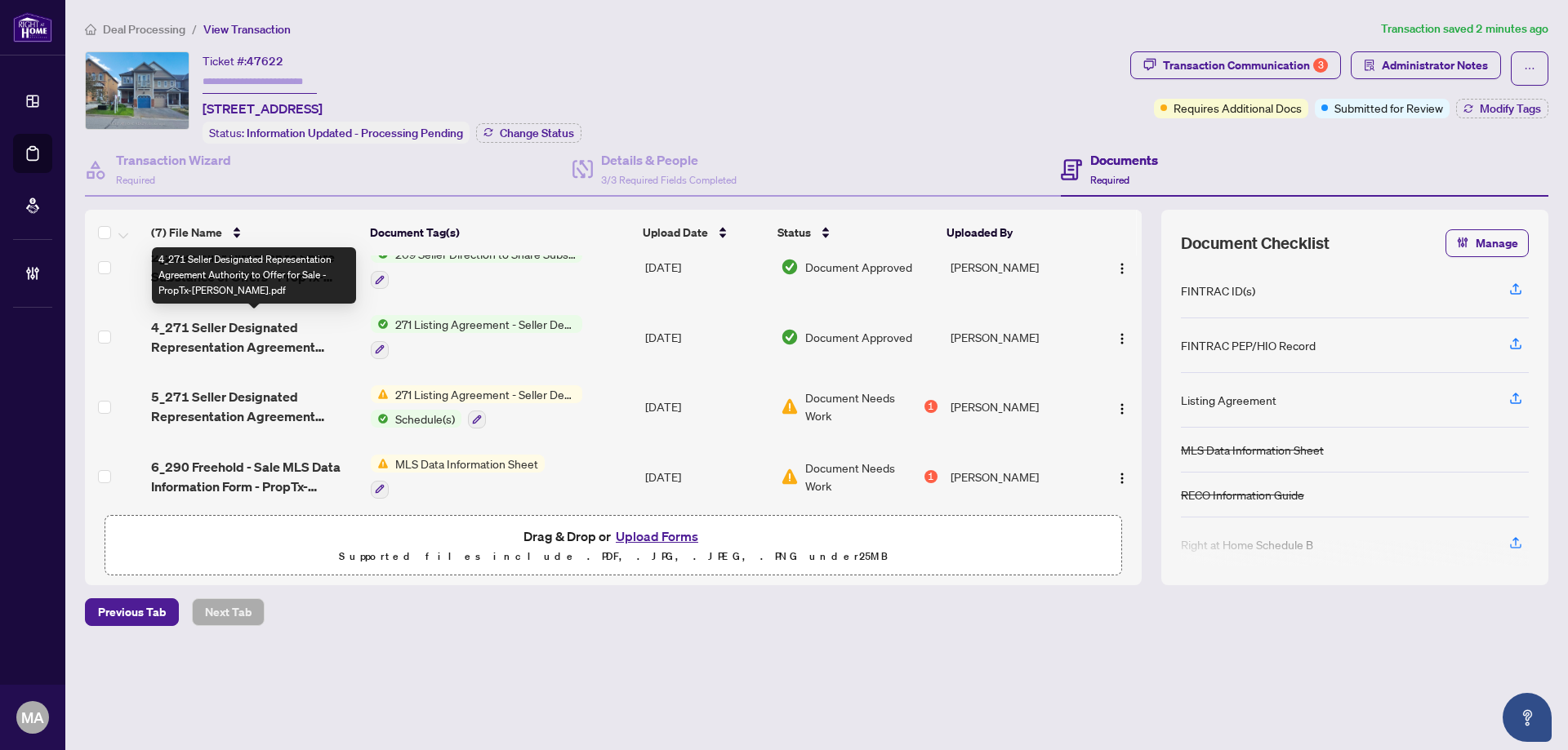
click at [157, 339] on span "4_271 Seller Designated Representation Agreement Authority to Offer for Sale - …" at bounding box center [254, 336] width 206 height 39
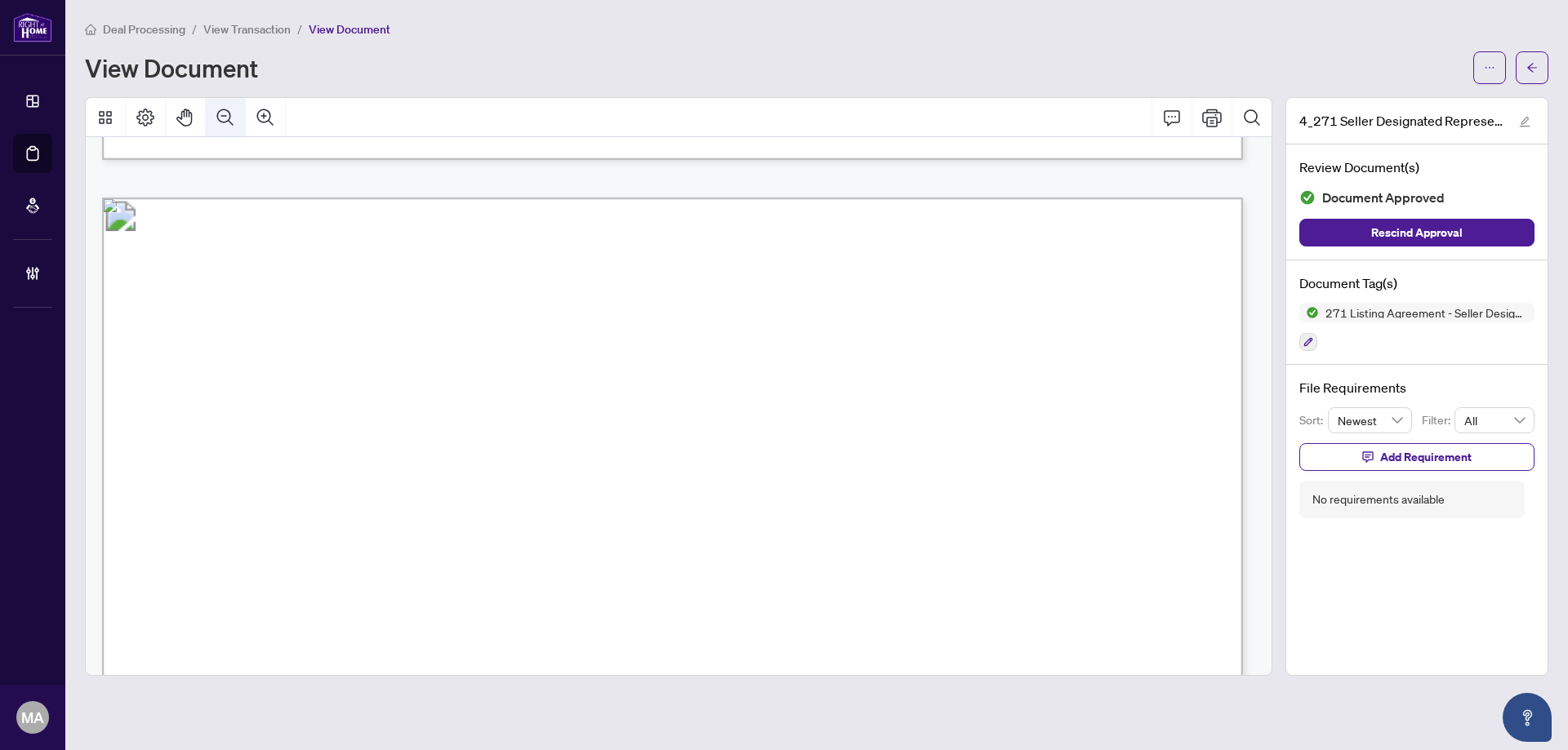
click at [220, 120] on icon "Zoom Out" at bounding box center [225, 117] width 17 height 17
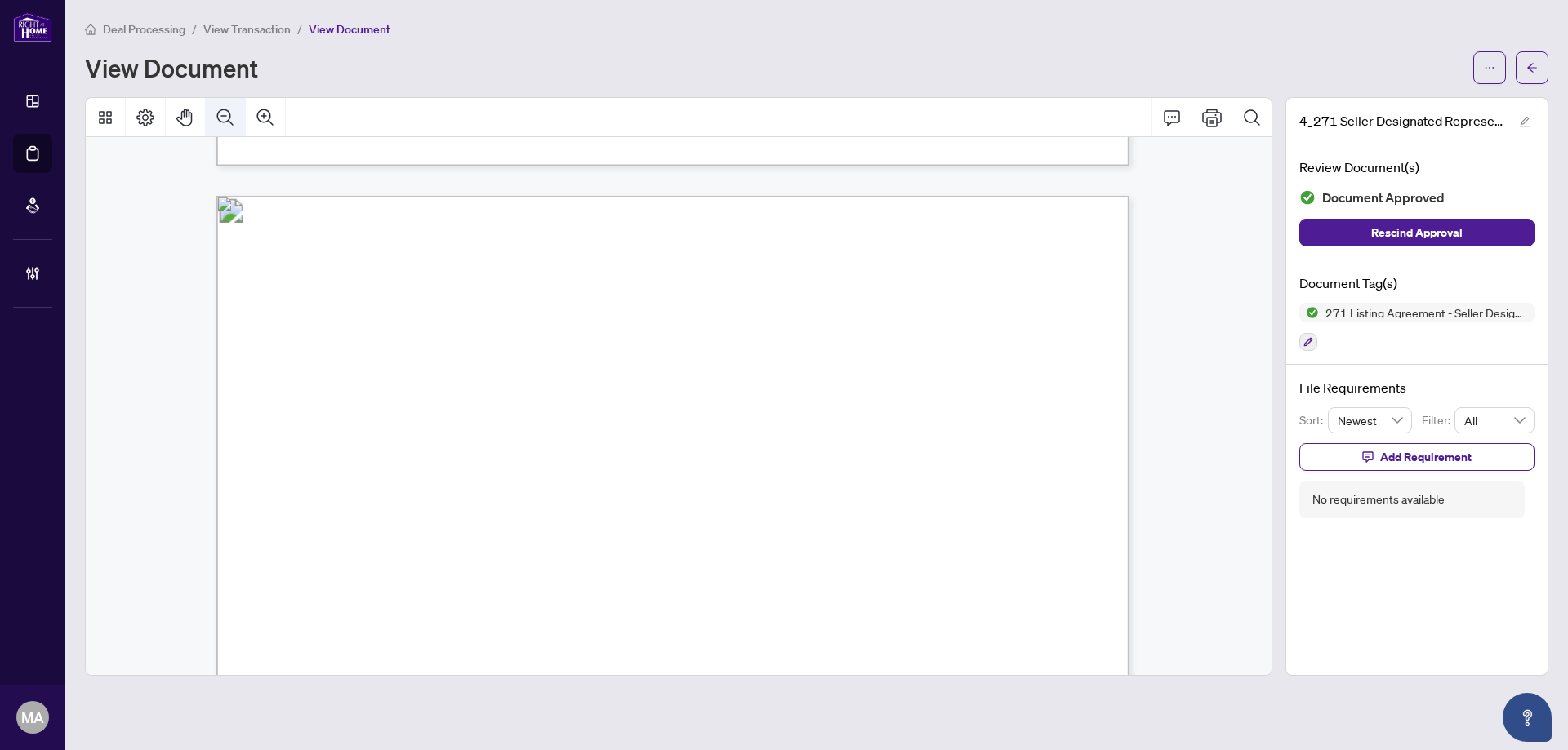
click at [220, 121] on icon "Zoom Out" at bounding box center [225, 117] width 17 height 17
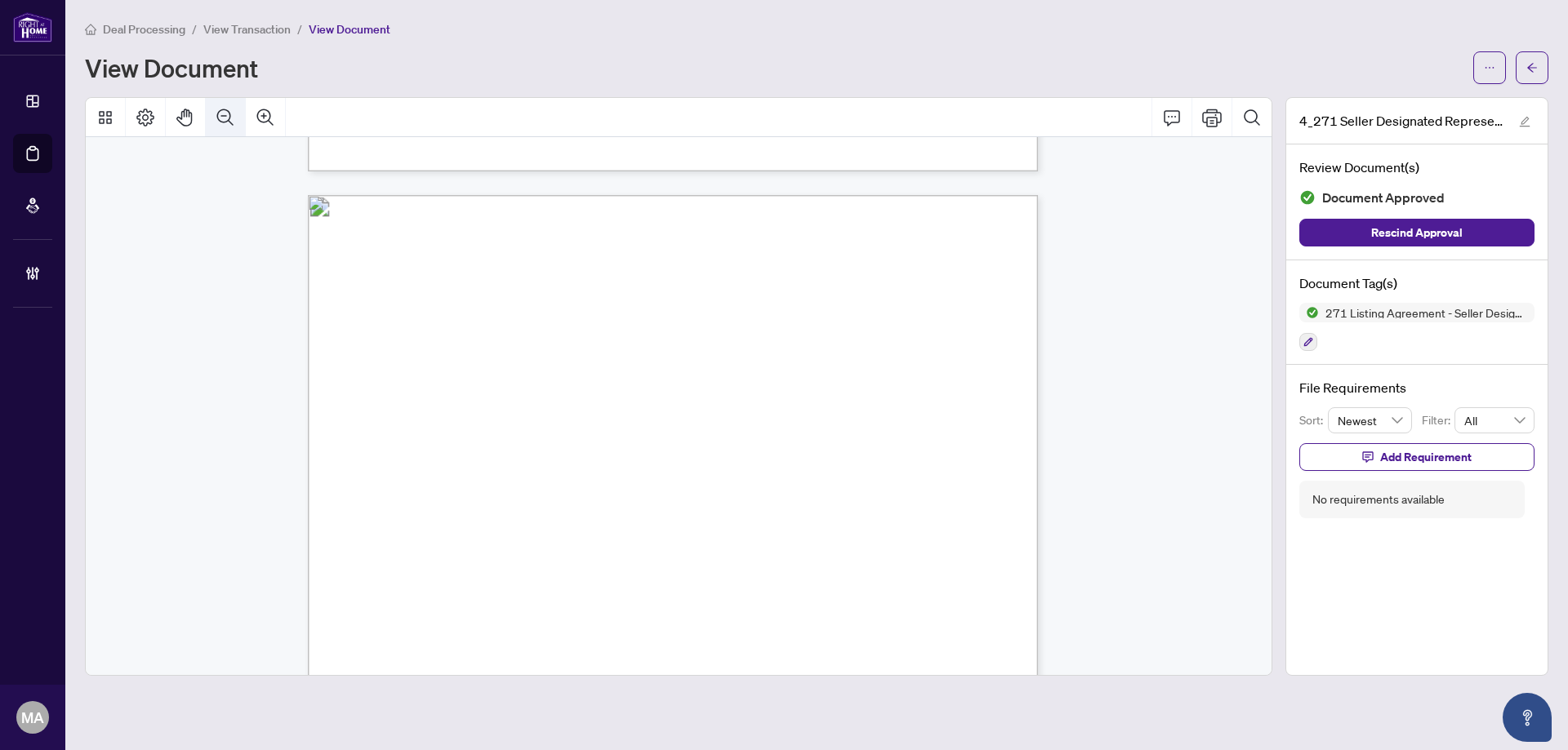
click at [220, 121] on icon "Zoom Out" at bounding box center [225, 117] width 17 height 17
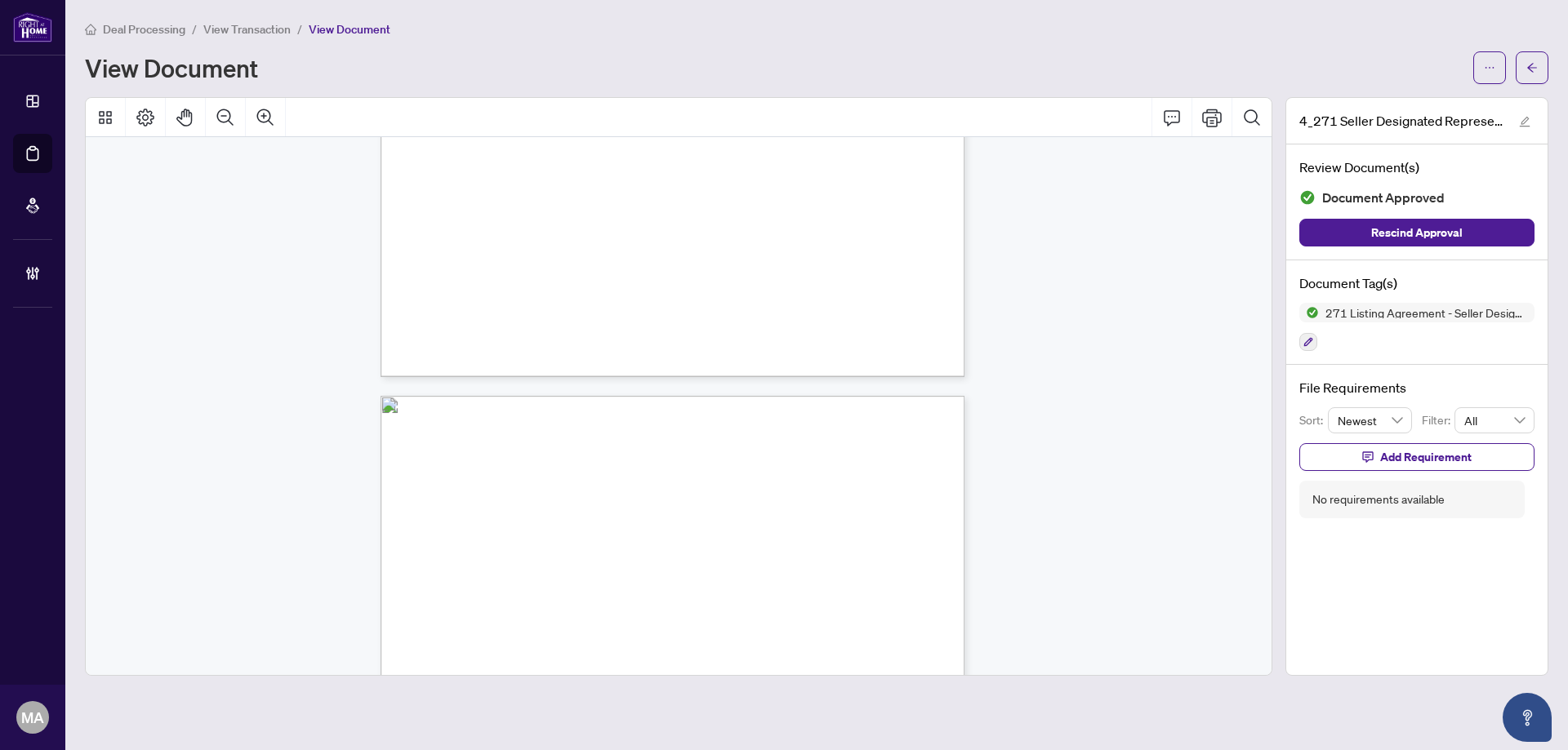
scroll to position [3351, 0]
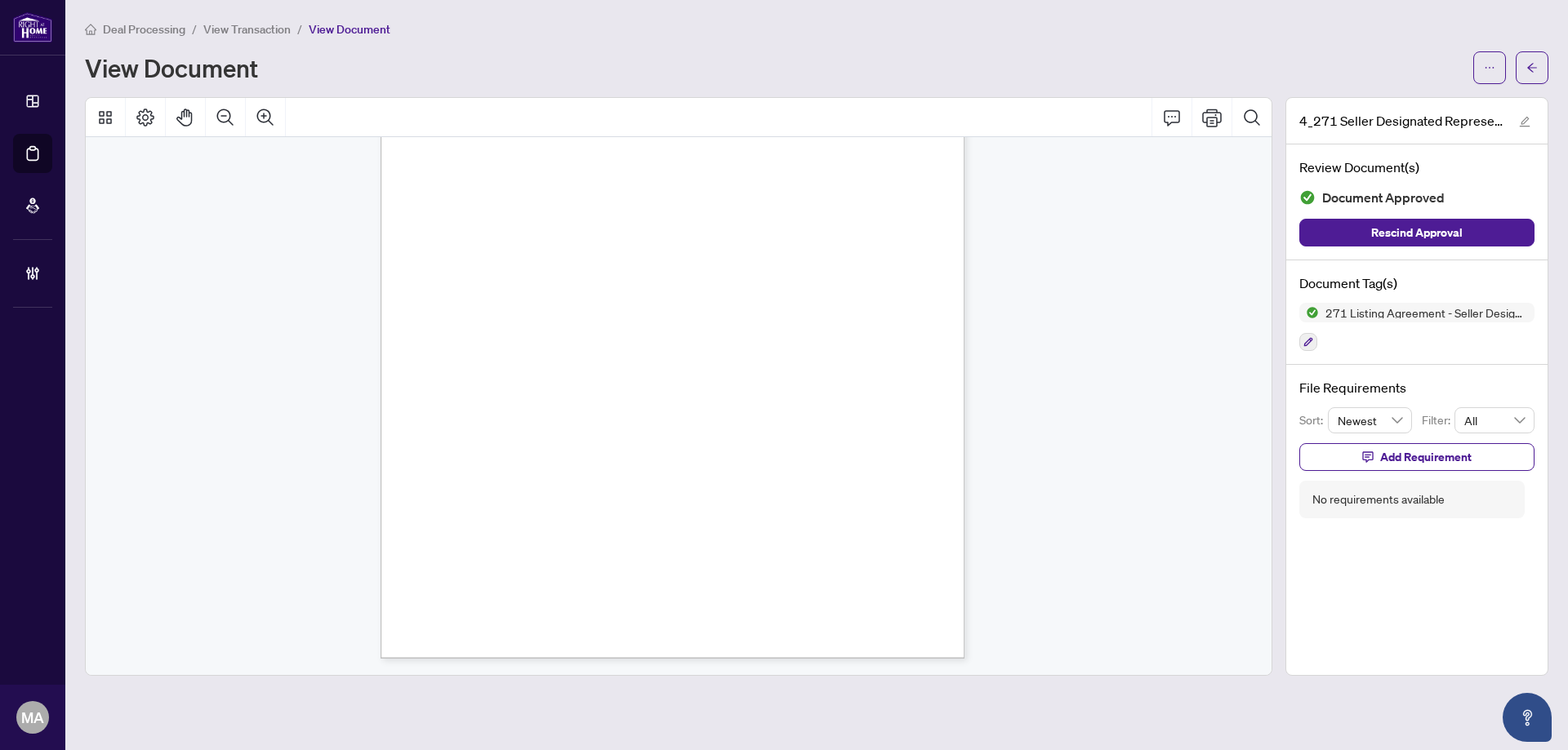
click at [1552, 72] on main "Deal Processing / View Transaction / View Document View Document 4_271 Seller D…" at bounding box center [816, 375] width 1503 height 750
click at [1535, 67] on icon "arrow-left" at bounding box center [1532, 68] width 12 height 12
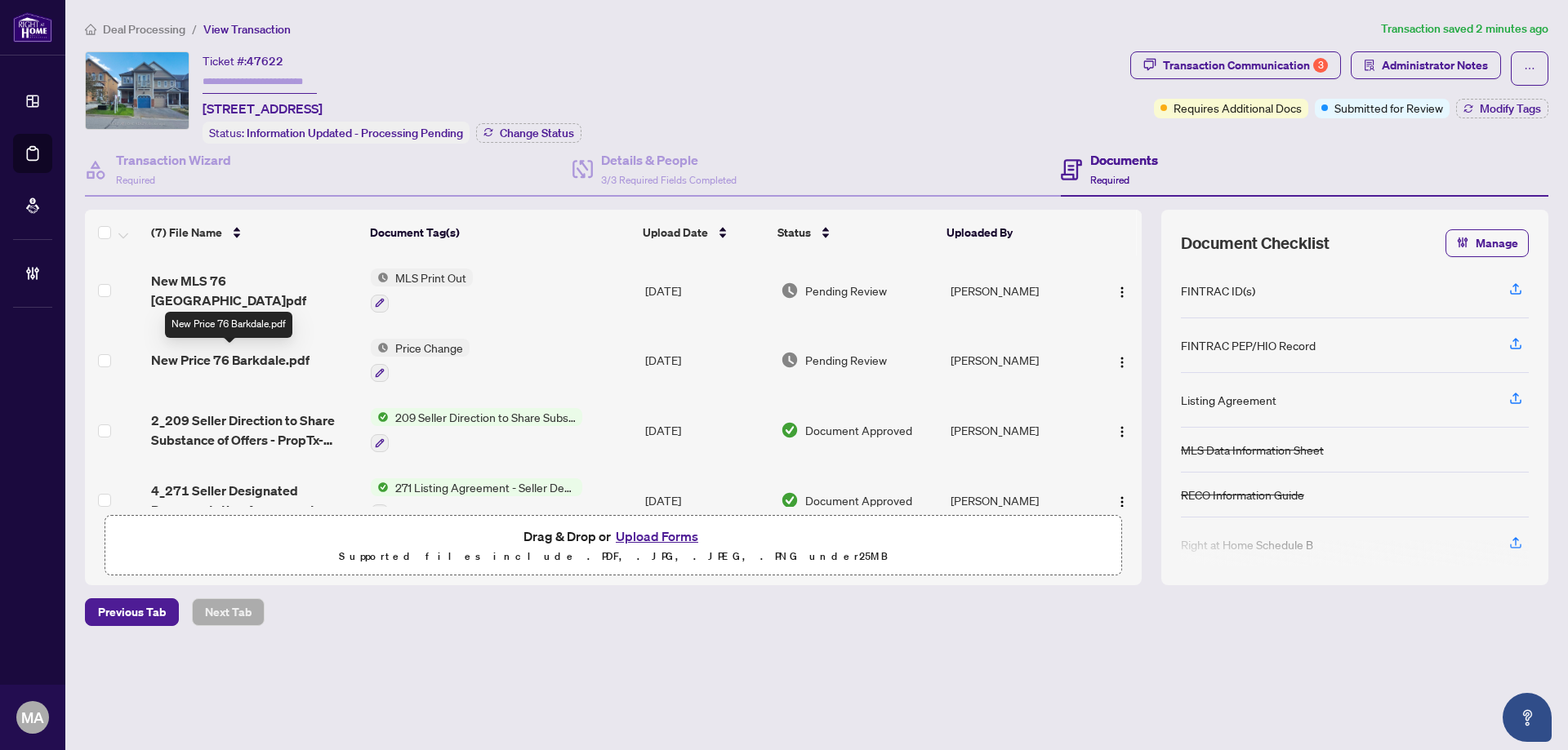
click at [277, 359] on span "New Price 76 Barkdale.pdf" at bounding box center [230, 360] width 158 height 20
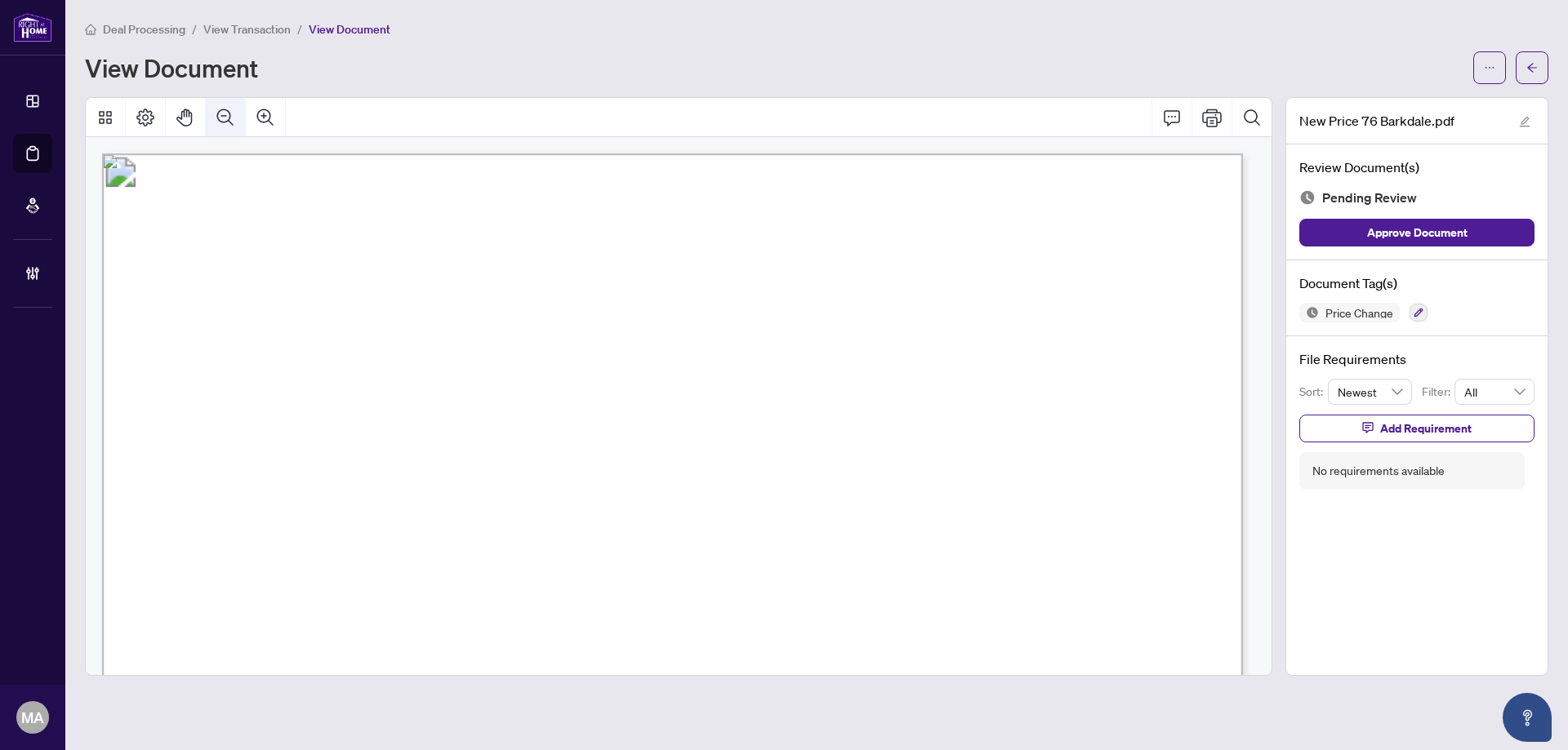
click at [208, 105] on button "Zoom Out" at bounding box center [225, 117] width 39 height 39
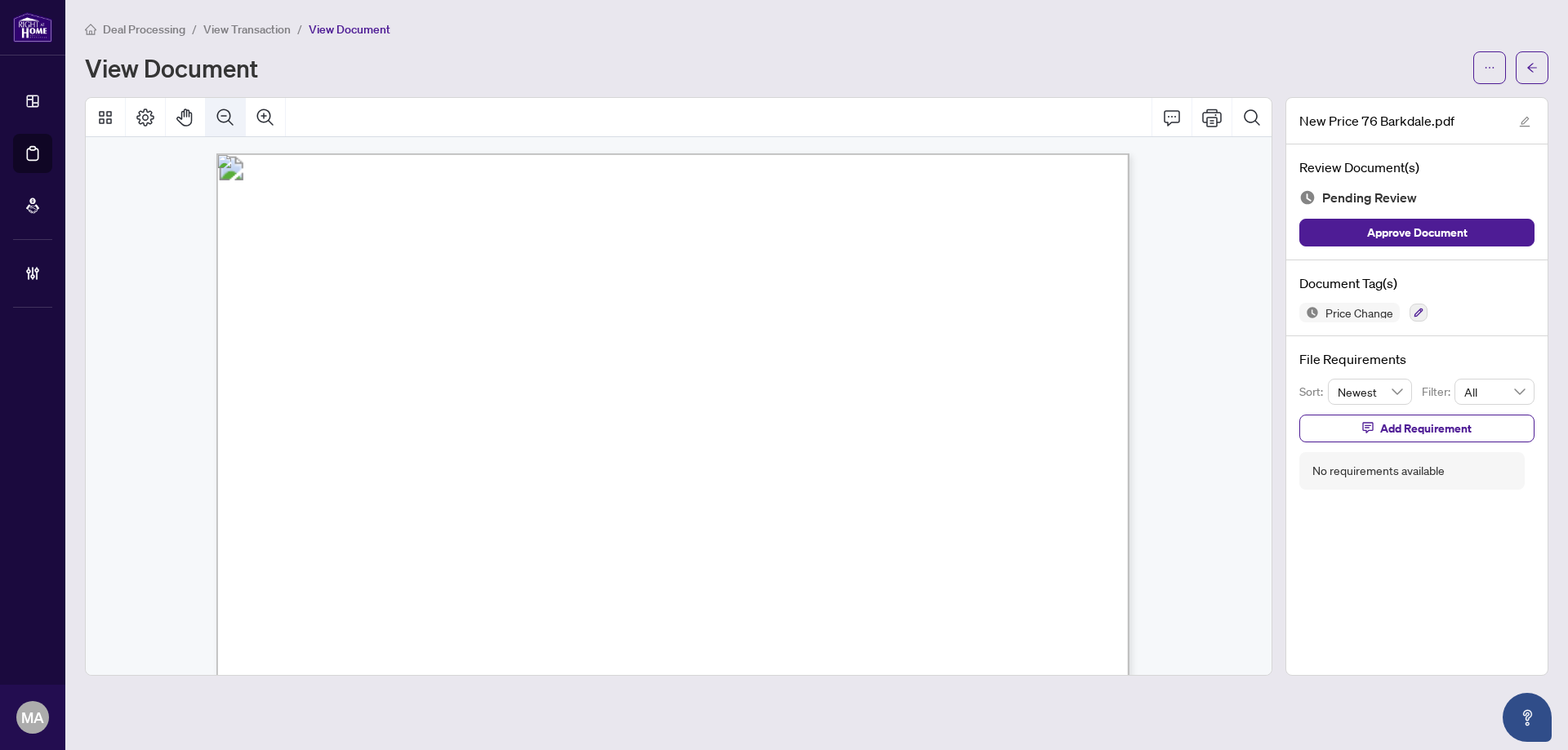
click at [208, 105] on button "Zoom Out" at bounding box center [225, 117] width 39 height 39
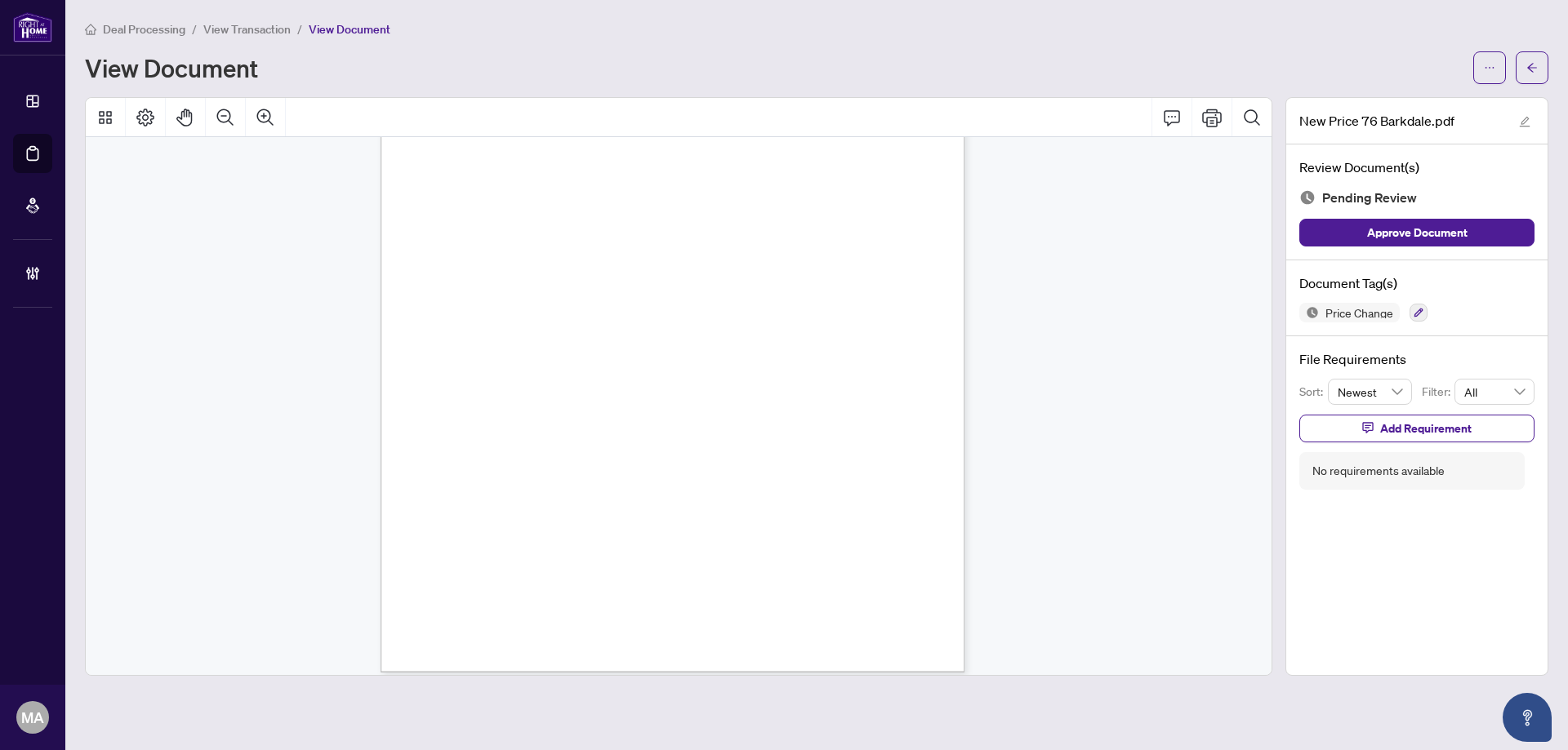
scroll to position [250, 0]
click at [1416, 314] on icon "button" at bounding box center [1418, 312] width 10 height 10
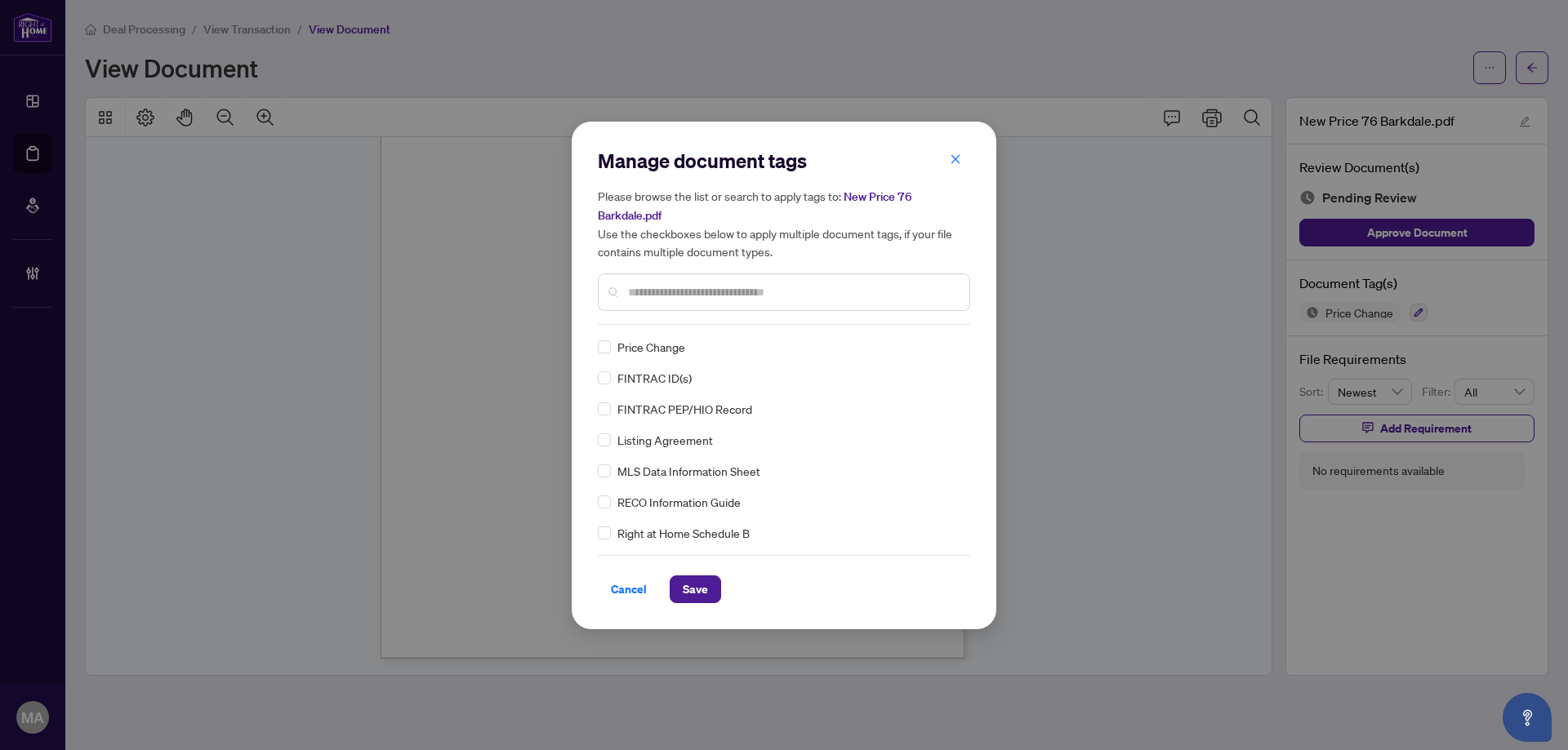
click at [661, 280] on div at bounding box center [783, 292] width 372 height 37
click at [659, 287] on input "text" at bounding box center [792, 293] width 328 height 18
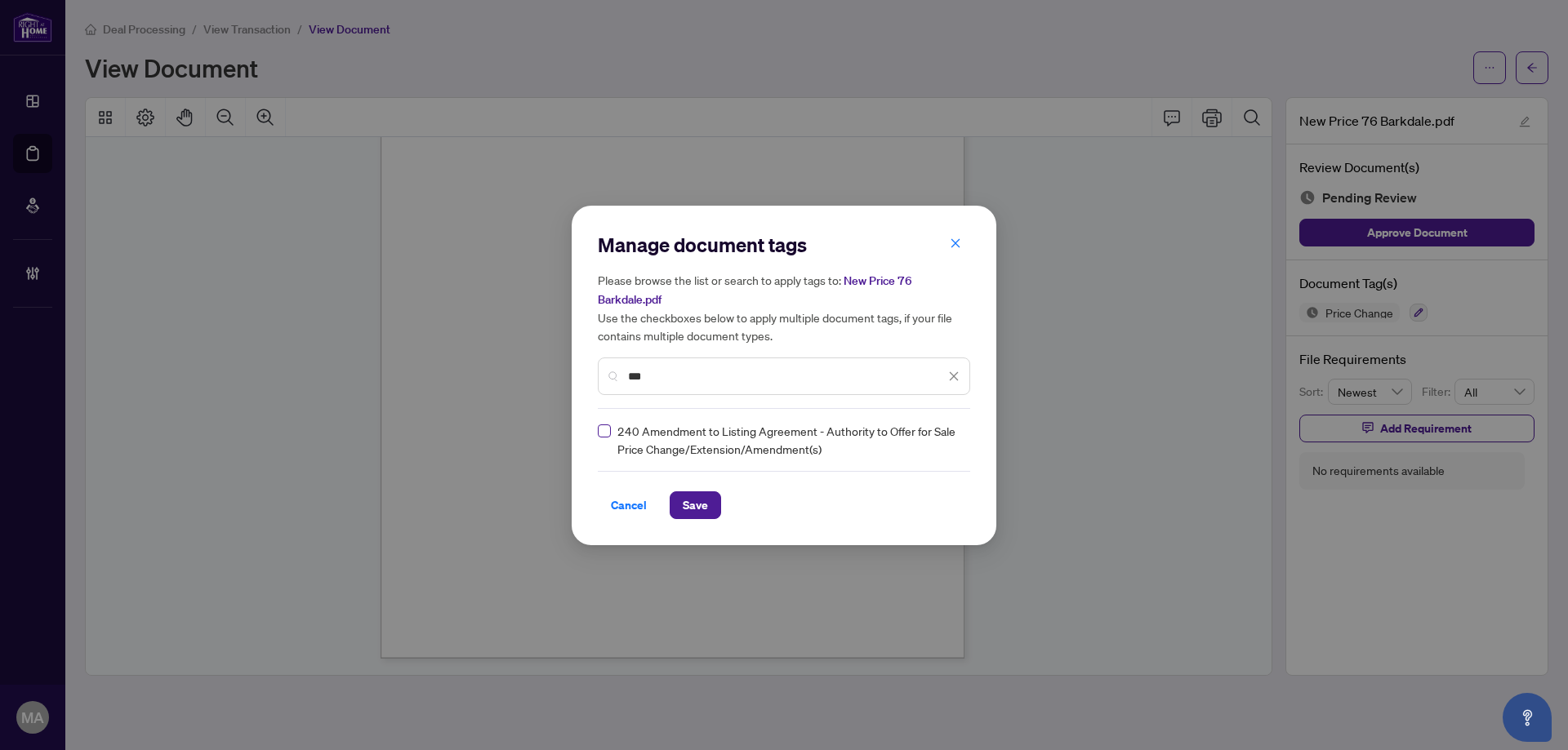
type input "***"
click at [932, 433] on img at bounding box center [936, 440] width 17 height 17
click at [880, 521] on div "Approved" at bounding box center [895, 520] width 104 height 18
click at [709, 510] on button "Save" at bounding box center [695, 505] width 51 height 27
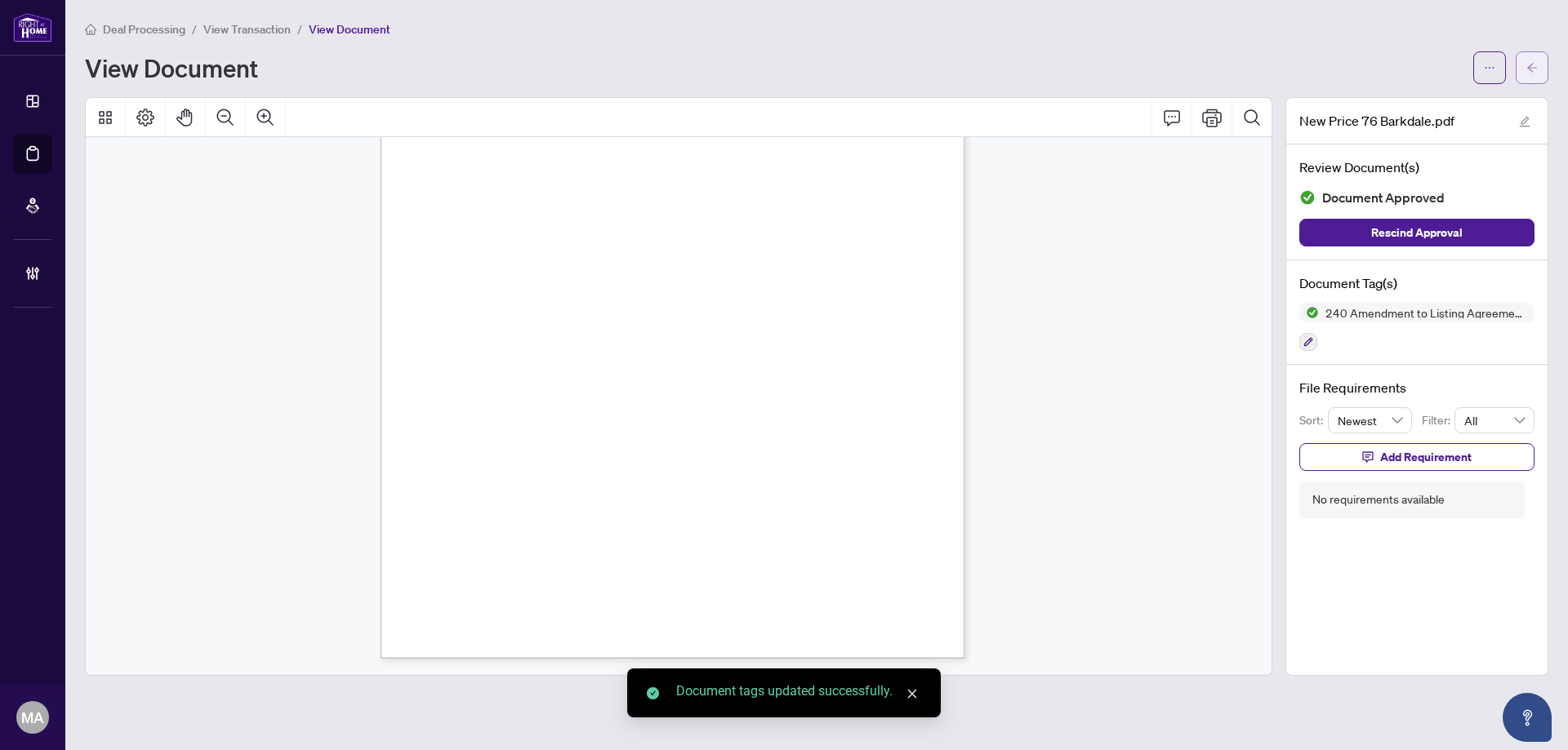
click at [1532, 73] on icon "arrow-left" at bounding box center [1532, 68] width 12 height 12
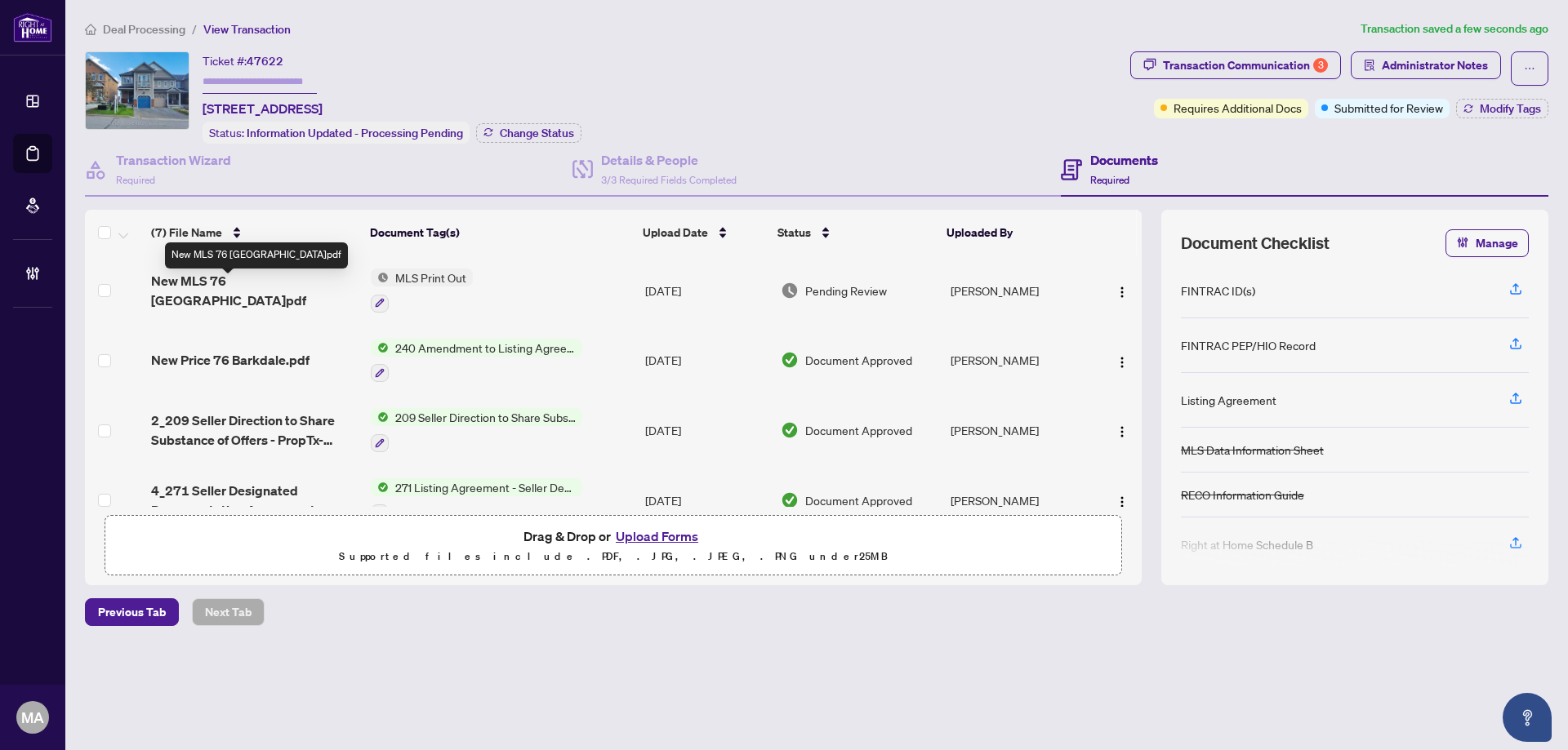
click at [273, 283] on span "New MLS 76 Barkdale.pdf" at bounding box center [254, 290] width 206 height 39
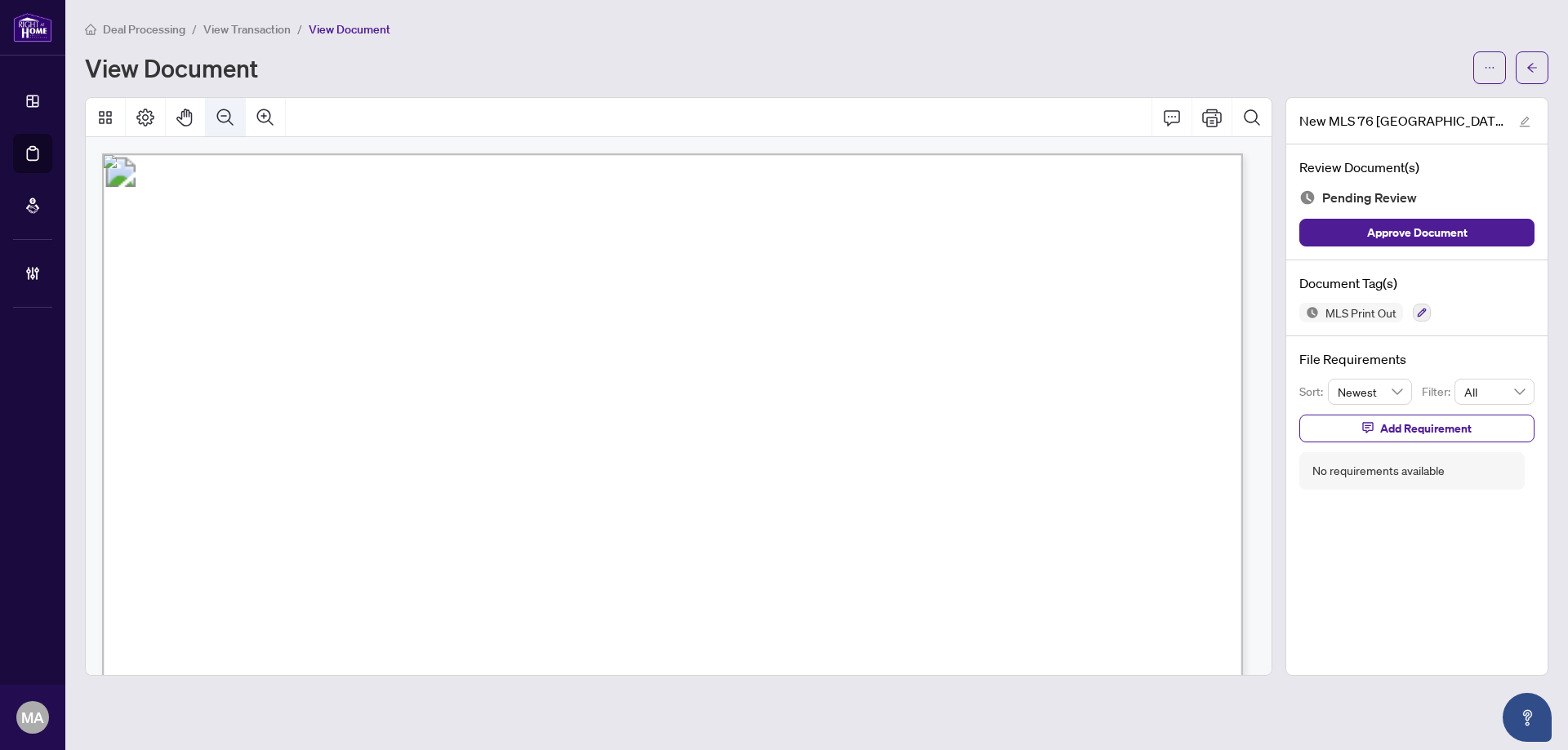
click at [229, 130] on button "Zoom Out" at bounding box center [225, 117] width 39 height 39
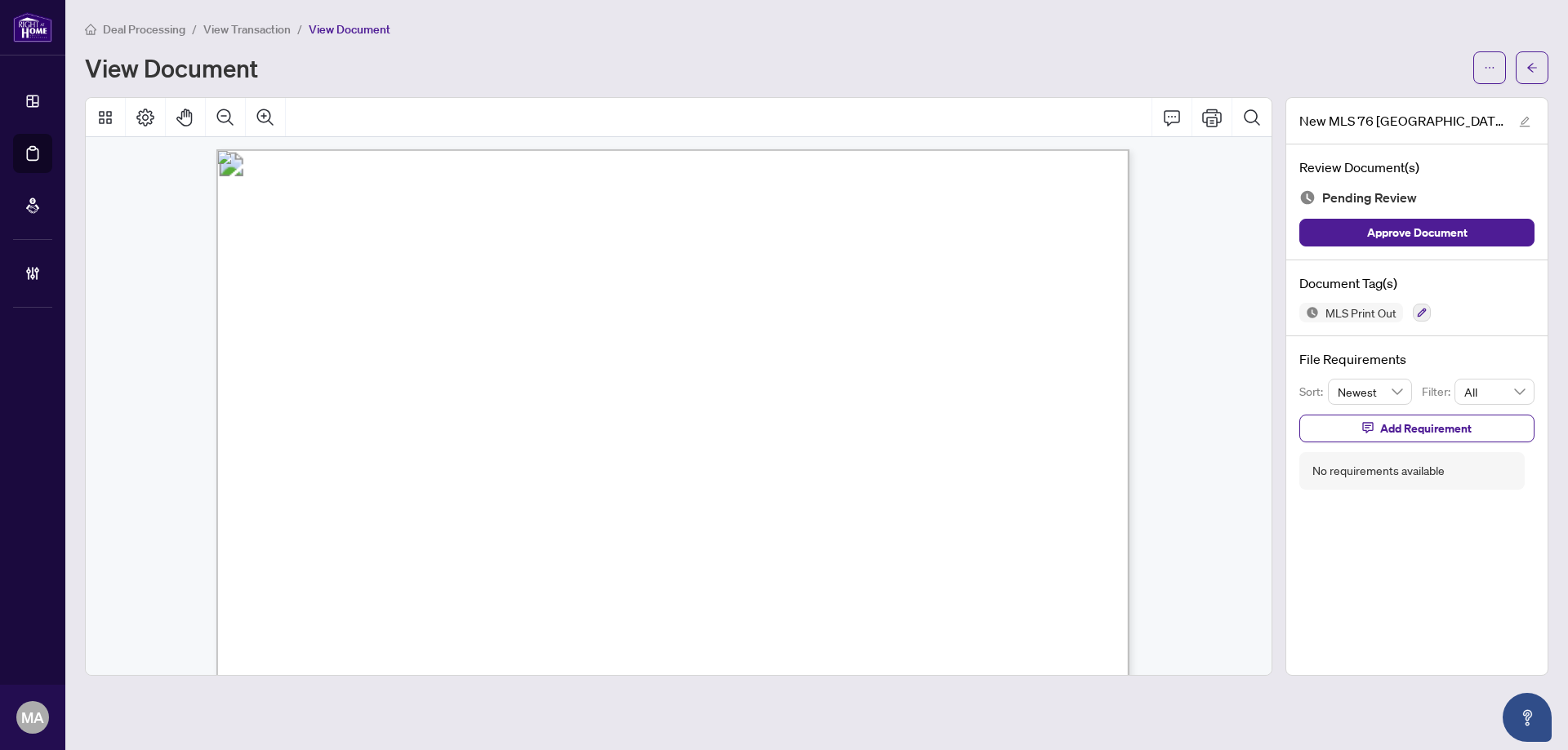
scroll to position [1306, 0]
click at [1530, 66] on icon "arrow-left" at bounding box center [1532, 68] width 12 height 12
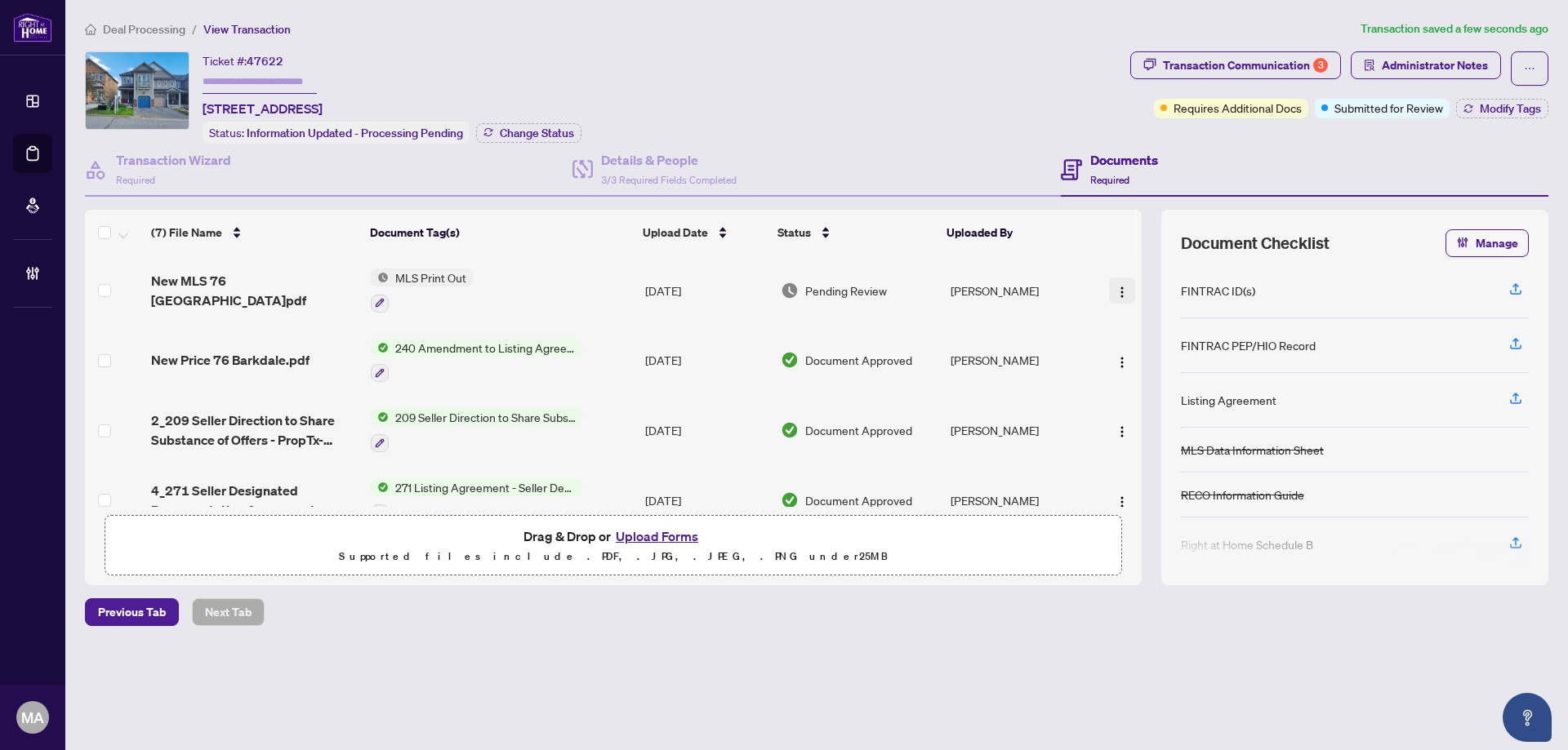
click at [1120, 293] on img "button" at bounding box center [1122, 293] width 13 height 13
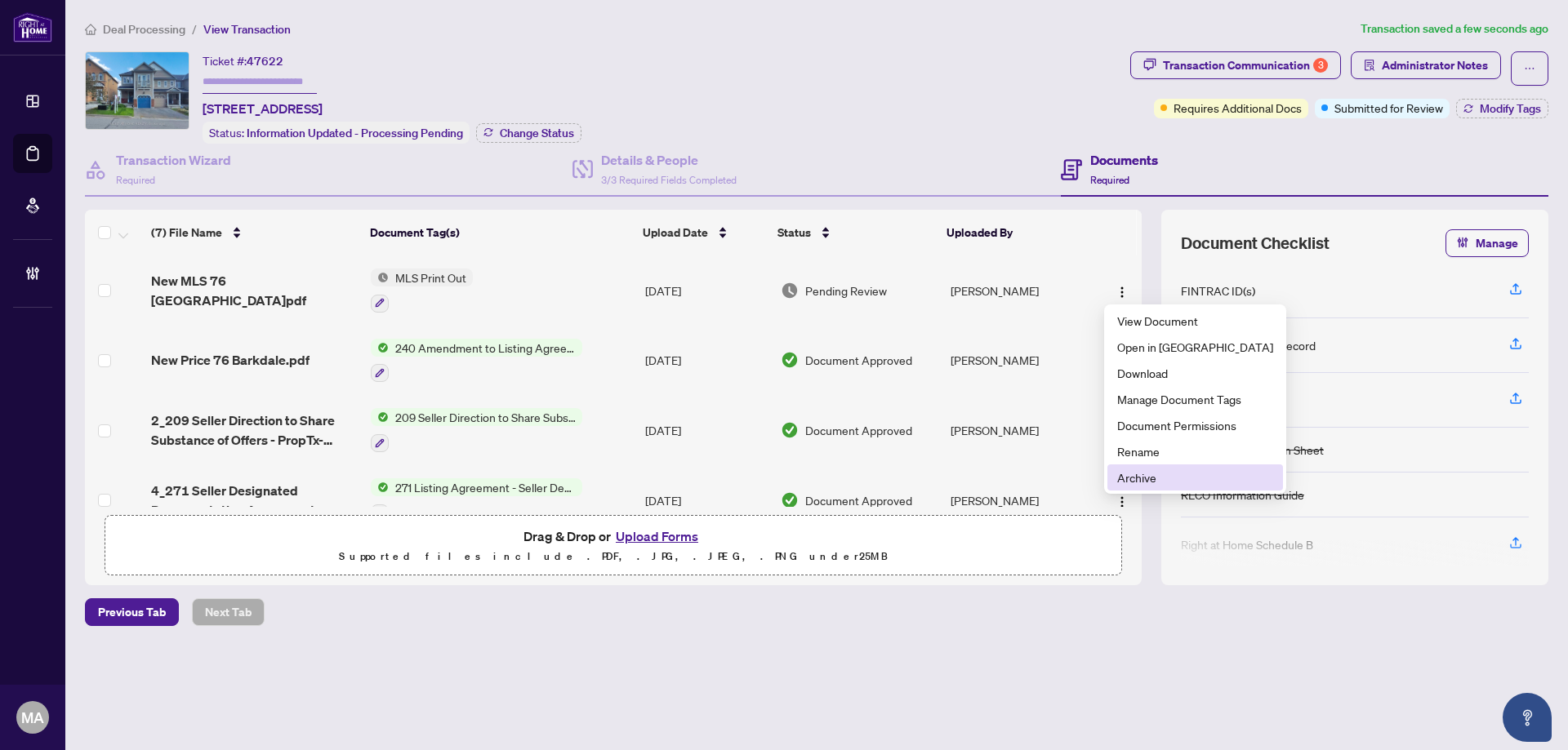
click at [1127, 469] on span "Archive" at bounding box center [1195, 478] width 156 height 18
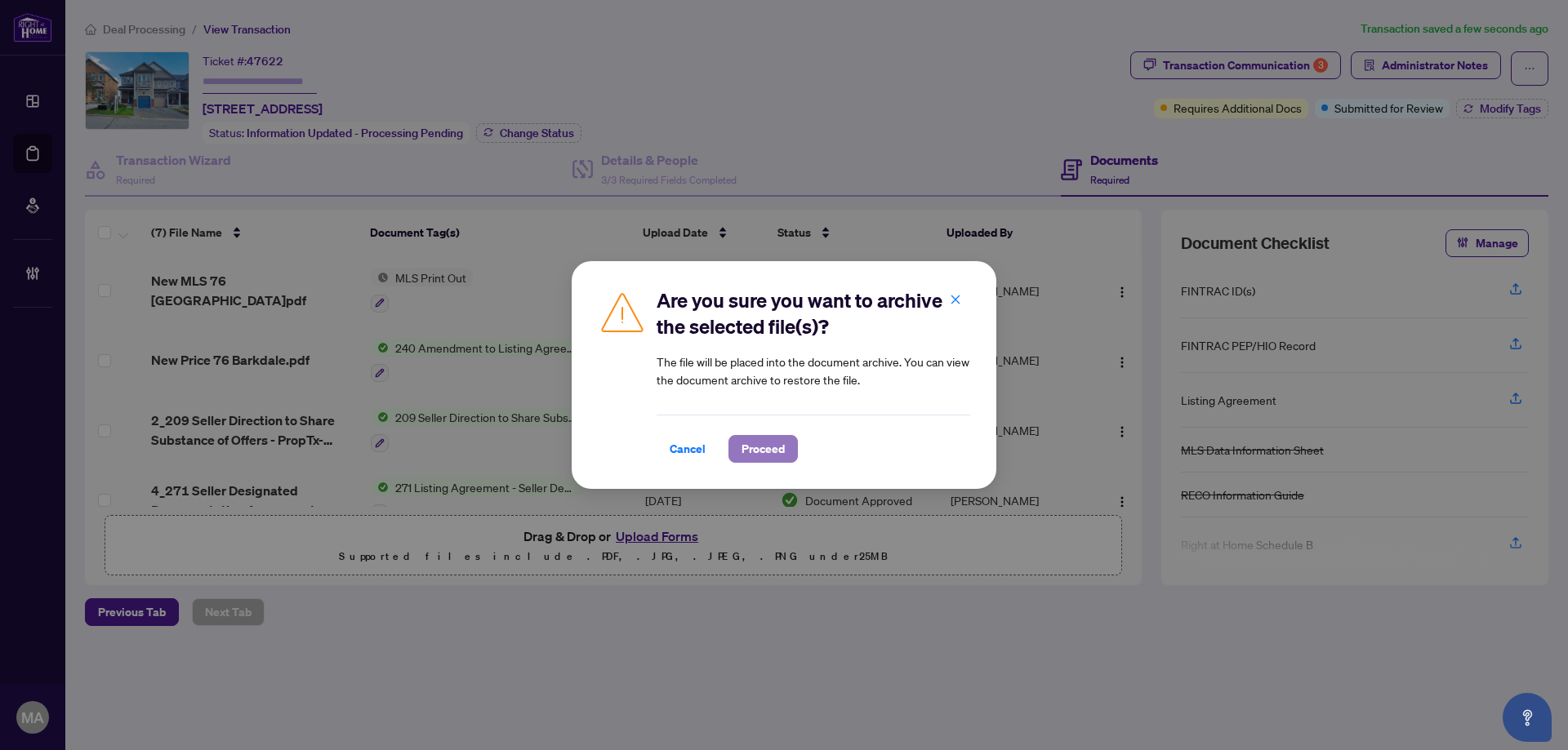
click at [787, 442] on button "Proceed" at bounding box center [763, 448] width 70 height 27
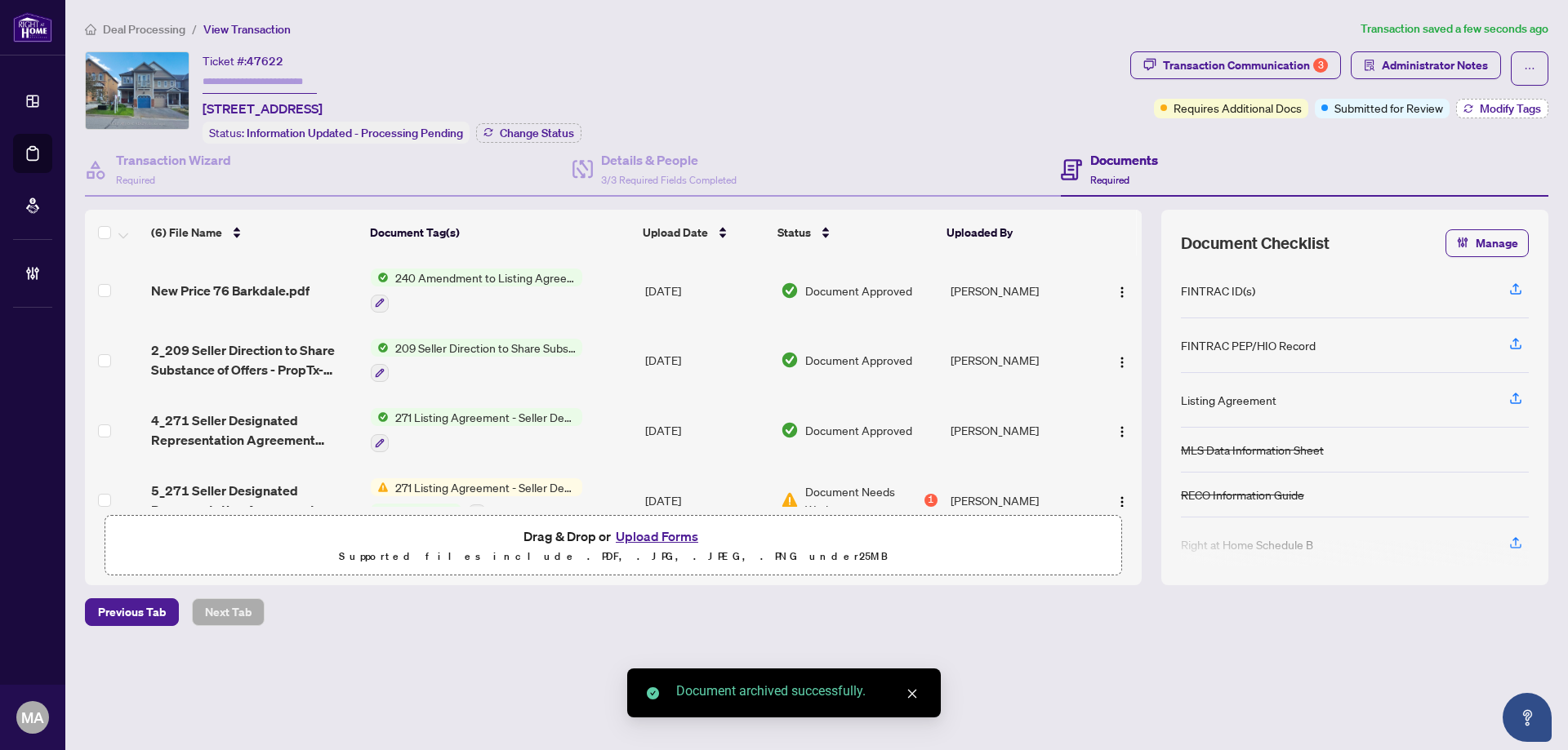
click at [1519, 114] on span "Modify Tags" at bounding box center [1510, 109] width 61 height 12
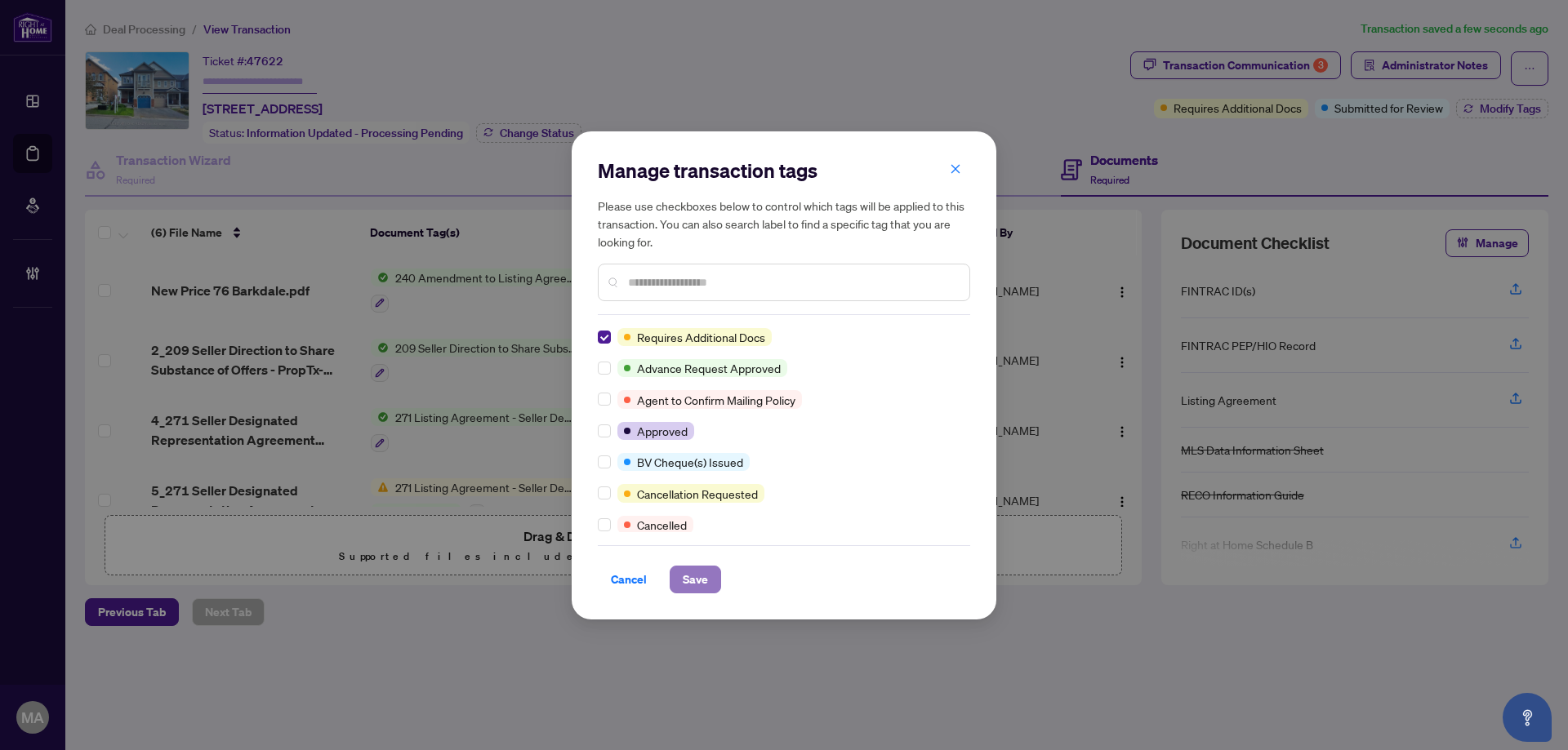
click at [702, 579] on span "Save" at bounding box center [695, 580] width 26 height 27
